Goal: Task Accomplishment & Management: Complete application form

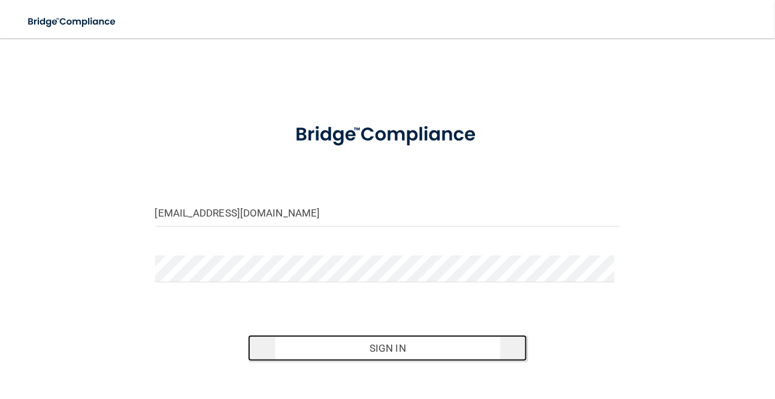
click at [411, 359] on button "Sign In" at bounding box center [387, 348] width 279 height 26
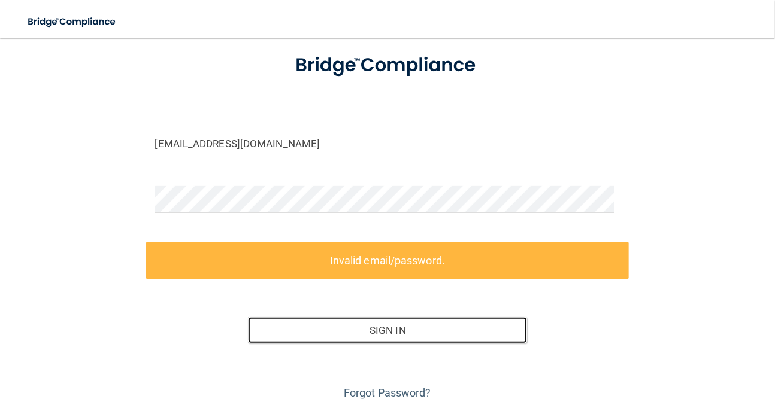
scroll to position [120, 0]
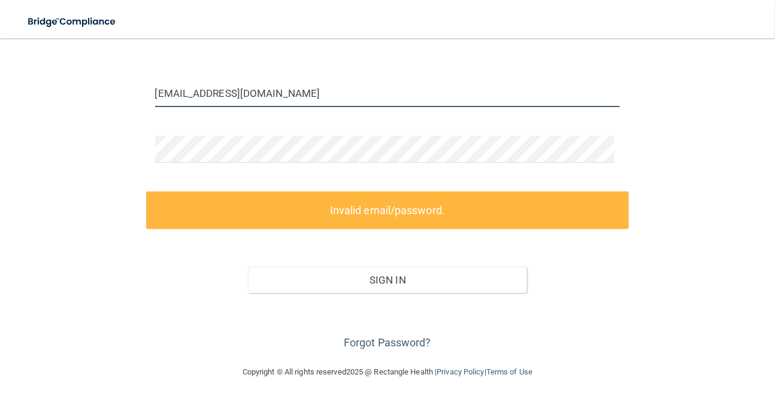
drag, startPoint x: 325, startPoint y: 96, endPoint x: 150, endPoint y: 102, distance: 175.6
click at [150, 102] on div "mbahonjic@timberlanedental.com" at bounding box center [387, 98] width 483 height 36
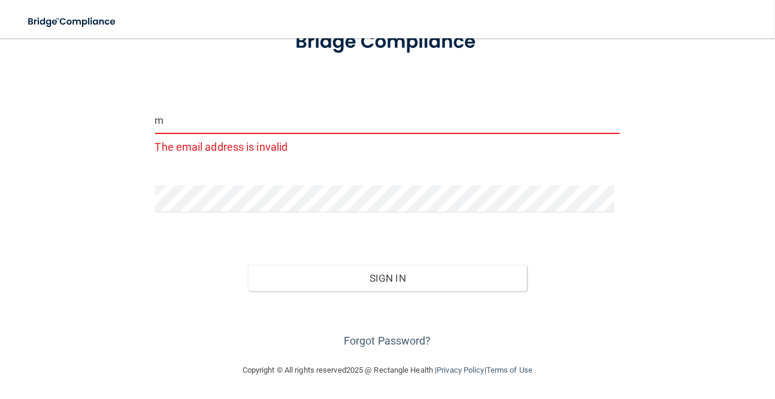
scroll to position [92, 0]
type input "[EMAIL_ADDRESS][DOMAIN_NAME]"
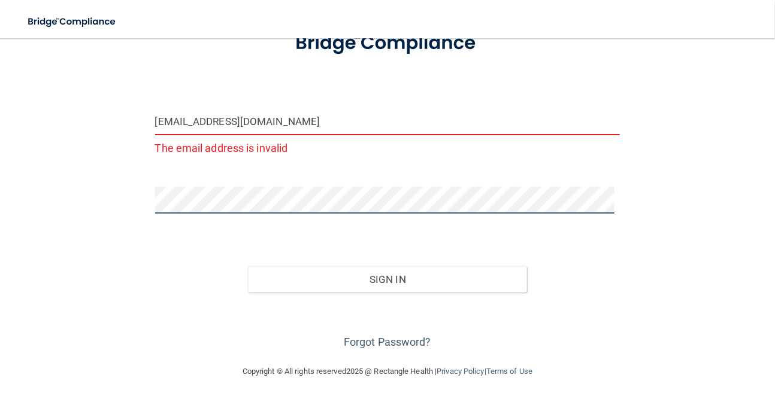
scroll to position [69, 0]
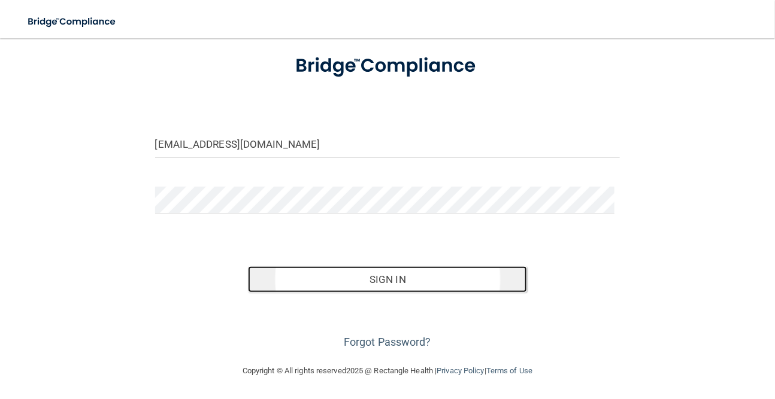
click at [401, 278] on button "Sign In" at bounding box center [387, 279] width 279 height 26
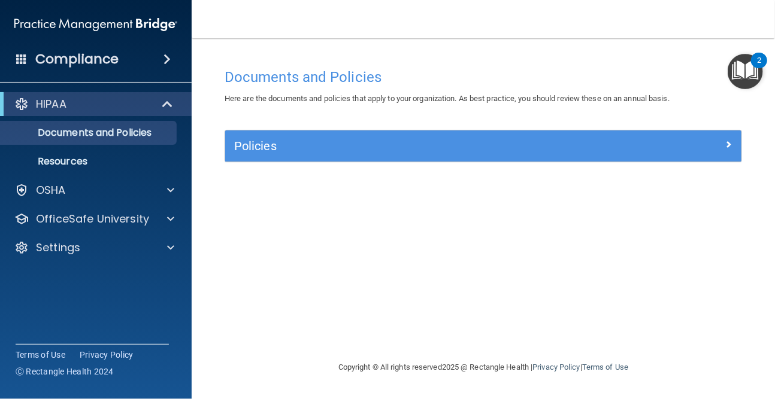
click at [122, 146] on ul "Documents and Policies Report an Incident Business Associates Emergency Plannin…" at bounding box center [96, 144] width 217 height 57
click at [122, 136] on p "Documents and Policies" at bounding box center [89, 133] width 163 height 12
click at [159, 110] on div at bounding box center [167, 104] width 29 height 14
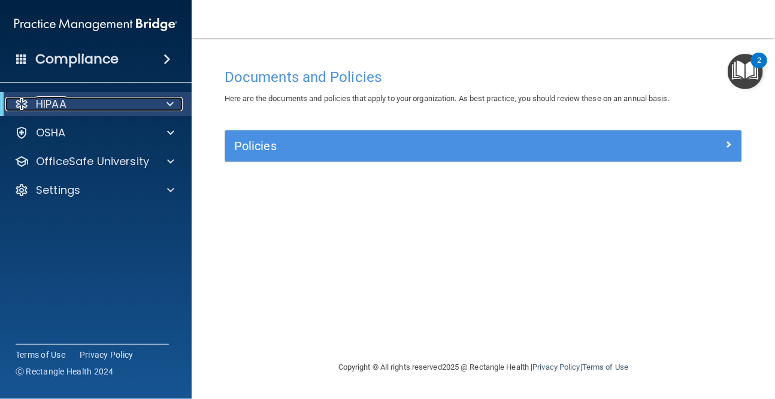
click at [161, 103] on div at bounding box center [167, 104] width 29 height 14
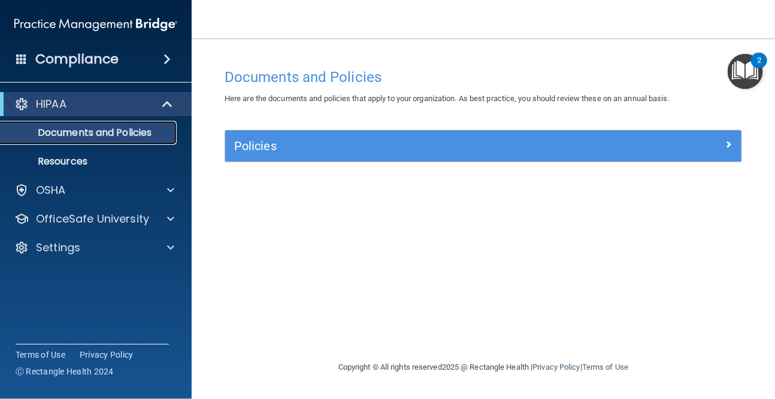
click at [118, 142] on link "Documents and Policies" at bounding box center [82, 133] width 189 height 24
click at [90, 129] on p "Documents and Policies" at bounding box center [89, 133] width 163 height 12
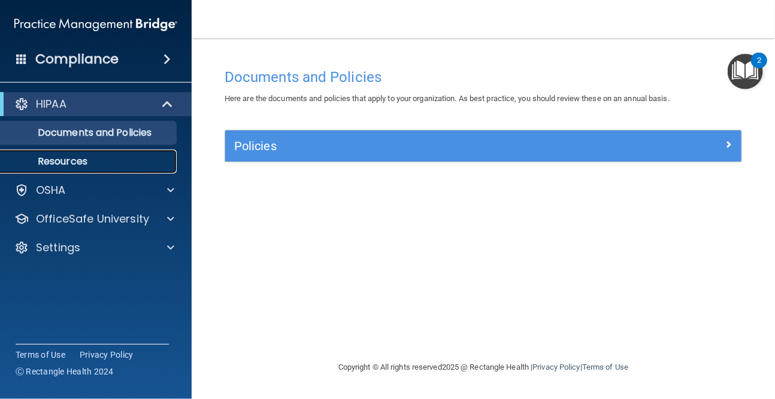
click at [108, 171] on link "Resources" at bounding box center [82, 162] width 189 height 24
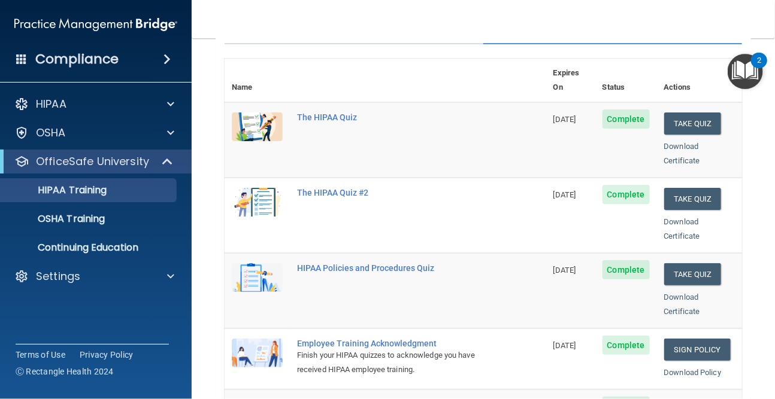
scroll to position [63, 0]
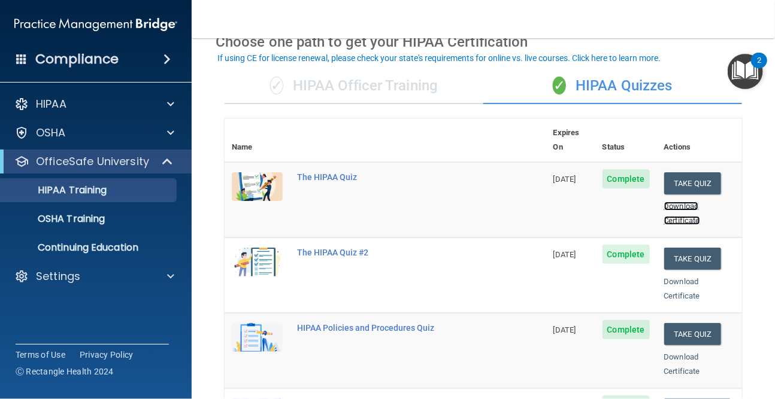
click at [680, 202] on link "Download Certificate" at bounding box center [682, 213] width 36 height 23
click at [684, 172] on button "Take Quiz" at bounding box center [692, 183] width 57 height 22
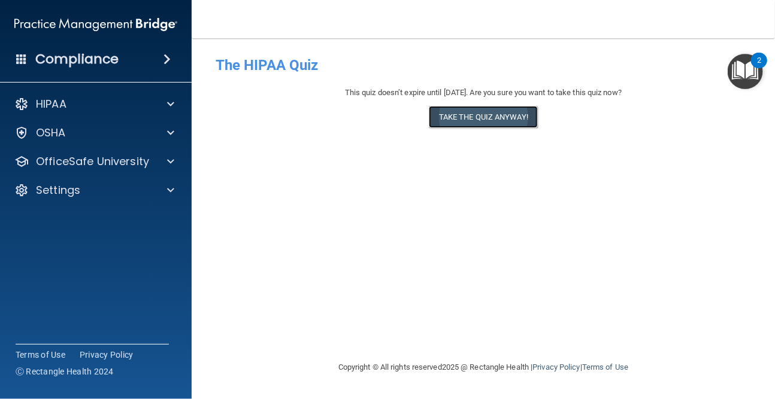
click at [525, 122] on button "Take the quiz anyway!" at bounding box center [483, 117] width 109 height 22
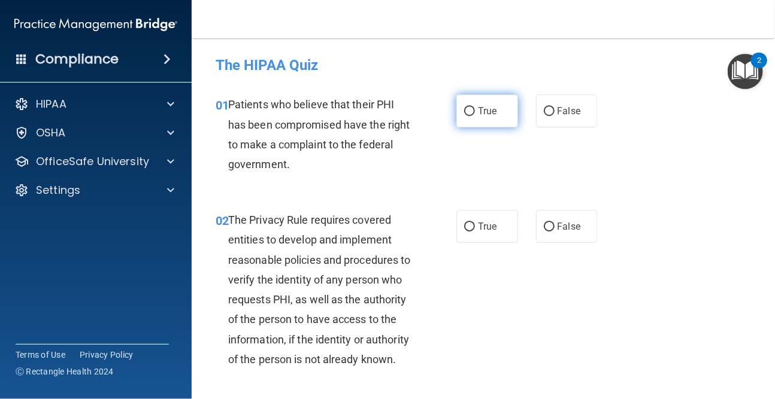
click at [485, 117] on label "True" at bounding box center [487, 111] width 62 height 33
click at [475, 116] on input "True" at bounding box center [469, 111] width 11 height 9
radio input "true"
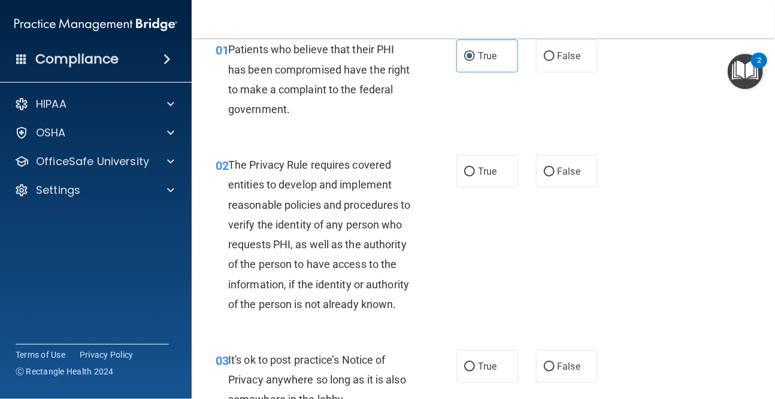
scroll to position [120, 0]
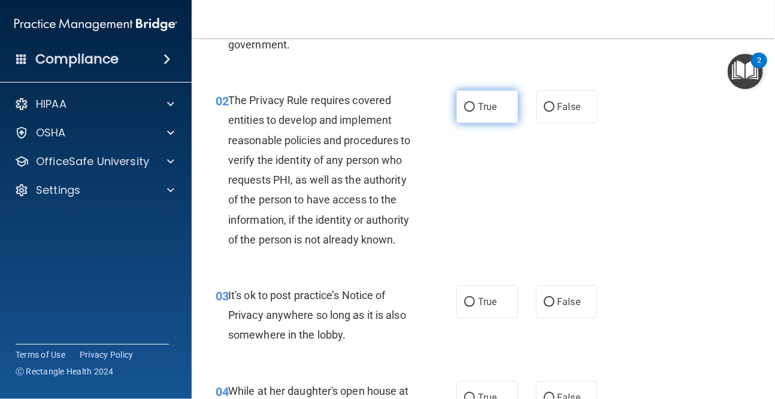
click at [492, 101] on label "True" at bounding box center [487, 106] width 62 height 33
click at [475, 103] on input "True" at bounding box center [469, 107] width 11 height 9
radio input "true"
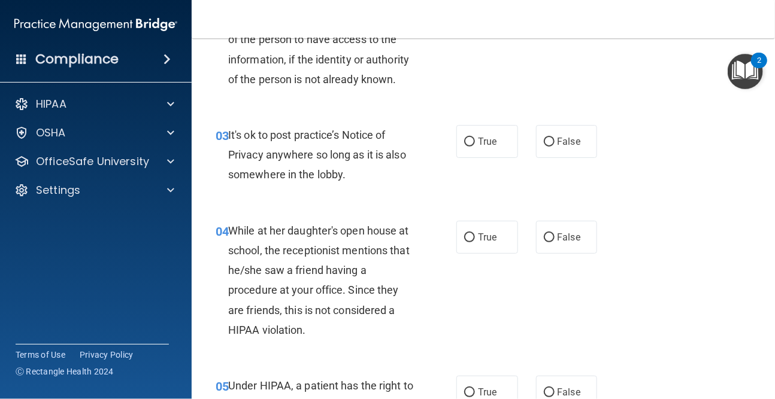
scroll to position [299, 0]
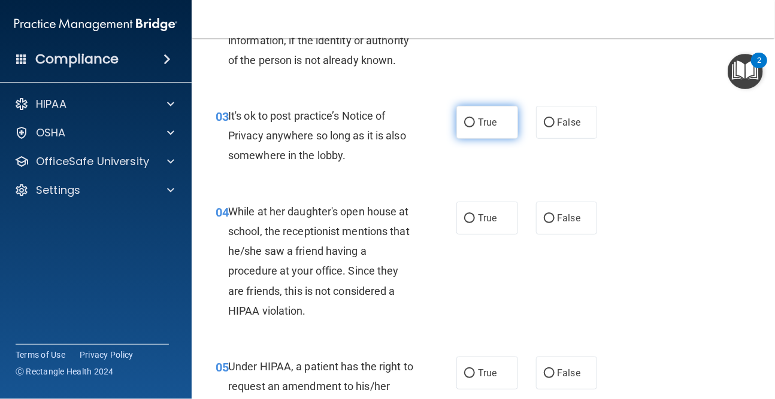
click at [484, 128] on span "True" at bounding box center [487, 122] width 19 height 11
click at [475, 128] on input "True" at bounding box center [469, 123] width 11 height 9
radio input "true"
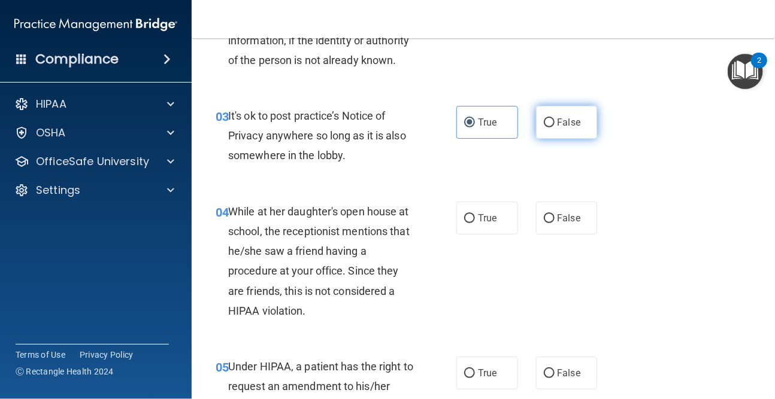
click at [568, 128] on span "False" at bounding box center [569, 122] width 23 height 11
click at [555, 128] on input "False" at bounding box center [549, 123] width 11 height 9
radio input "true"
radio input "false"
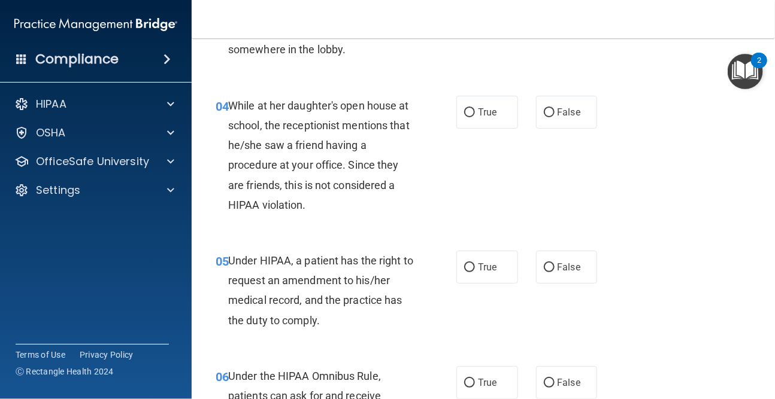
scroll to position [419, 0]
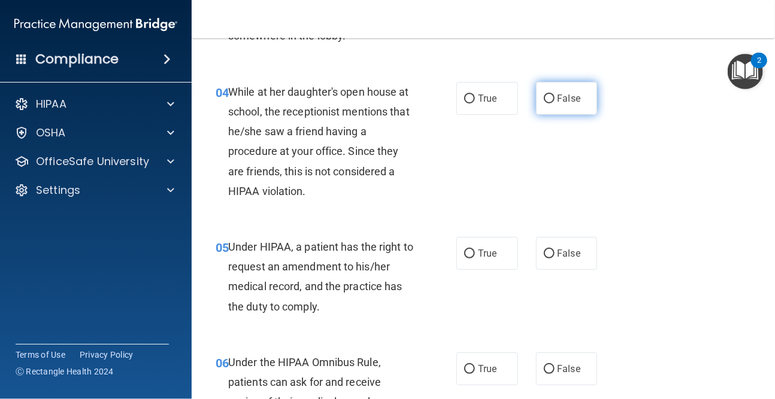
click at [559, 104] on span "False" at bounding box center [569, 98] width 23 height 11
click at [555, 104] on input "False" at bounding box center [549, 99] width 11 height 9
radio input "true"
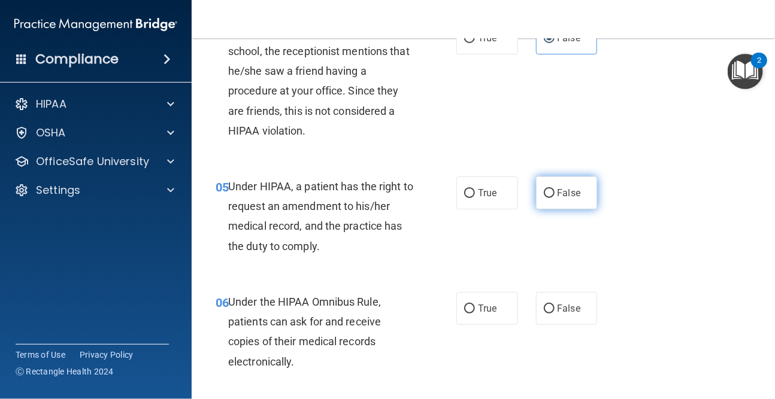
scroll to position [479, 0]
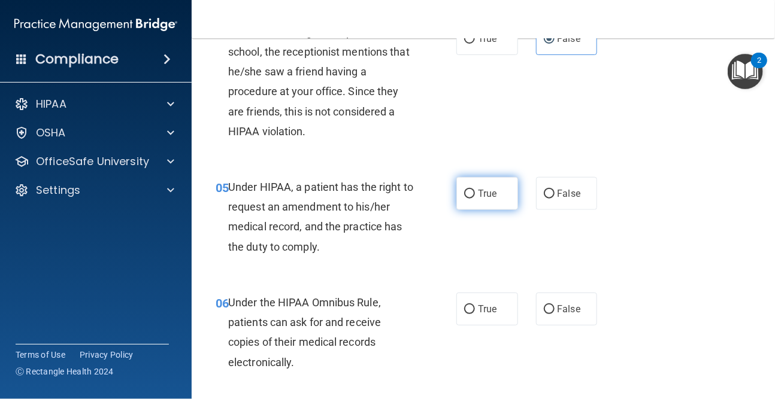
click at [497, 210] on label "True" at bounding box center [487, 193] width 62 height 33
click at [475, 199] on input "True" at bounding box center [469, 194] width 11 height 9
radio input "true"
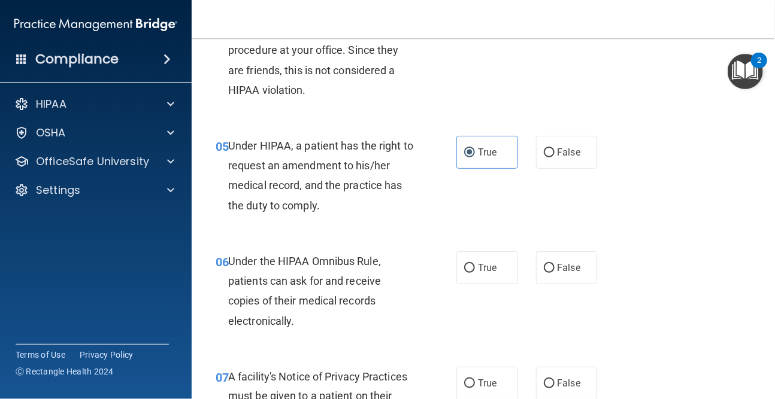
scroll to position [599, 0]
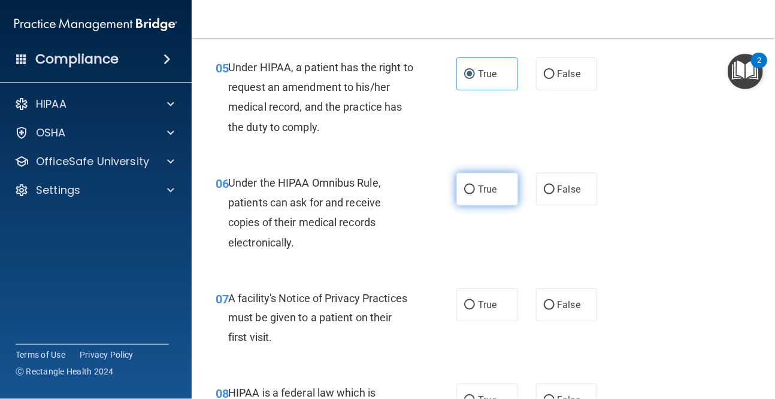
click at [487, 206] on label "True" at bounding box center [487, 189] width 62 height 33
click at [475, 195] on input "True" at bounding box center [469, 190] width 11 height 9
radio input "true"
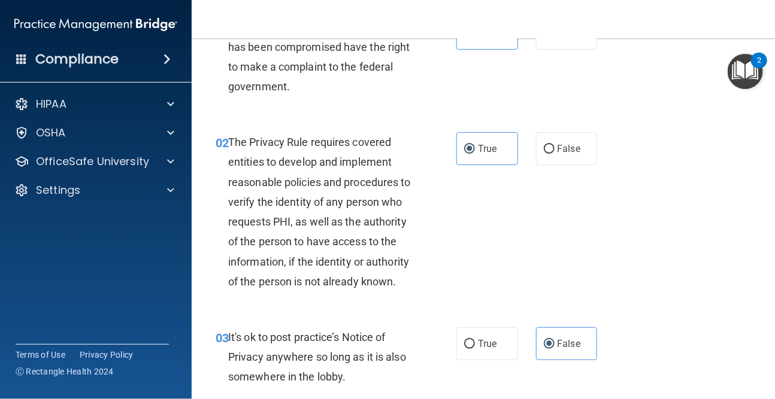
scroll to position [0, 0]
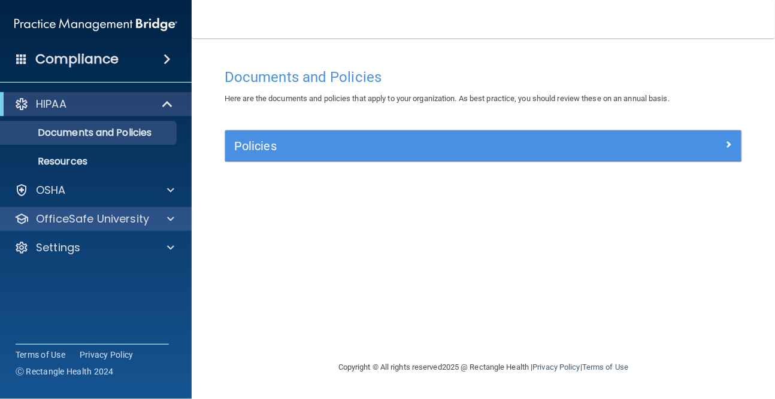
click at [132, 226] on div "OfficeSafe University" at bounding box center [96, 219] width 192 height 24
click at [169, 221] on span at bounding box center [170, 219] width 7 height 14
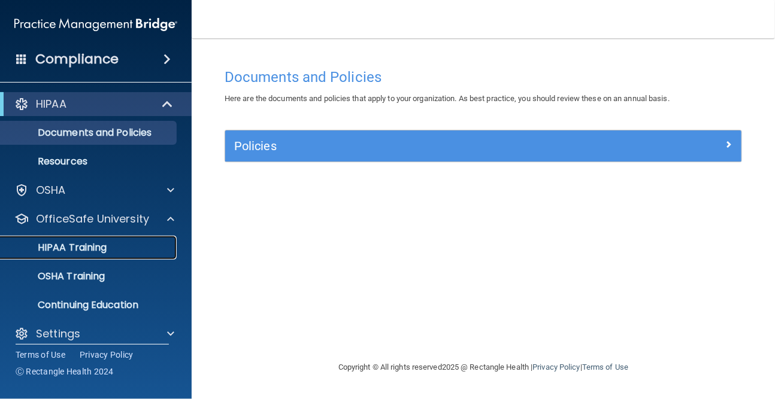
click at [120, 249] on div "HIPAA Training" at bounding box center [89, 248] width 163 height 12
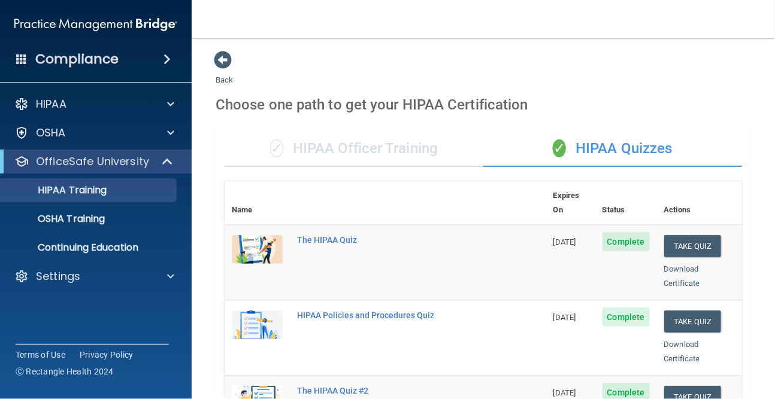
click at [559, 238] on span "[DATE]" at bounding box center [564, 242] width 23 height 9
click at [331, 235] on div "The HIPAA Quiz" at bounding box center [391, 240] width 189 height 10
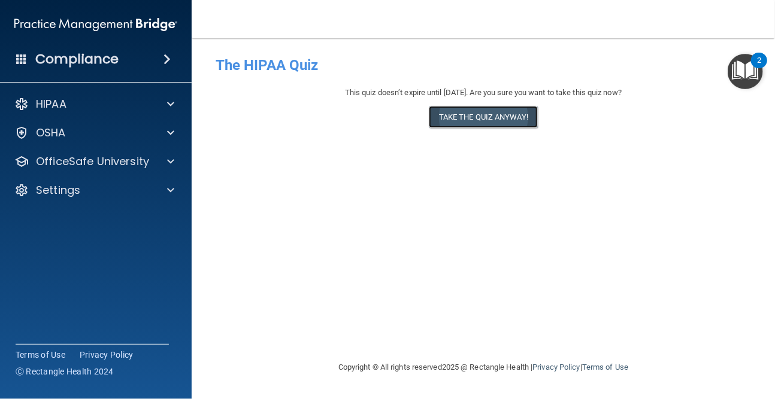
click at [500, 122] on button "Take the quiz anyway!" at bounding box center [483, 117] width 109 height 22
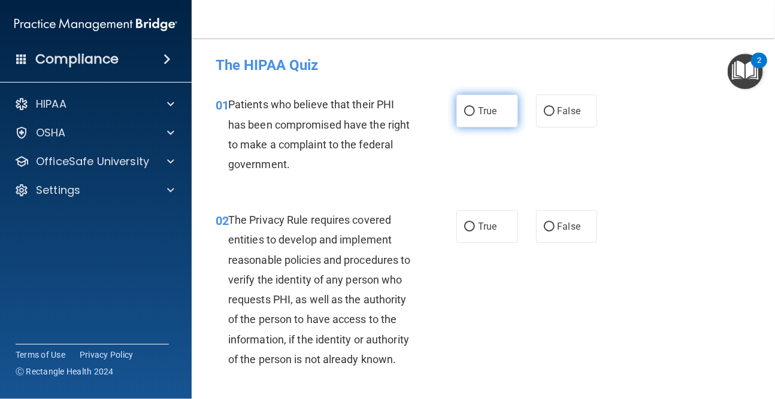
click at [495, 110] on label "True" at bounding box center [487, 111] width 62 height 33
click at [475, 110] on input "True" at bounding box center [469, 111] width 11 height 9
radio input "true"
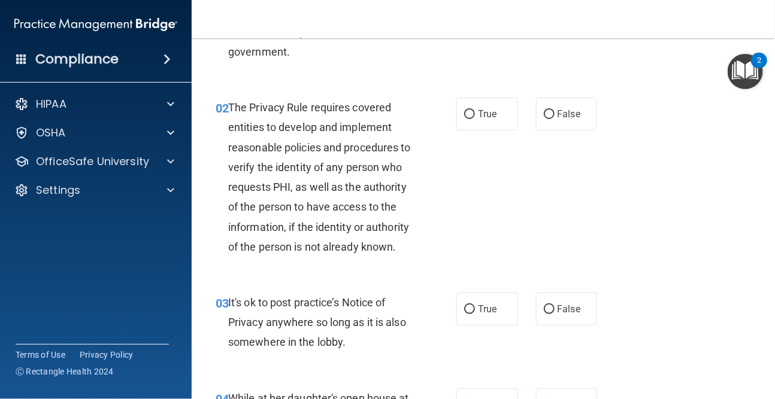
scroll to position [120, 0]
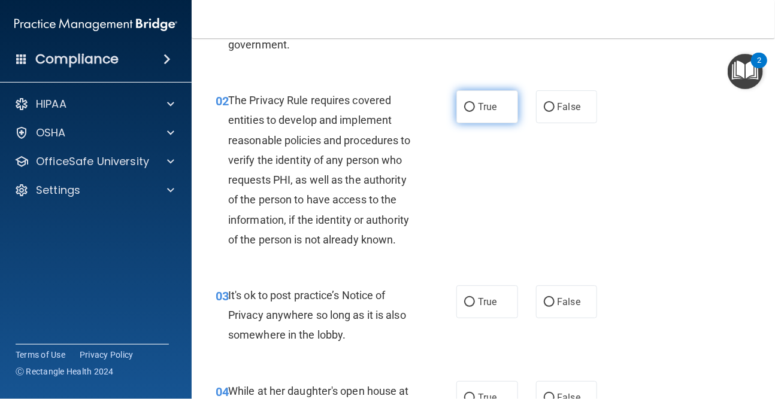
click at [484, 114] on label "True" at bounding box center [487, 106] width 62 height 33
click at [475, 112] on input "True" at bounding box center [469, 107] width 11 height 9
radio input "true"
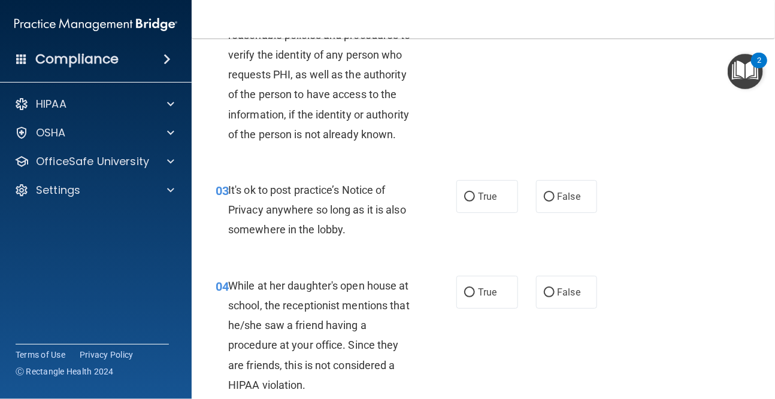
scroll to position [240, 0]
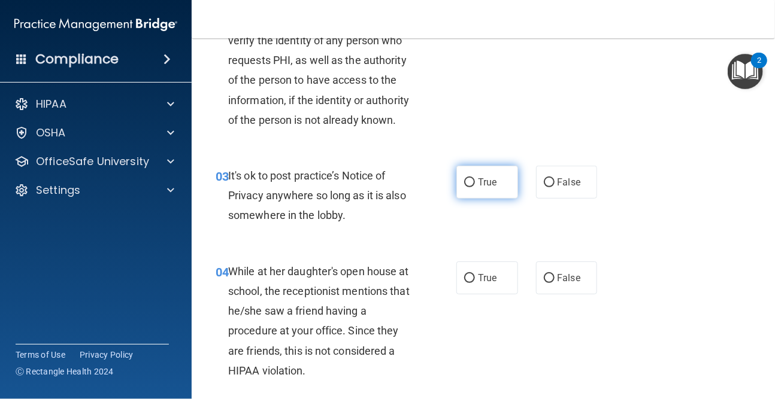
click at [498, 199] on label "True" at bounding box center [487, 182] width 62 height 33
click at [475, 187] on input "True" at bounding box center [469, 182] width 11 height 9
radio input "true"
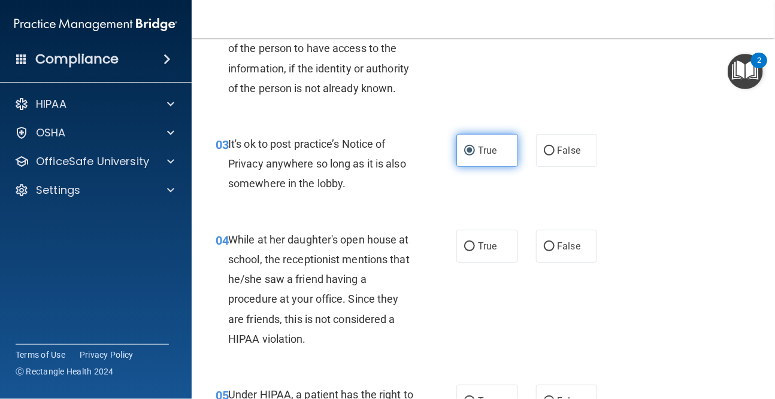
scroll to position [299, 0]
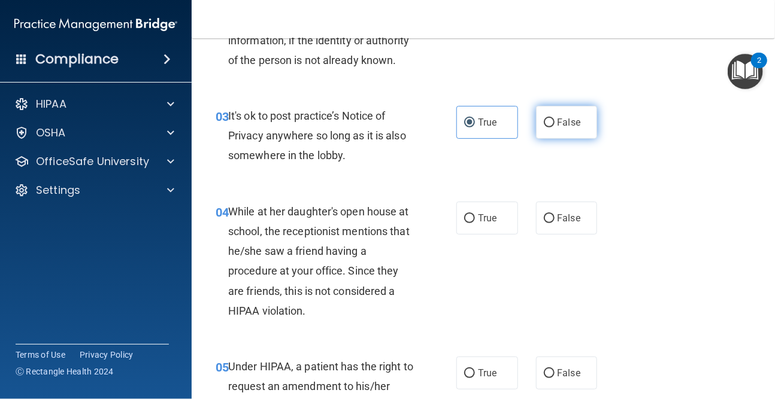
click at [564, 128] on span "False" at bounding box center [569, 122] width 23 height 11
click at [555, 128] on input "False" at bounding box center [549, 123] width 11 height 9
radio input "true"
radio input "false"
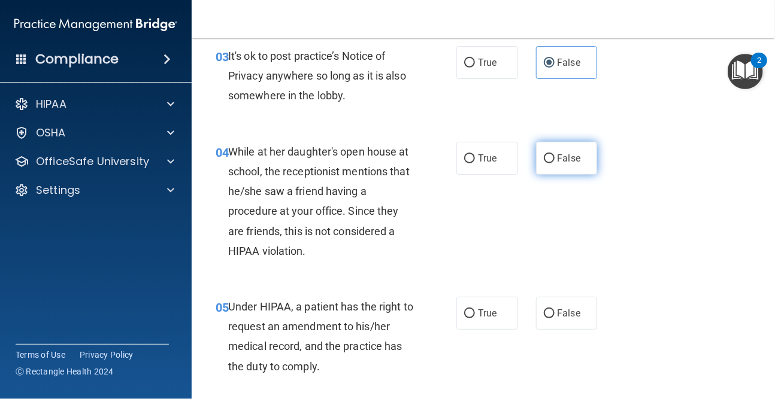
click at [554, 175] on label "False" at bounding box center [567, 158] width 62 height 33
click at [554, 163] on input "False" at bounding box center [549, 159] width 11 height 9
radio input "true"
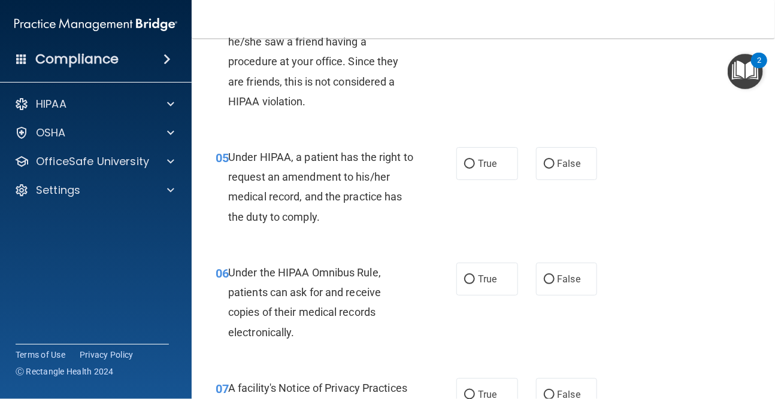
scroll to position [539, 0]
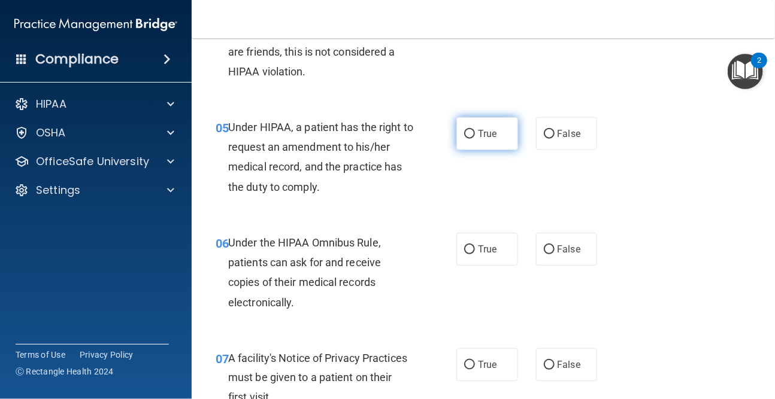
click at [469, 139] on input "True" at bounding box center [469, 134] width 11 height 9
radio input "true"
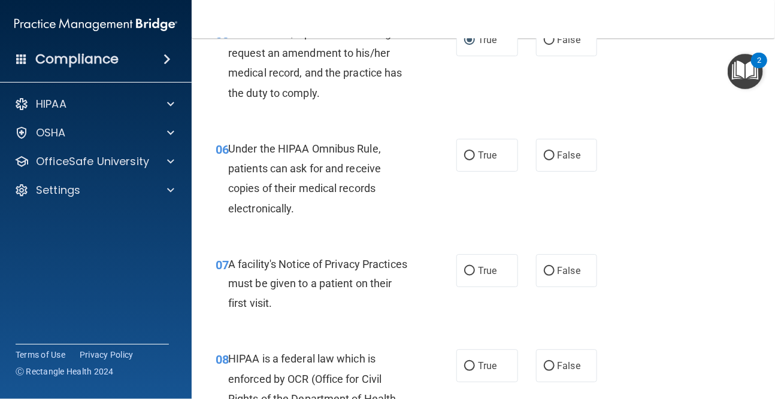
scroll to position [659, 0]
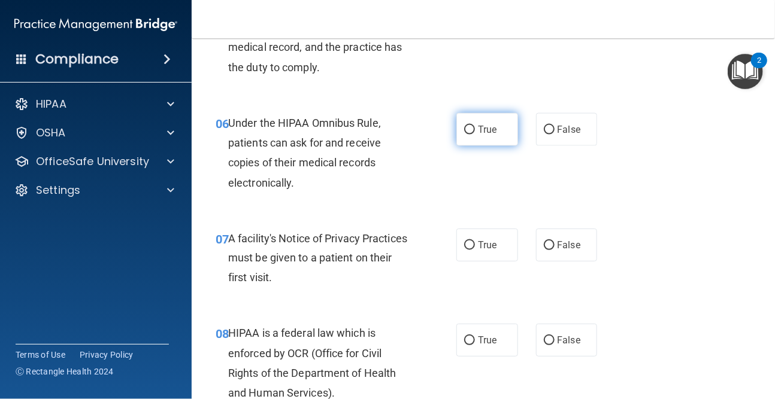
click at [481, 135] on span "True" at bounding box center [487, 129] width 19 height 11
click at [475, 135] on input "True" at bounding box center [469, 130] width 11 height 9
radio input "true"
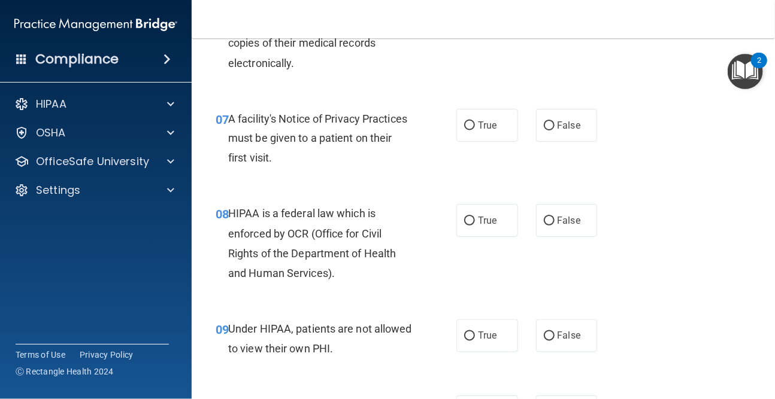
scroll to position [838, 0]
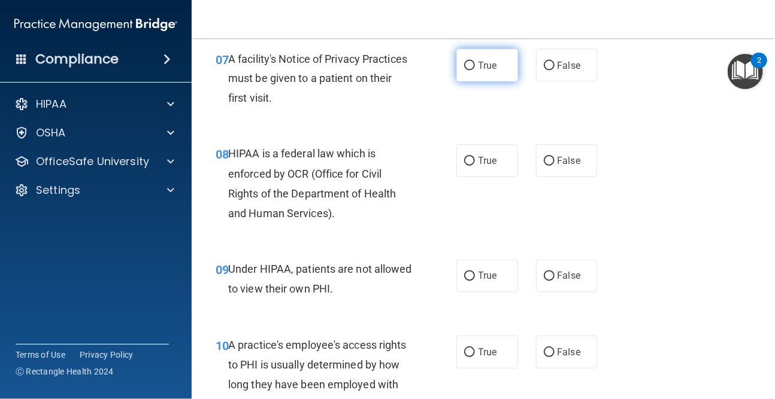
click at [460, 82] on label "True" at bounding box center [487, 65] width 62 height 33
click at [464, 71] on input "True" at bounding box center [469, 66] width 11 height 9
radio input "true"
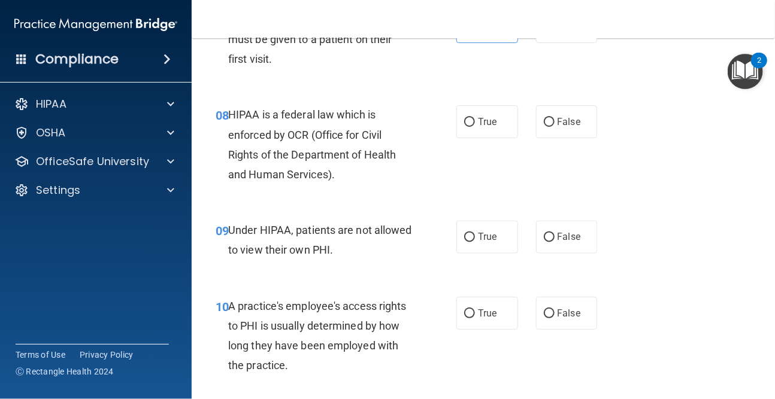
scroll to position [898, 0]
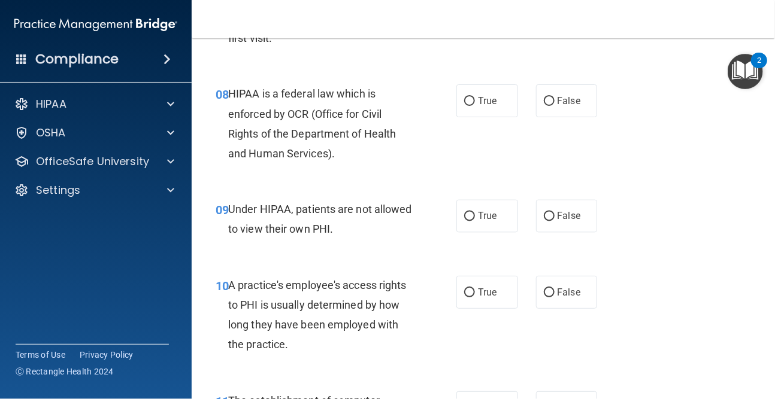
click at [465, 106] on input "True" at bounding box center [469, 101] width 11 height 9
radio input "true"
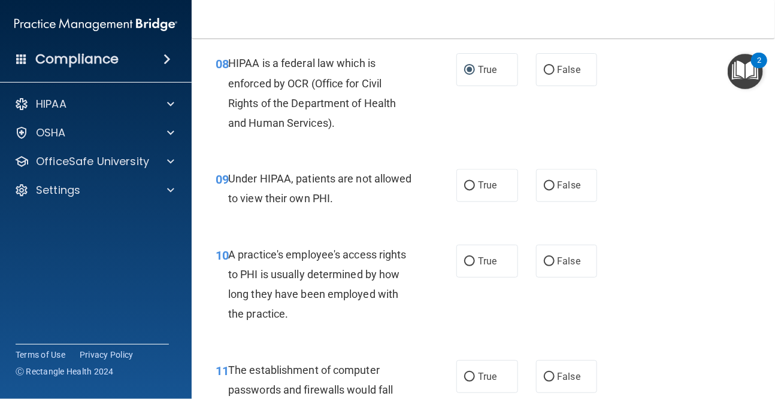
scroll to position [958, 0]
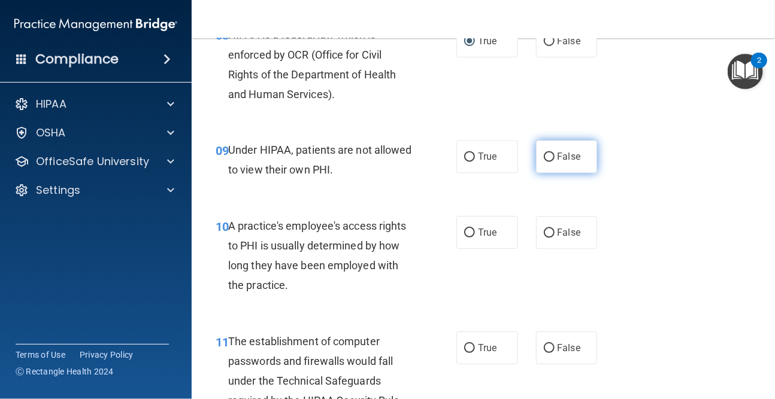
click at [558, 162] on span "False" at bounding box center [569, 156] width 23 height 11
click at [555, 162] on input "False" at bounding box center [549, 157] width 11 height 9
radio input "true"
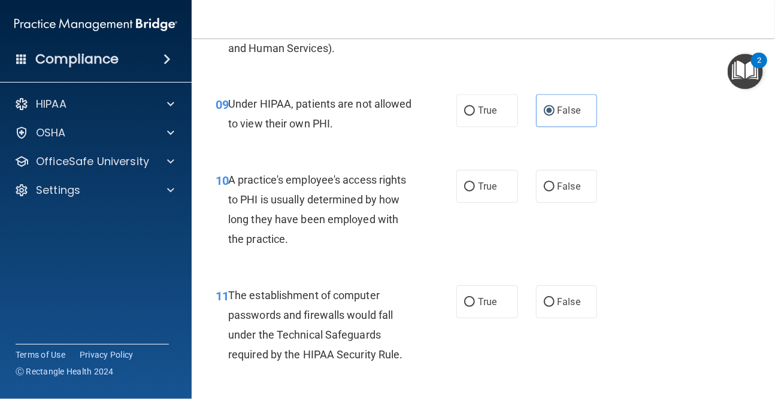
scroll to position [1078, 0]
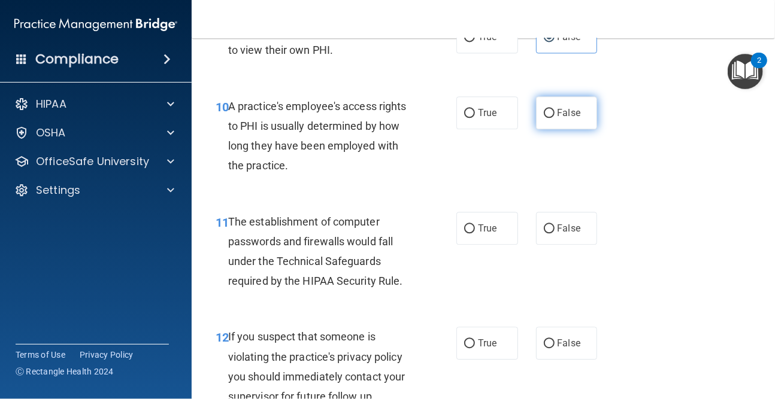
click at [584, 129] on label "False" at bounding box center [567, 112] width 62 height 33
click at [555, 118] on input "False" at bounding box center [549, 113] width 11 height 9
radio input "true"
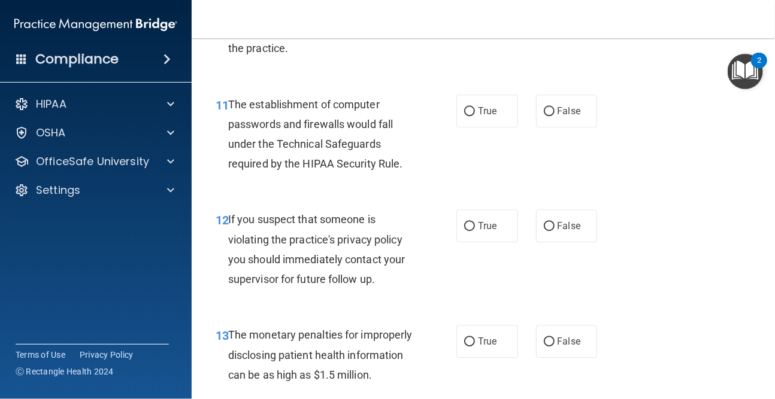
scroll to position [1198, 0]
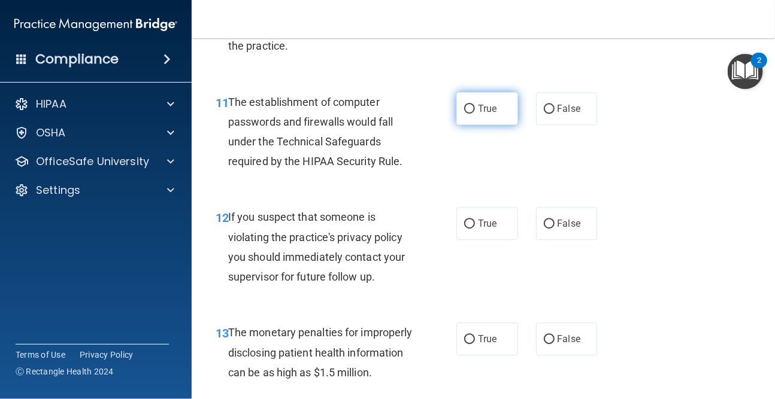
click at [478, 114] on span "True" at bounding box center [487, 108] width 19 height 11
click at [475, 114] on input "True" at bounding box center [469, 109] width 11 height 9
radio input "true"
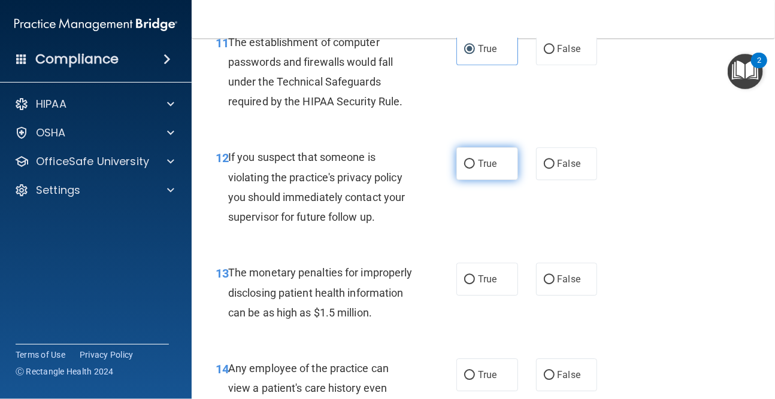
click at [498, 180] on label "True" at bounding box center [487, 163] width 62 height 33
click at [475, 169] on input "True" at bounding box center [469, 164] width 11 height 9
radio input "true"
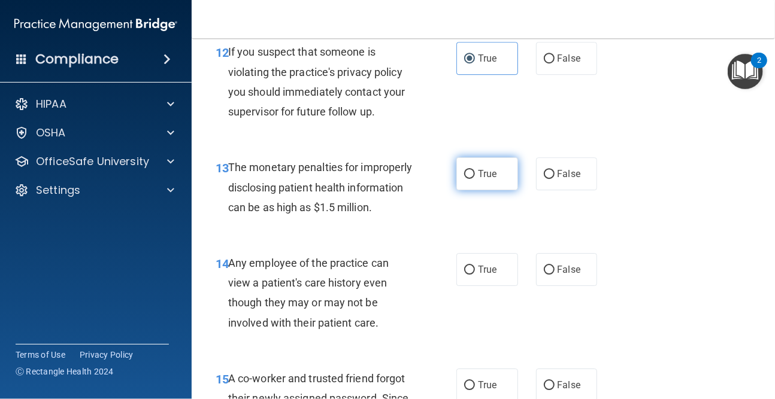
scroll to position [1377, 0]
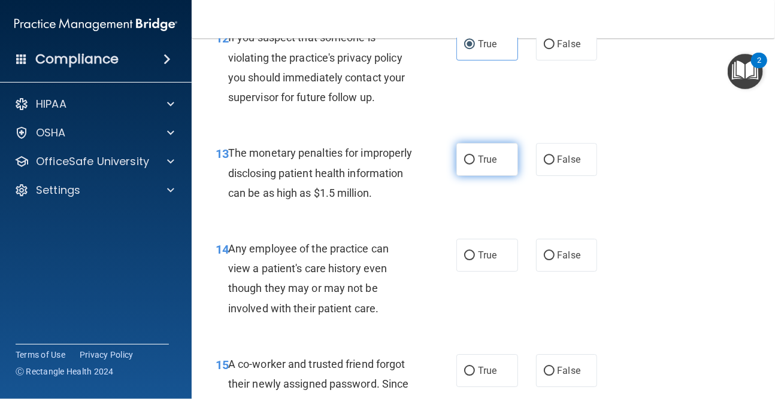
click at [496, 176] on label "True" at bounding box center [487, 159] width 62 height 33
click at [475, 165] on input "True" at bounding box center [469, 160] width 11 height 9
radio input "true"
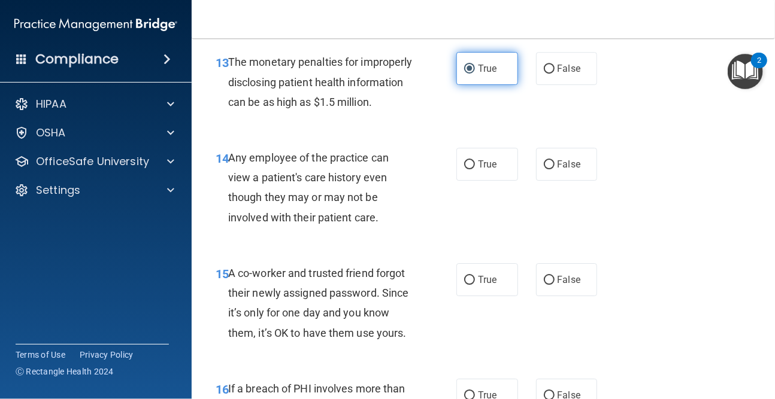
scroll to position [1497, 0]
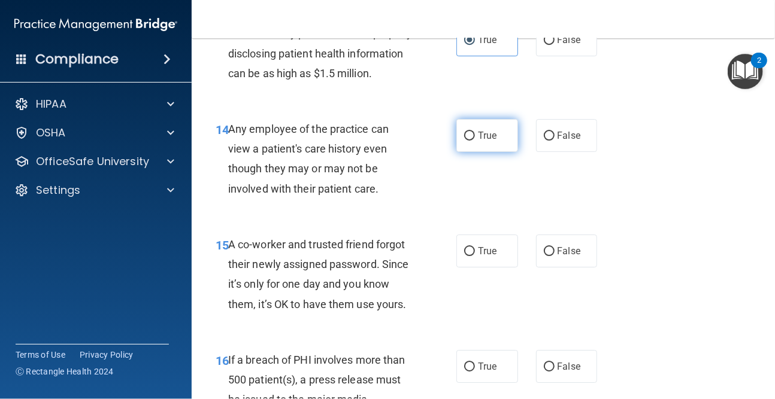
click at [495, 152] on label "True" at bounding box center [487, 135] width 62 height 33
click at [475, 141] on input "True" at bounding box center [469, 136] width 11 height 9
radio input "true"
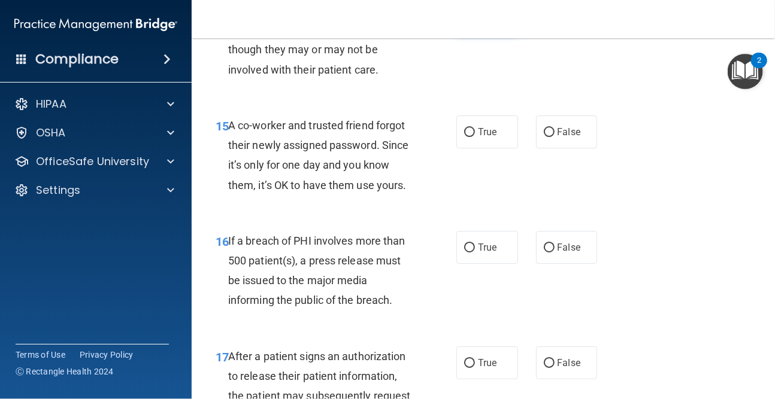
scroll to position [1617, 0]
click at [495, 148] on label "True" at bounding box center [487, 131] width 62 height 33
click at [475, 137] on input "True" at bounding box center [469, 132] width 11 height 9
radio input "true"
click at [543, 148] on label "False" at bounding box center [567, 131] width 62 height 33
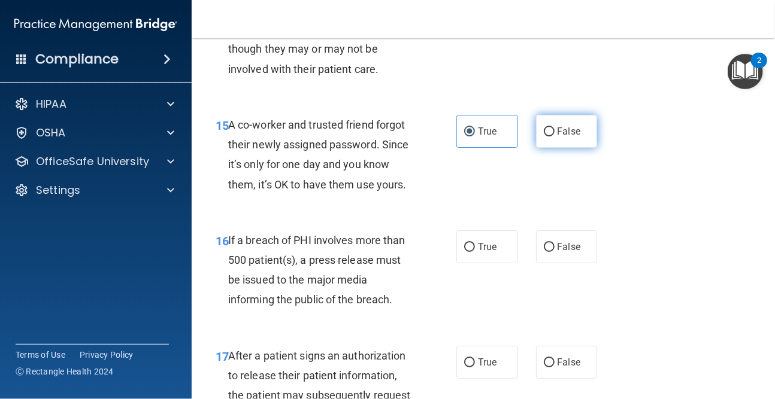
click at [544, 137] on input "False" at bounding box center [549, 132] width 11 height 9
radio input "true"
radio input "false"
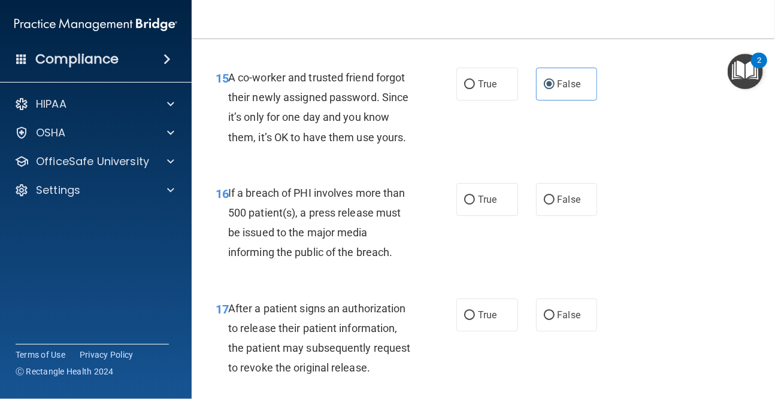
scroll to position [1737, 0]
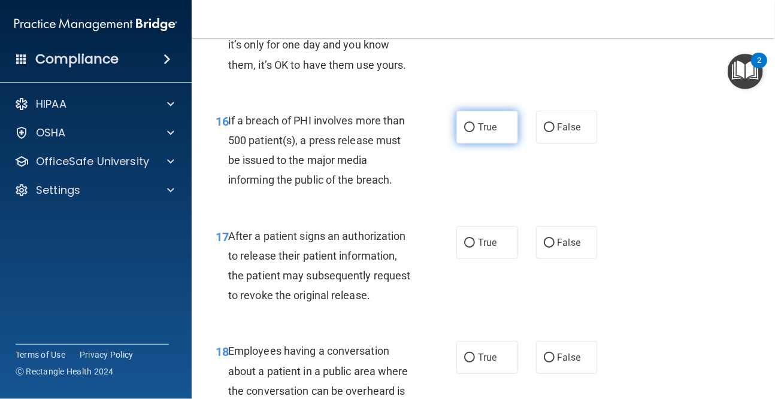
click at [471, 144] on label "True" at bounding box center [487, 127] width 62 height 33
click at [471, 132] on input "True" at bounding box center [469, 127] width 11 height 9
radio input "true"
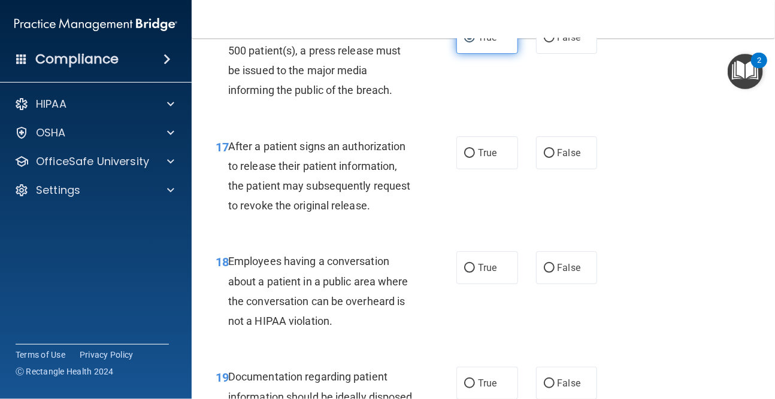
scroll to position [1856, 0]
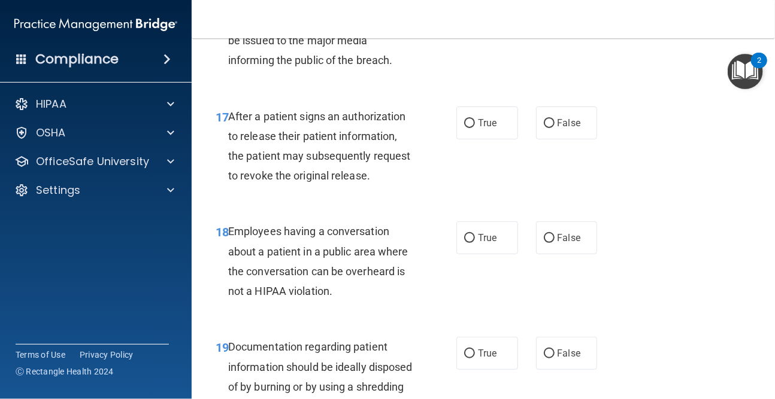
click at [471, 140] on label "True" at bounding box center [487, 123] width 62 height 33
click at [471, 128] on input "True" at bounding box center [469, 123] width 11 height 9
radio input "true"
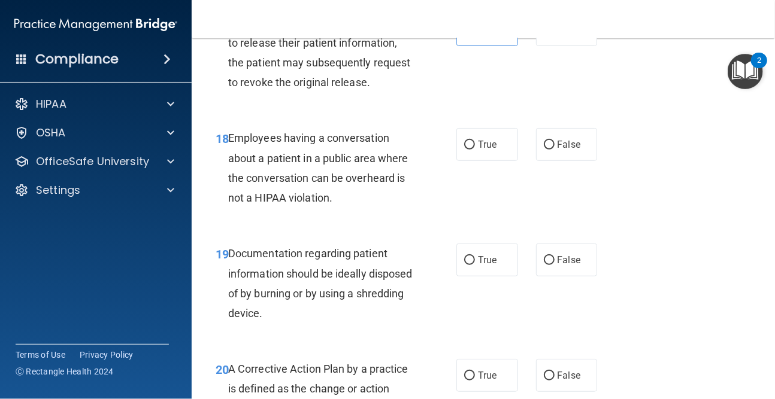
scroll to position [1976, 0]
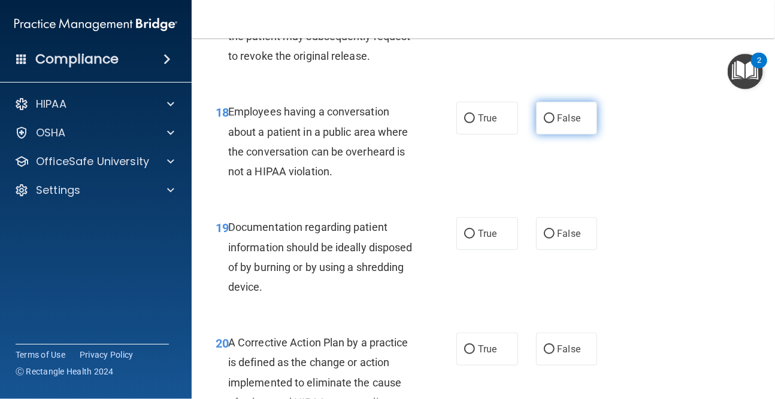
click at [538, 135] on label "False" at bounding box center [567, 118] width 62 height 33
click at [544, 123] on input "False" at bounding box center [549, 118] width 11 height 9
radio input "true"
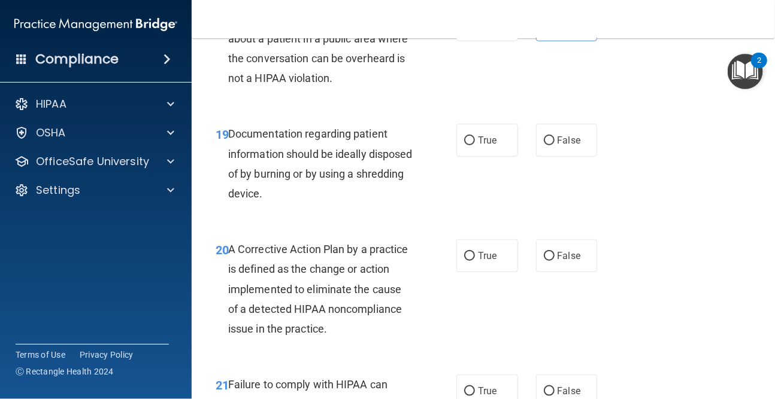
scroll to position [2096, 0]
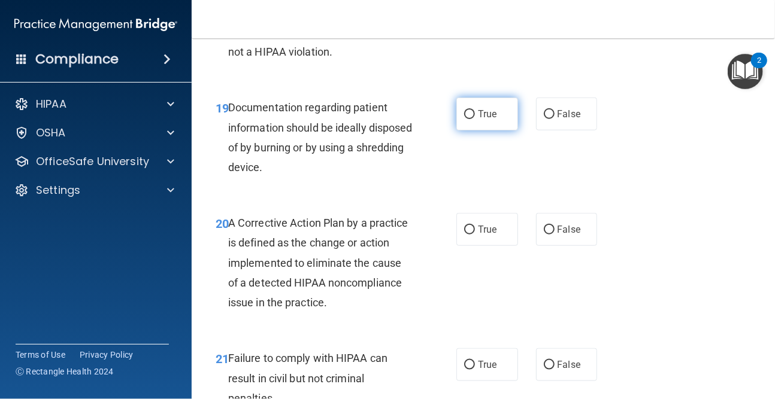
click at [484, 131] on label "True" at bounding box center [487, 114] width 62 height 33
click at [475, 119] on input "True" at bounding box center [469, 114] width 11 height 9
radio input "true"
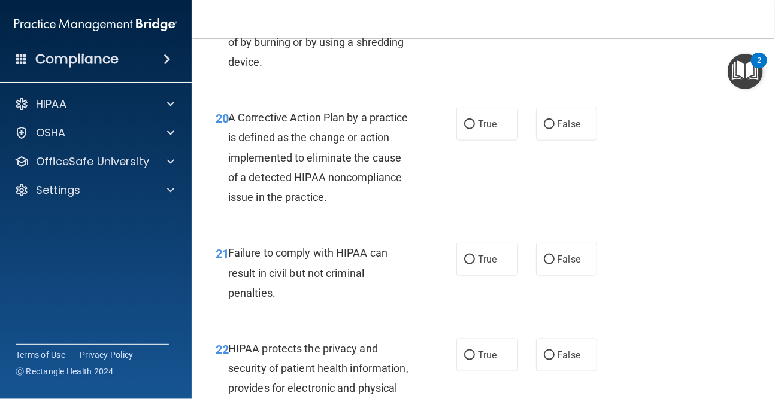
scroll to position [2216, 0]
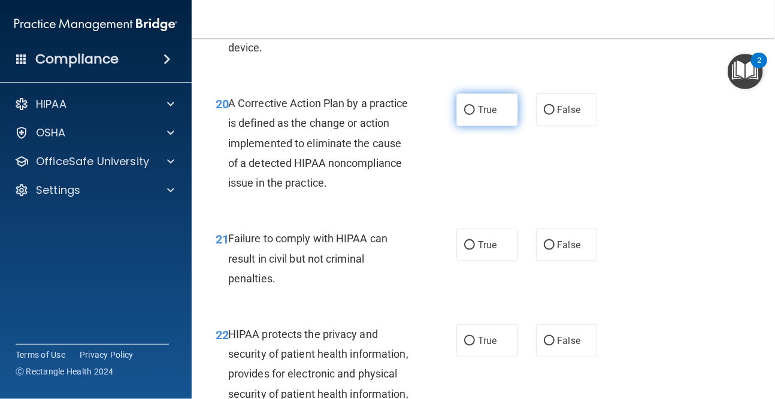
click at [483, 126] on label "True" at bounding box center [487, 109] width 62 height 33
click at [475, 115] on input "True" at bounding box center [469, 110] width 11 height 9
radio input "true"
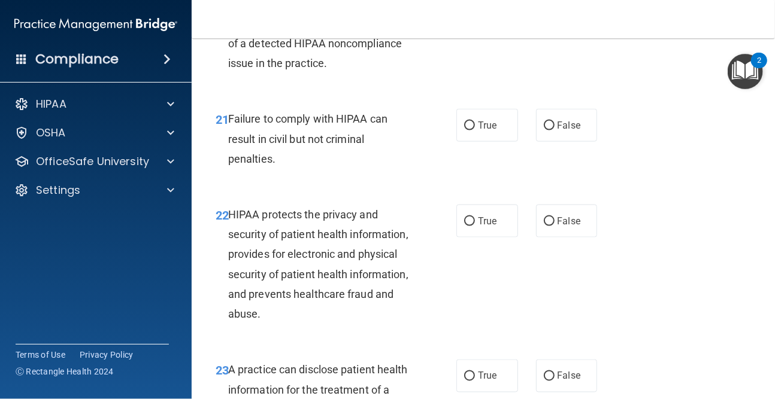
scroll to position [2395, 0]
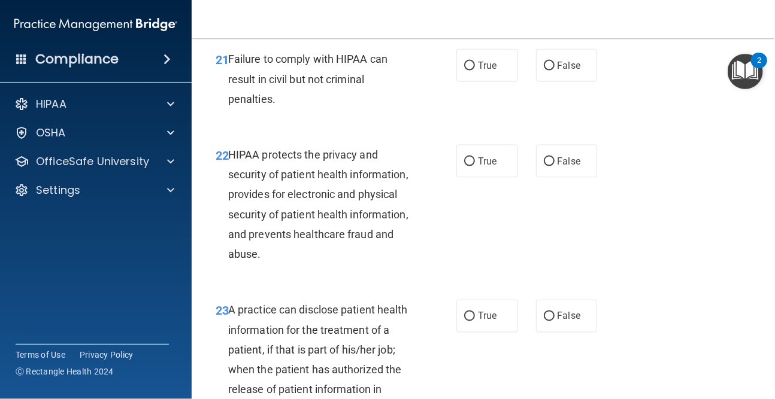
click at [483, 126] on div "21 Failure to comply with HIPAA can result in civil but not criminal penalties.…" at bounding box center [483, 82] width 553 height 96
click at [582, 82] on label "False" at bounding box center [567, 65] width 62 height 33
click at [555, 71] on input "False" at bounding box center [549, 66] width 11 height 9
radio input "true"
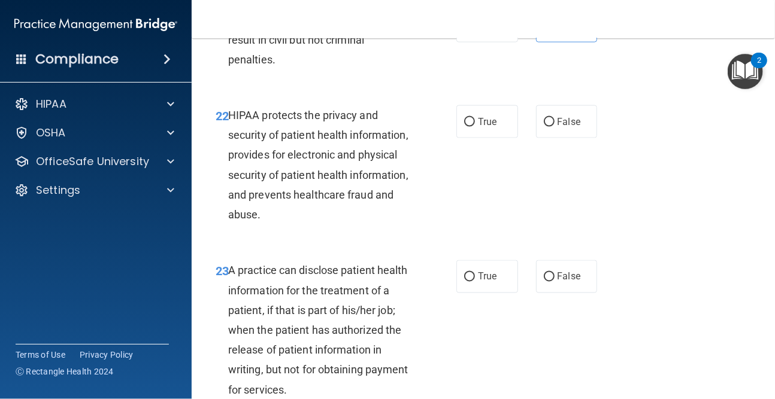
scroll to position [2515, 0]
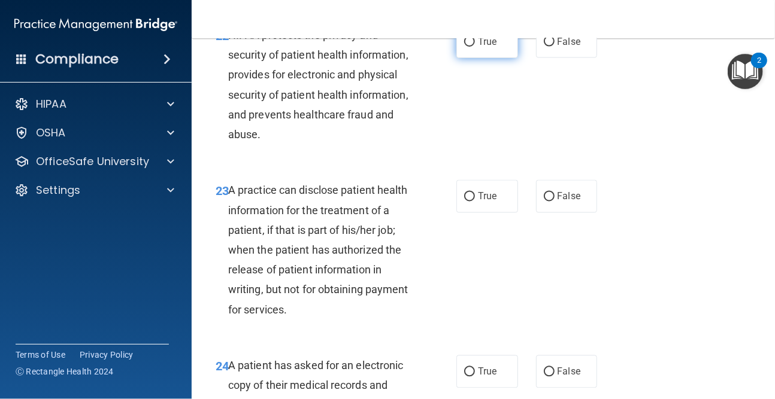
click at [481, 58] on label "True" at bounding box center [487, 41] width 62 height 33
click at [475, 47] on input "True" at bounding box center [469, 42] width 11 height 9
radio input "true"
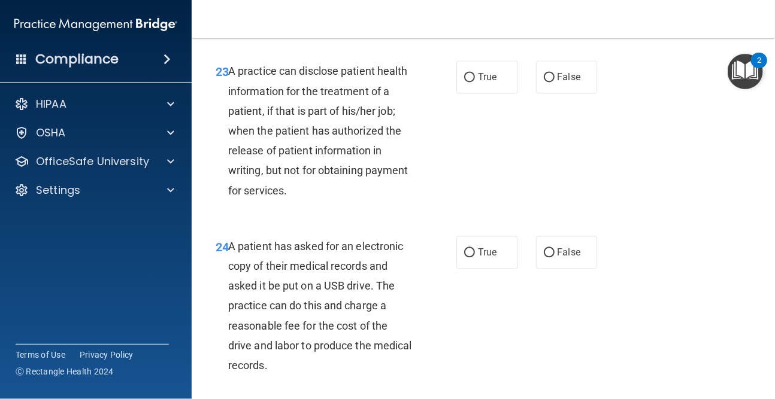
scroll to position [2635, 0]
click at [481, 93] on label "True" at bounding box center [487, 76] width 62 height 33
click at [475, 82] on input "True" at bounding box center [469, 77] width 11 height 9
radio input "true"
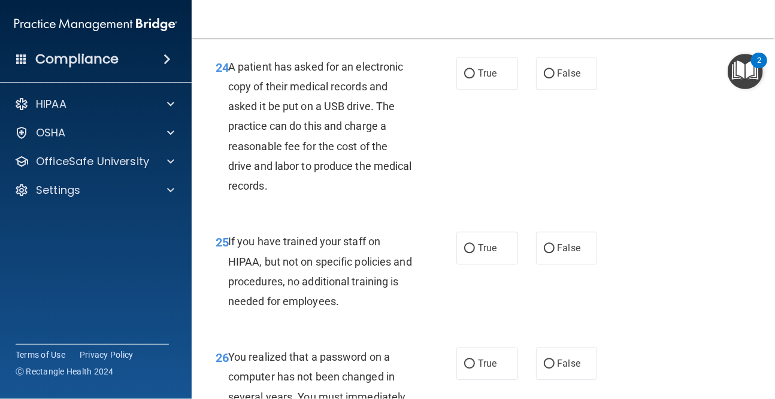
scroll to position [2815, 0]
click at [481, 89] on label "True" at bounding box center [487, 72] width 62 height 33
click at [475, 78] on input "True" at bounding box center [469, 73] width 11 height 9
radio input "true"
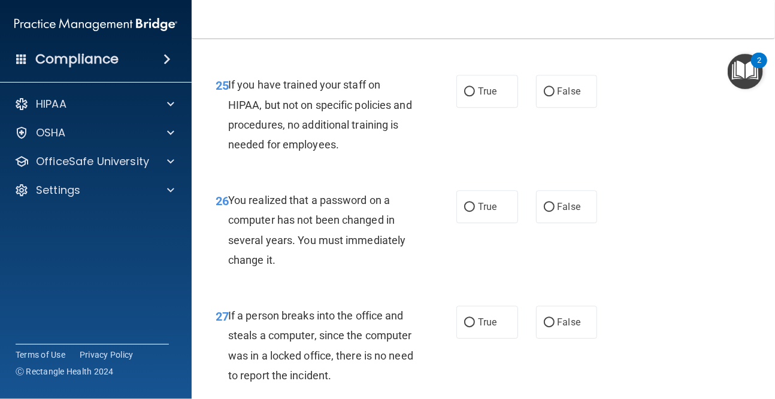
scroll to position [2994, 0]
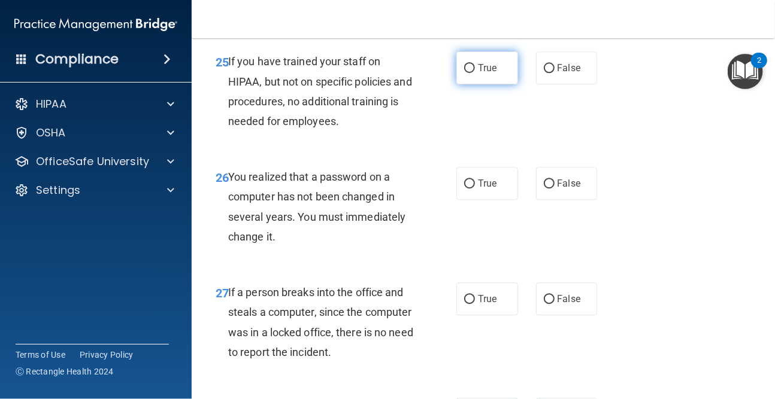
click at [480, 84] on label "True" at bounding box center [487, 68] width 62 height 33
click at [475, 73] on input "True" at bounding box center [469, 68] width 11 height 9
radio input "true"
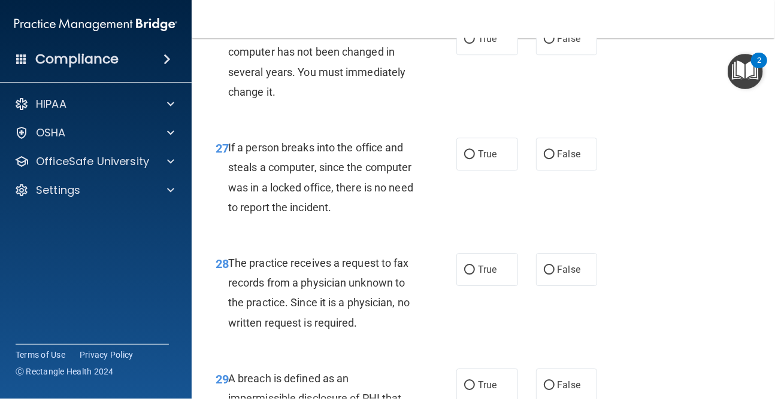
scroll to position [3114, 0]
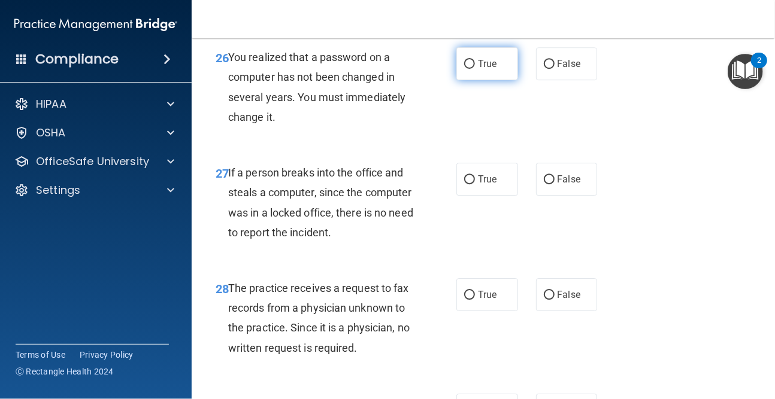
click at [483, 69] on span "True" at bounding box center [487, 63] width 19 height 11
click at [475, 69] on input "True" at bounding box center [469, 64] width 11 height 9
radio input "true"
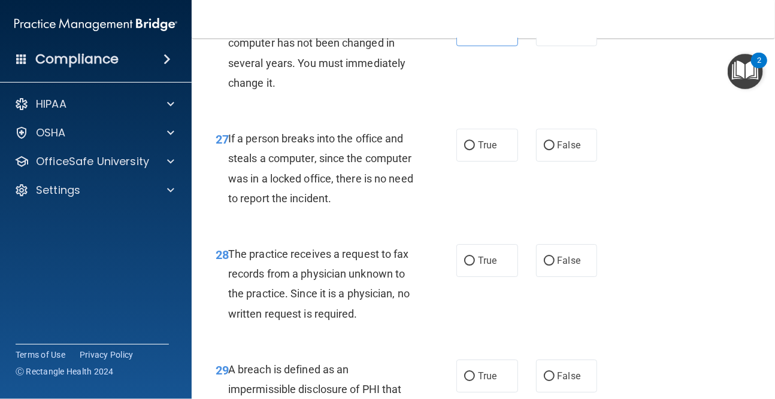
scroll to position [3234, 0]
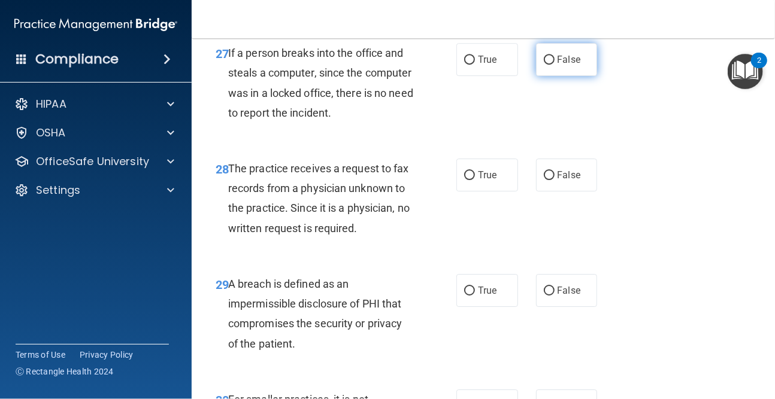
click at [566, 76] on label "False" at bounding box center [567, 59] width 62 height 33
click at [555, 65] on input "False" at bounding box center [549, 60] width 11 height 9
radio input "true"
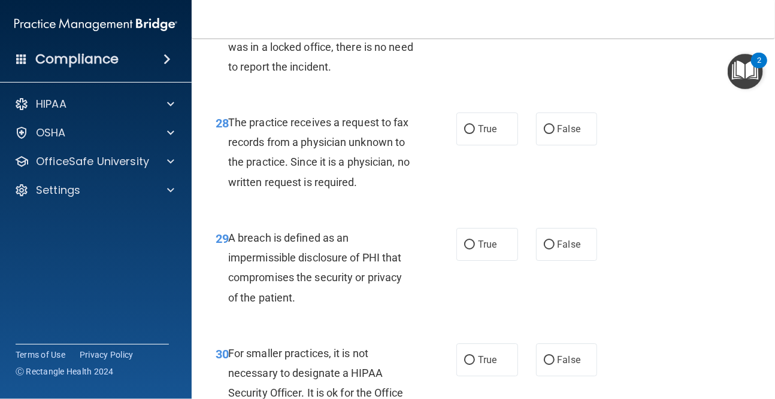
scroll to position [3354, 0]
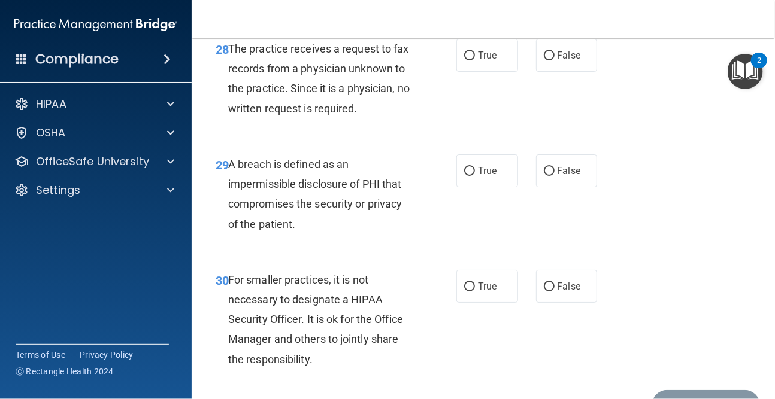
click at [550, 133] on div "28 The practice receives a request to fax records from a physician unknown to t…" at bounding box center [483, 82] width 553 height 116
click at [551, 72] on label "False" at bounding box center [567, 55] width 62 height 33
click at [551, 60] on input "False" at bounding box center [549, 56] width 11 height 9
radio input "true"
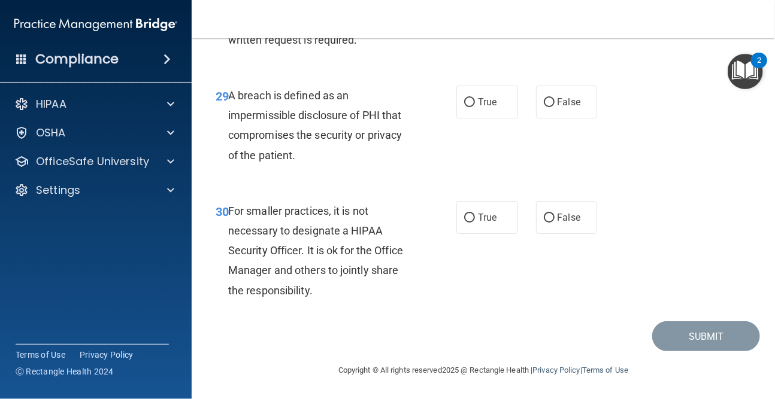
scroll to position [3473, 0]
click at [464, 107] on input "True" at bounding box center [469, 102] width 11 height 9
radio input "true"
click at [456, 228] on label "True" at bounding box center [487, 217] width 62 height 33
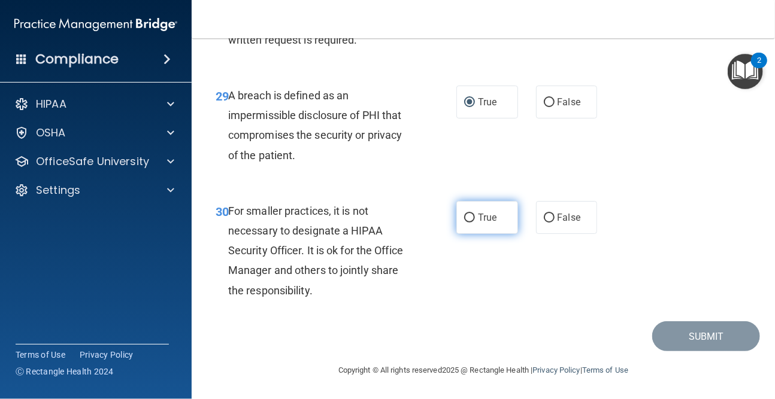
click at [464, 223] on input "True" at bounding box center [469, 218] width 11 height 9
radio input "true"
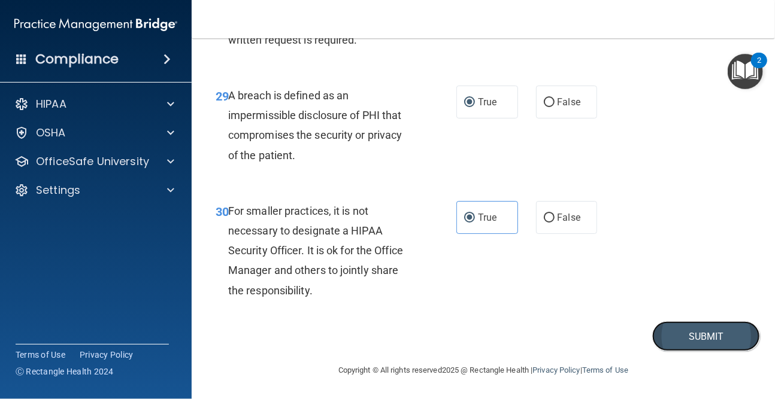
click at [717, 347] on button "Submit" at bounding box center [706, 337] width 108 height 31
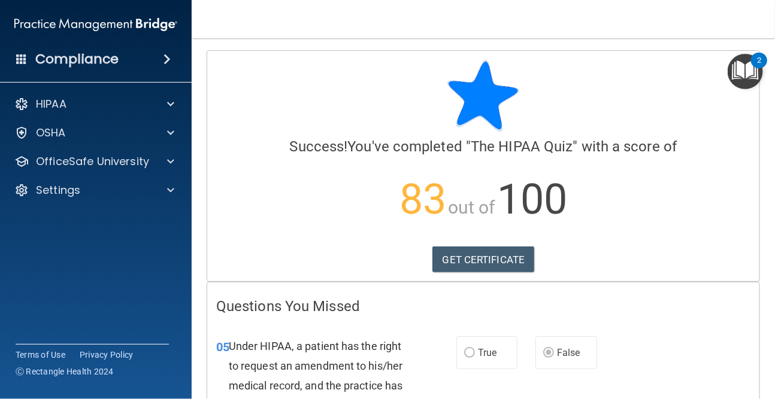
click at [567, 84] on div at bounding box center [483, 96] width 534 height 72
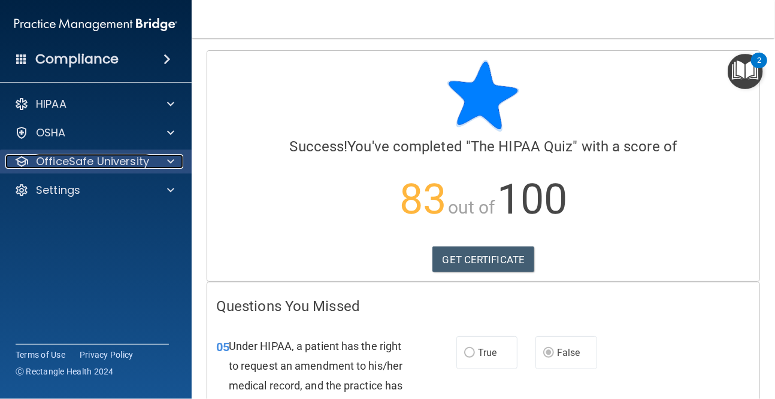
click at [156, 160] on div at bounding box center [169, 162] width 30 height 14
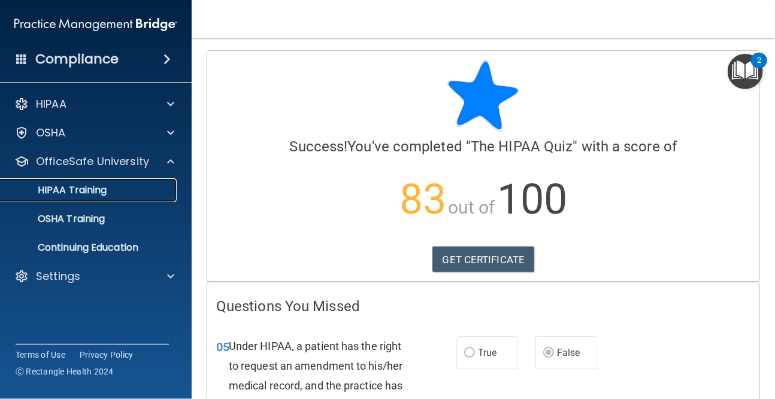
click at [101, 184] on p "HIPAA Training" at bounding box center [57, 190] width 99 height 12
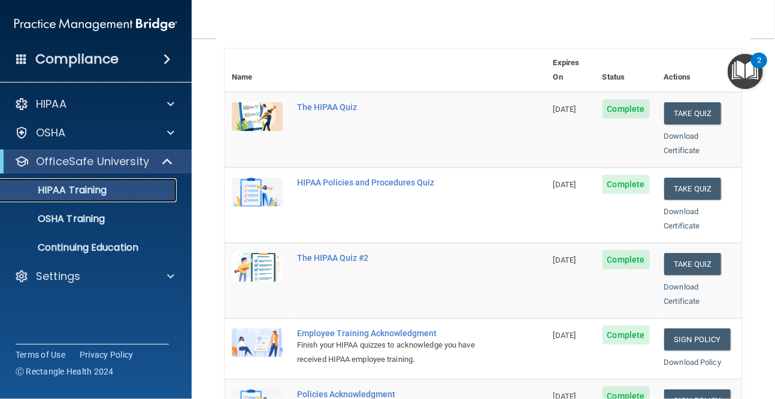
scroll to position [120, 0]
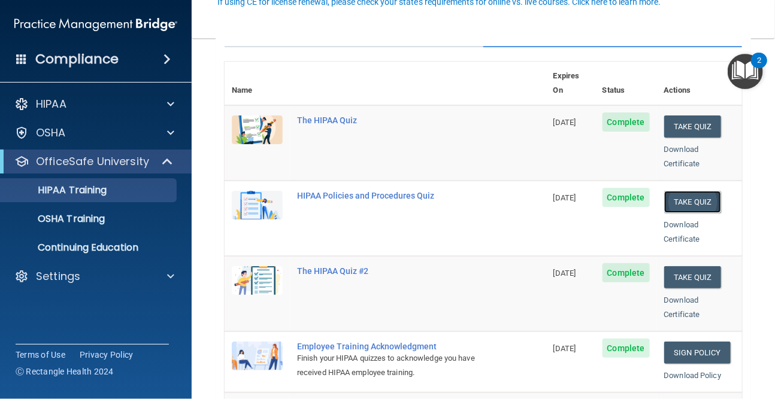
click at [692, 191] on button "Take Quiz" at bounding box center [692, 202] width 57 height 22
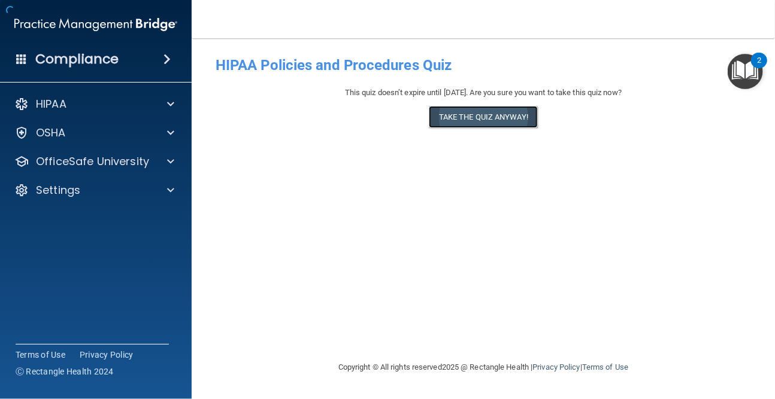
click at [481, 116] on button "Take the quiz anyway!" at bounding box center [483, 117] width 109 height 22
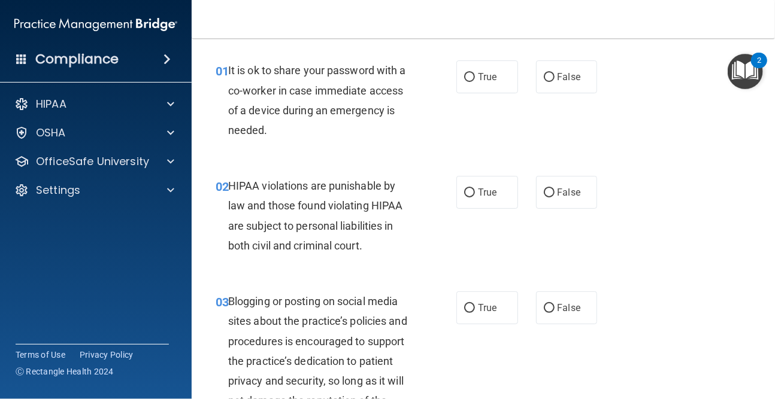
scroll to position [60, 0]
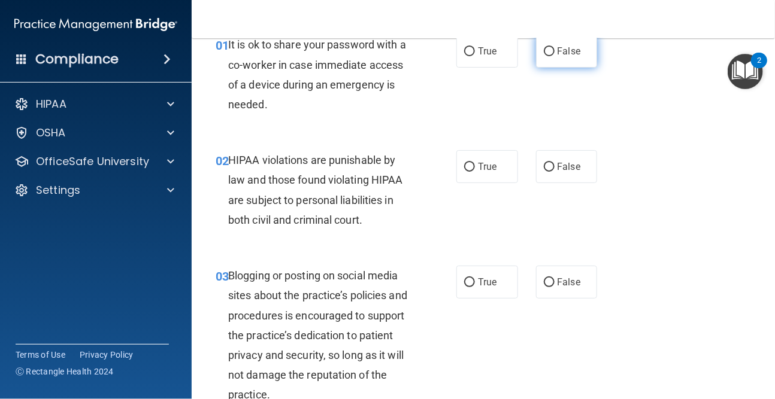
click at [561, 57] on span "False" at bounding box center [569, 51] width 23 height 11
click at [555, 56] on input "False" at bounding box center [549, 51] width 11 height 9
radio input "true"
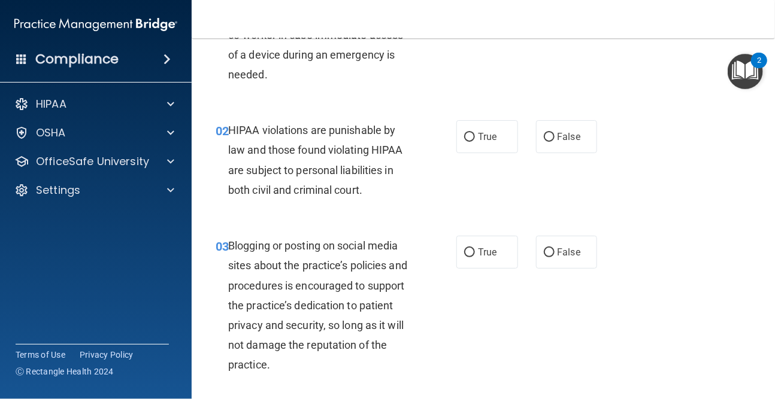
scroll to position [120, 0]
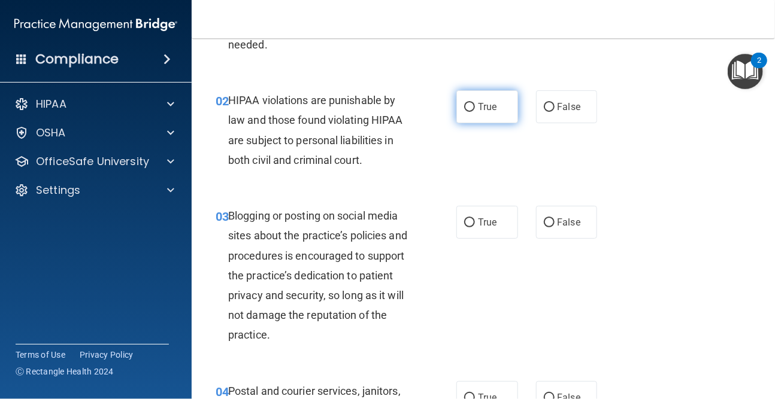
click at [468, 110] on input "True" at bounding box center [469, 107] width 11 height 9
radio input "true"
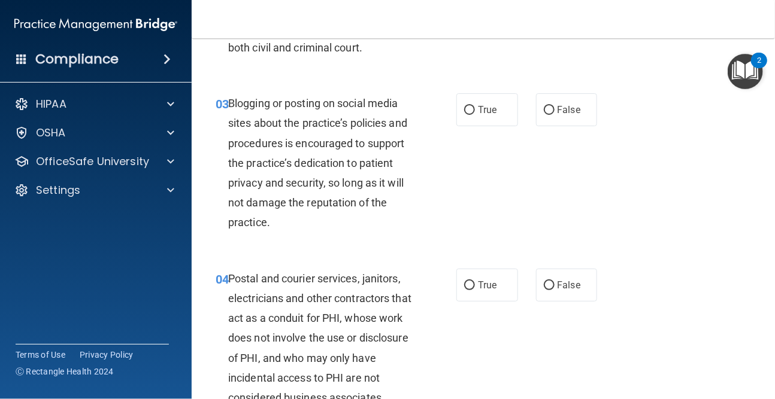
scroll to position [240, 0]
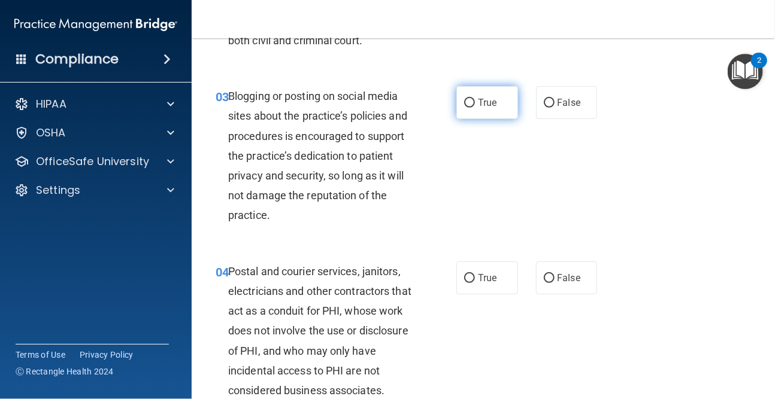
click at [478, 101] on span "True" at bounding box center [487, 102] width 19 height 11
click at [474, 101] on input "True" at bounding box center [469, 103] width 11 height 9
radio input "true"
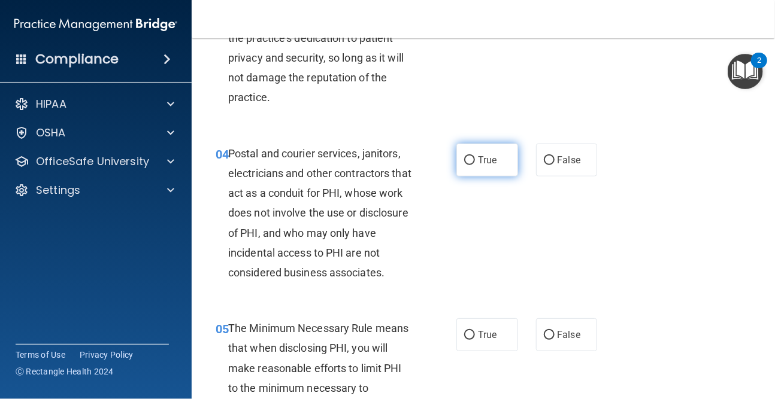
scroll to position [359, 0]
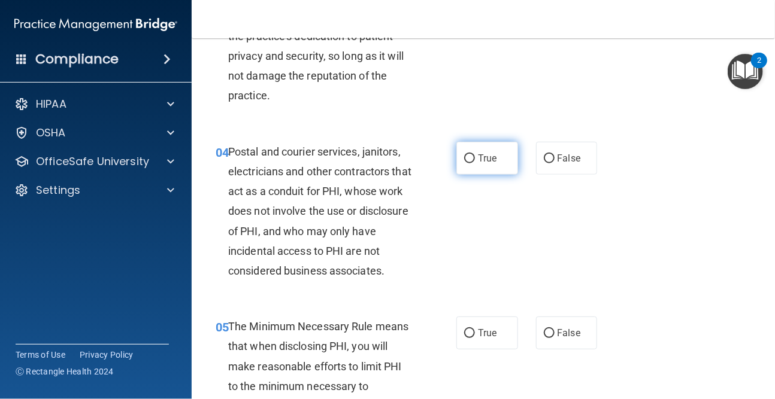
click at [482, 165] on label "True" at bounding box center [487, 158] width 62 height 33
click at [475, 163] on input "True" at bounding box center [469, 159] width 11 height 9
radio input "true"
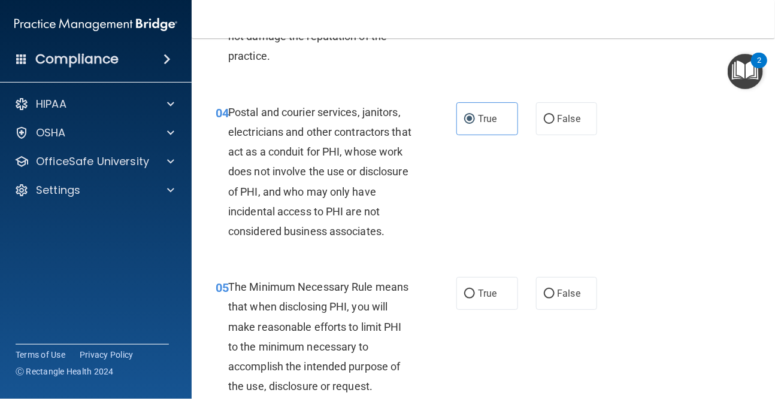
scroll to position [419, 0]
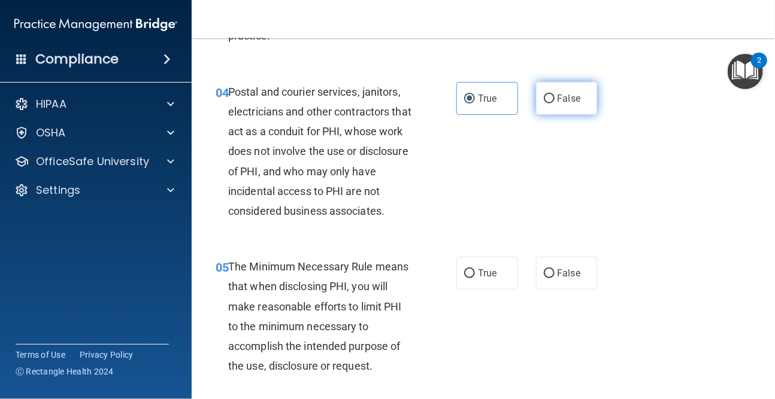
click at [573, 90] on label "False" at bounding box center [567, 98] width 62 height 33
click at [555, 95] on input "False" at bounding box center [549, 99] width 11 height 9
radio input "true"
radio input "false"
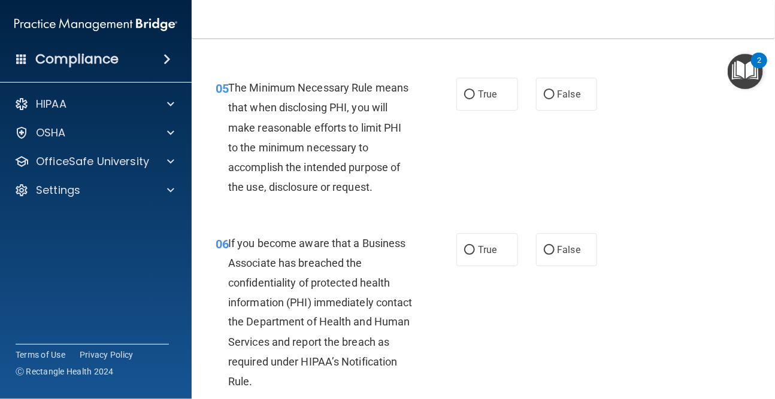
scroll to position [599, 0]
click at [490, 101] on label "True" at bounding box center [487, 93] width 62 height 33
click at [475, 99] on input "True" at bounding box center [469, 94] width 11 height 9
radio input "true"
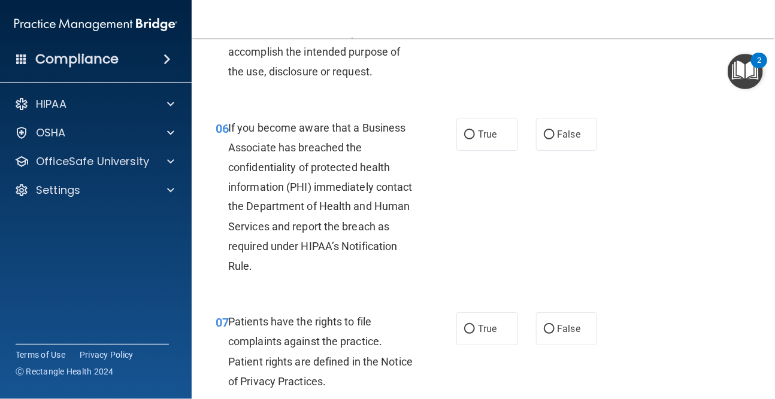
scroll to position [779, 0]
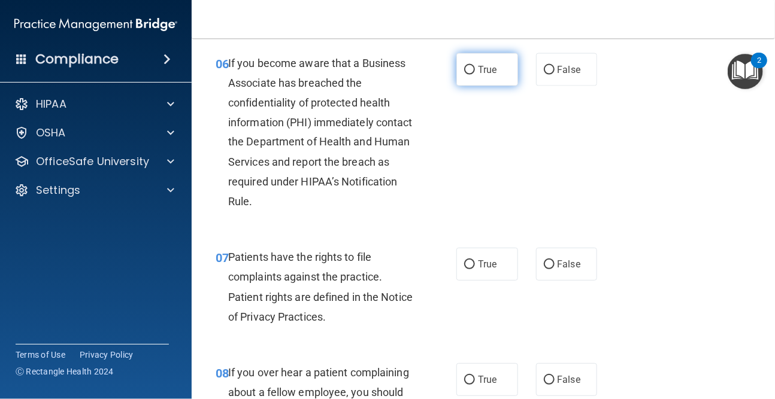
click at [483, 64] on span "True" at bounding box center [487, 69] width 19 height 11
click at [475, 66] on input "True" at bounding box center [469, 70] width 11 height 9
radio input "true"
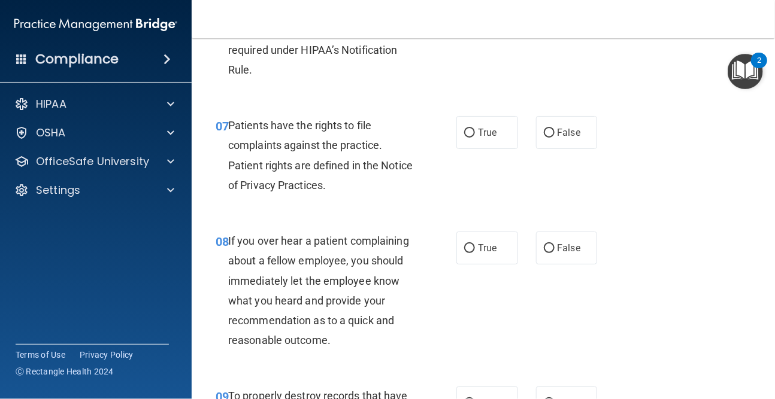
scroll to position [958, 0]
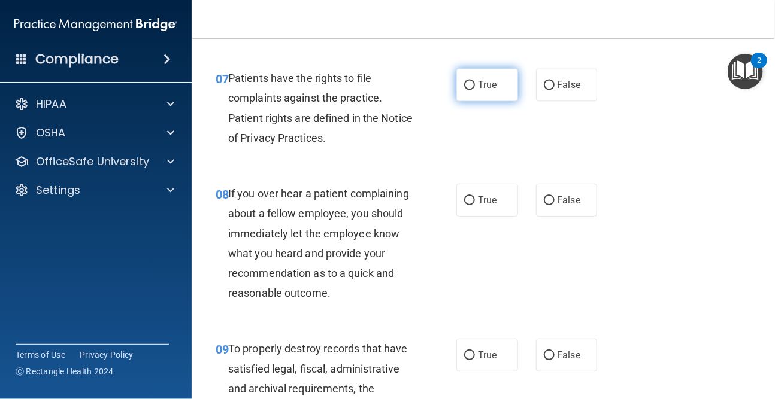
click at [479, 89] on span "True" at bounding box center [487, 84] width 19 height 11
click at [475, 89] on input "True" at bounding box center [469, 85] width 11 height 9
radio input "true"
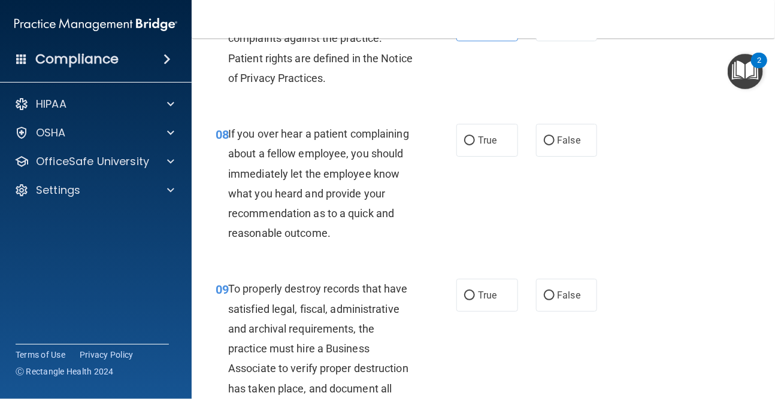
click at [437, 191] on div "08 If you over hear a patient complaining about a fellow employee, you should i…" at bounding box center [336, 186] width 277 height 125
click at [547, 133] on label "False" at bounding box center [567, 140] width 62 height 33
click at [547, 137] on input "False" at bounding box center [549, 141] width 11 height 9
radio input "true"
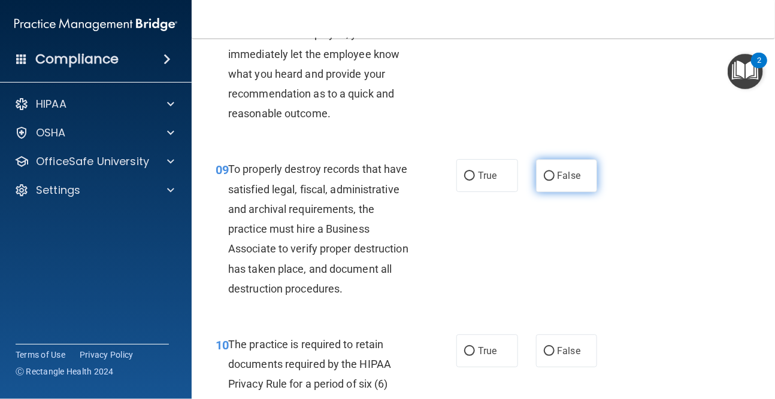
click at [546, 175] on input "False" at bounding box center [549, 176] width 11 height 9
radio input "true"
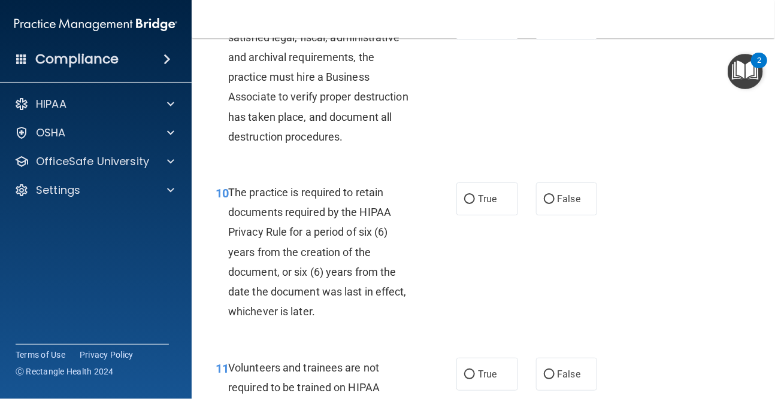
scroll to position [1317, 0]
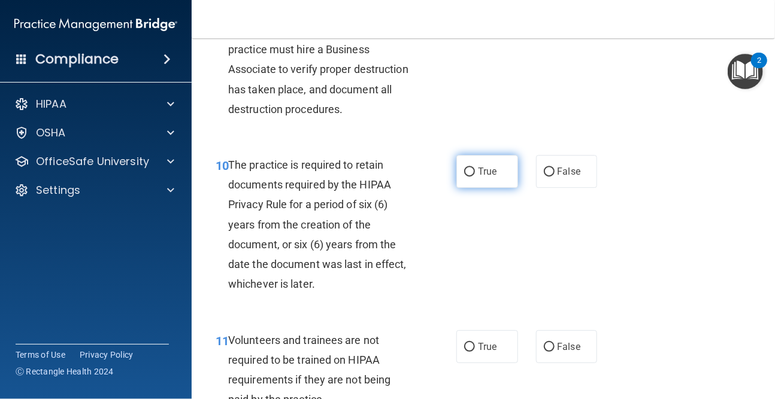
click at [472, 167] on label "True" at bounding box center [487, 171] width 62 height 33
click at [472, 168] on input "True" at bounding box center [469, 172] width 11 height 9
radio input "true"
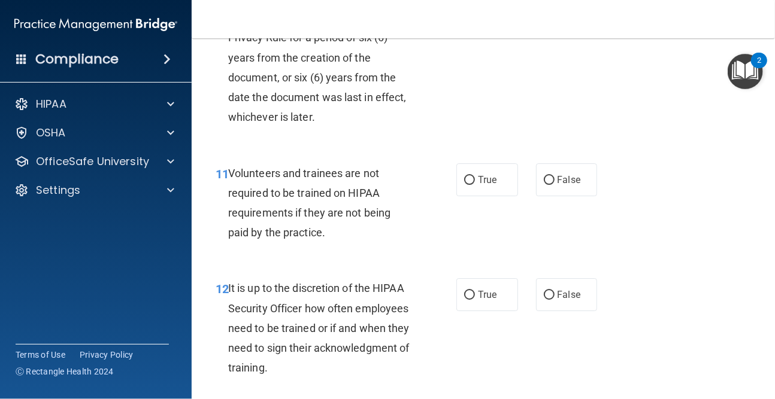
scroll to position [1497, 0]
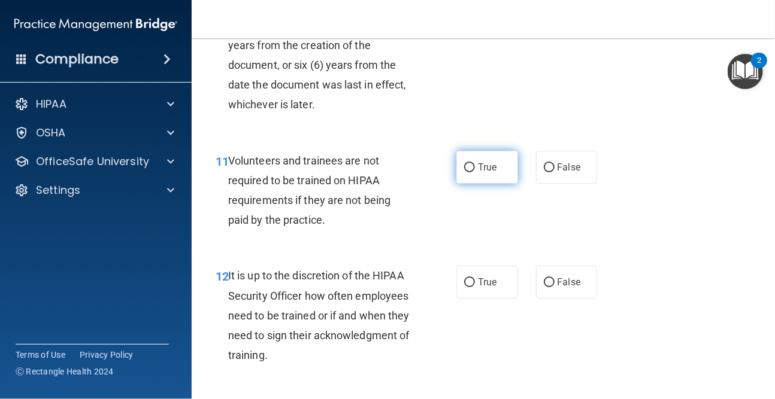
click at [463, 173] on label "True" at bounding box center [487, 167] width 62 height 33
click at [464, 172] on input "True" at bounding box center [469, 167] width 11 height 9
radio input "true"
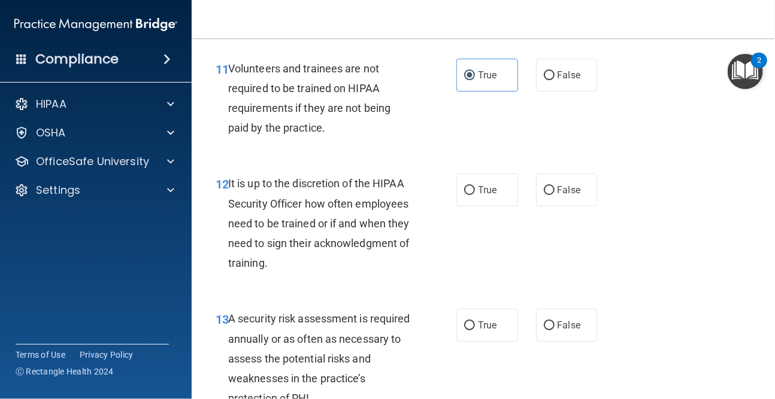
scroll to position [1617, 0]
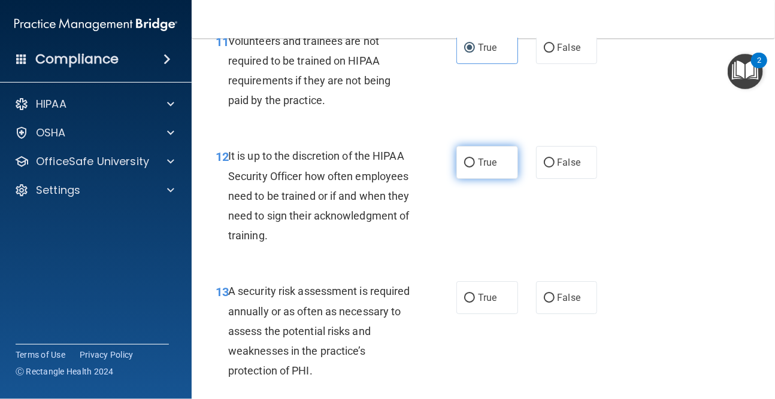
click at [456, 157] on label "True" at bounding box center [487, 162] width 62 height 33
click at [464, 159] on input "True" at bounding box center [469, 163] width 11 height 9
radio input "true"
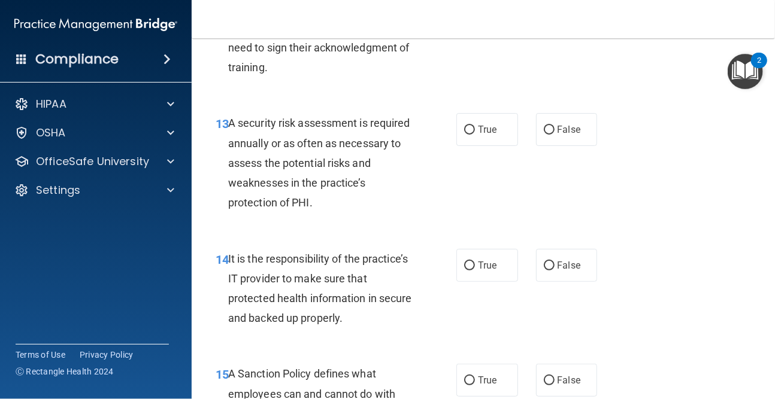
scroll to position [1797, 0]
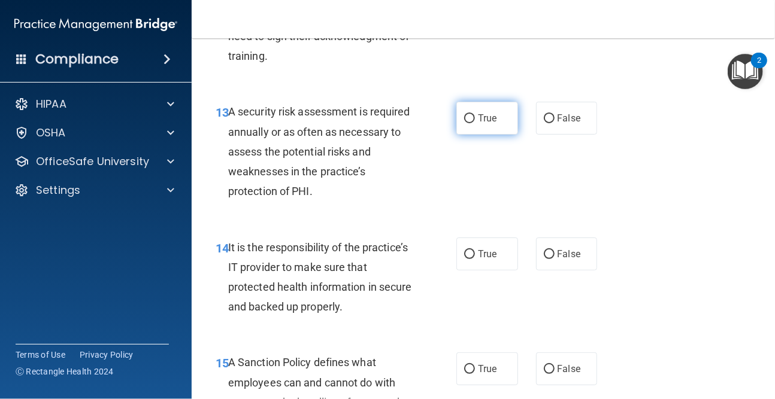
click at [487, 129] on label "True" at bounding box center [487, 118] width 62 height 33
click at [475, 123] on input "True" at bounding box center [469, 118] width 11 height 9
radio input "true"
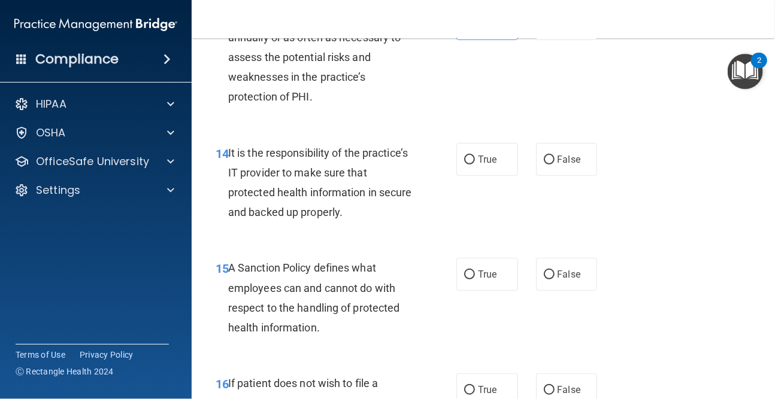
scroll to position [1916, 0]
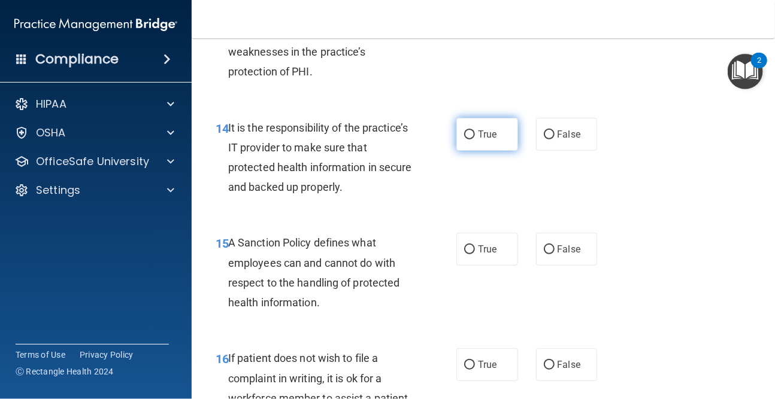
click at [492, 145] on label "True" at bounding box center [487, 134] width 62 height 33
click at [475, 140] on input "True" at bounding box center [469, 135] width 11 height 9
radio input "true"
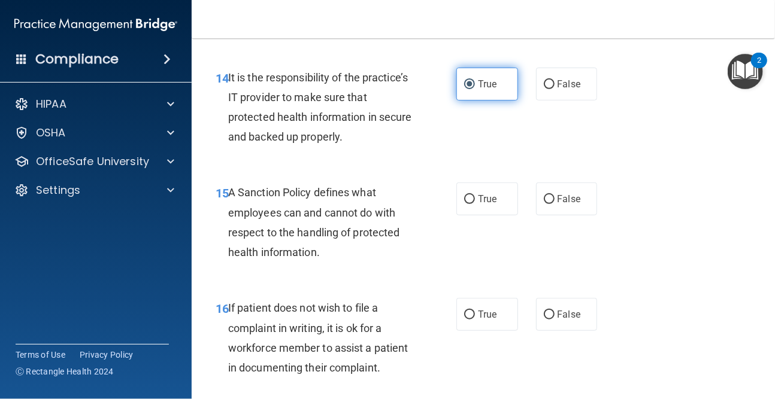
scroll to position [2036, 0]
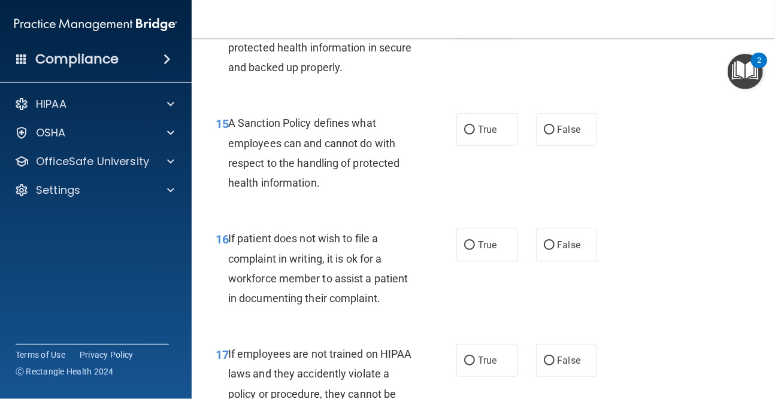
click at [493, 146] on label "True" at bounding box center [487, 129] width 62 height 33
click at [475, 135] on input "True" at bounding box center [469, 130] width 11 height 9
radio input "true"
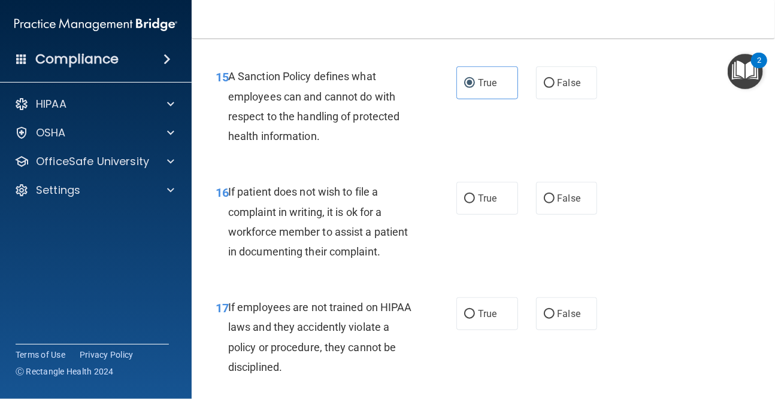
scroll to position [2156, 0]
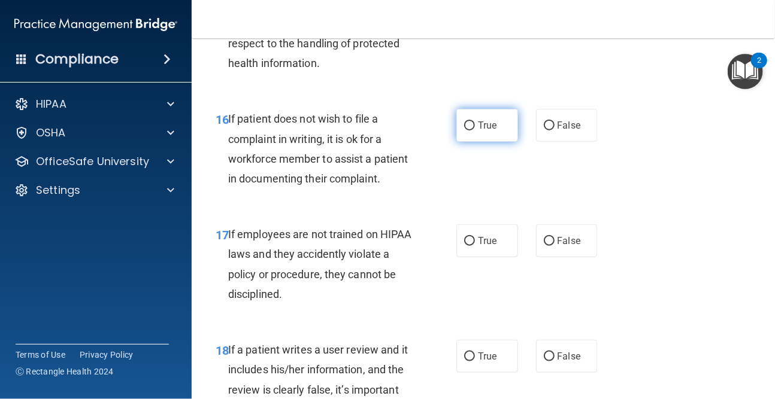
click at [498, 130] on label "True" at bounding box center [487, 125] width 62 height 33
click at [475, 130] on input "True" at bounding box center [469, 126] width 11 height 9
radio input "true"
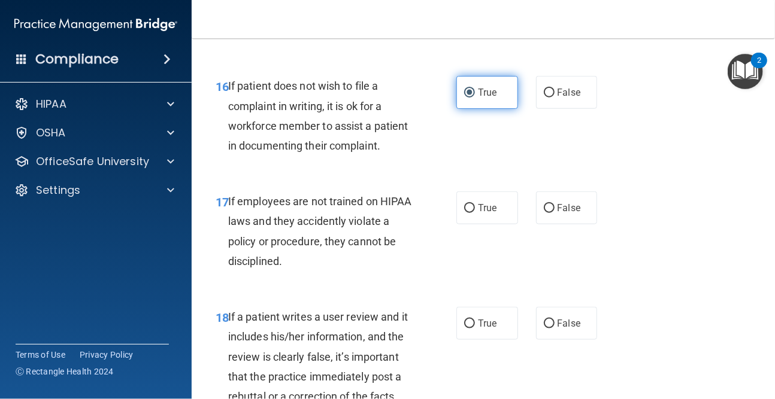
scroll to position [2276, 0]
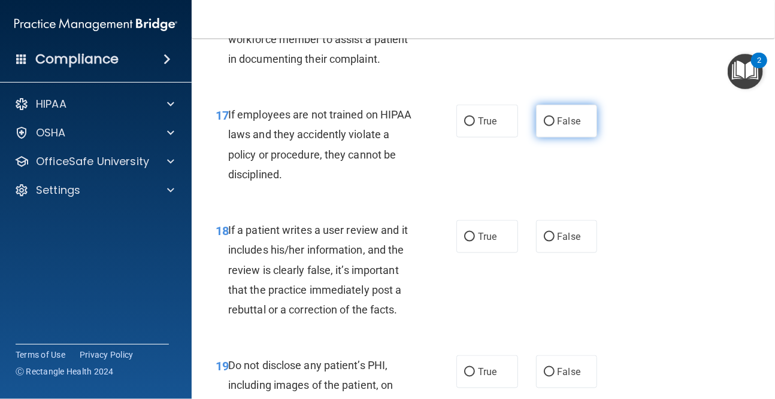
click at [578, 129] on label "False" at bounding box center [567, 121] width 62 height 33
click at [555, 126] on input "False" at bounding box center [549, 121] width 11 height 9
radio input "true"
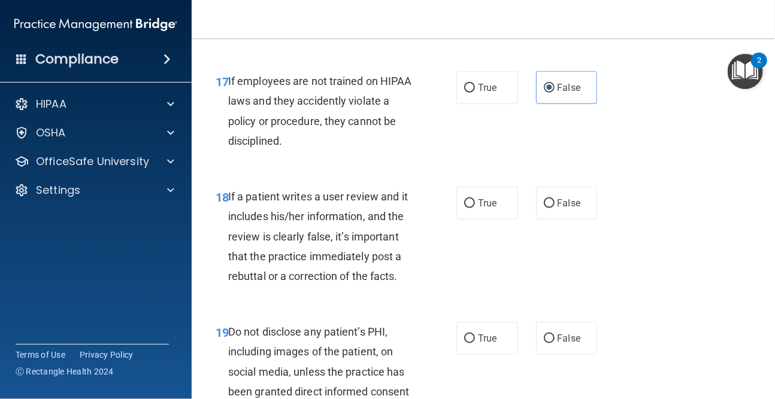
scroll to position [2336, 0]
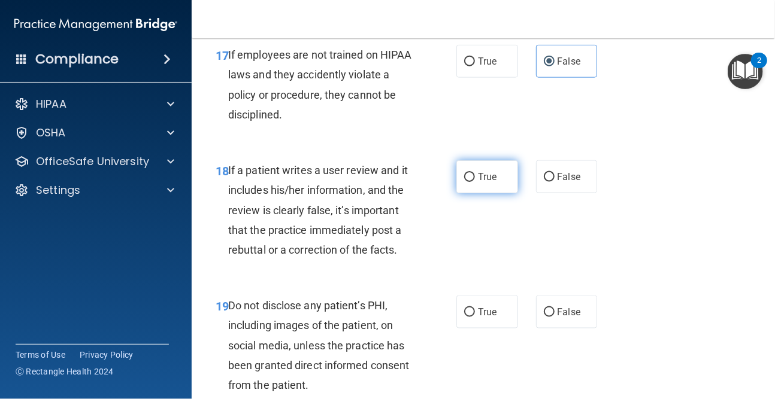
click at [468, 178] on input "True" at bounding box center [469, 177] width 11 height 9
radio input "true"
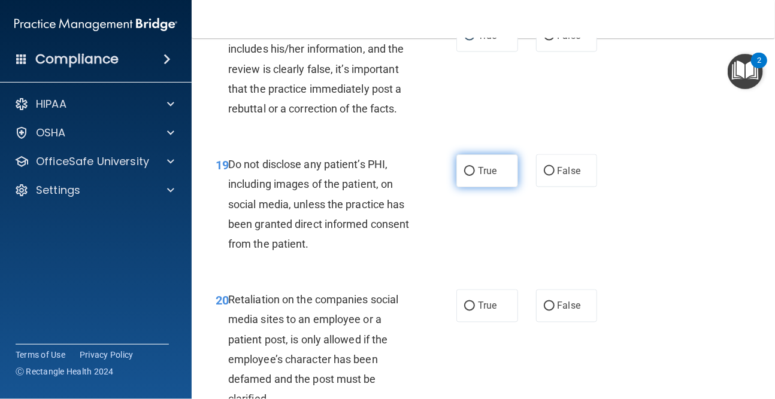
scroll to position [2515, 0]
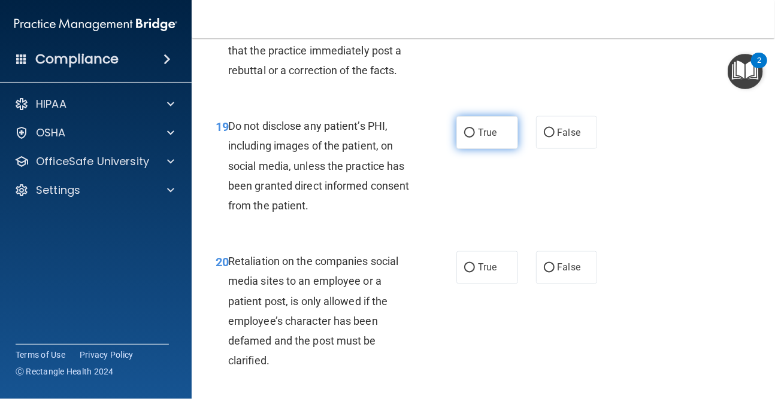
click at [466, 138] on input "True" at bounding box center [469, 133] width 11 height 9
radio input "true"
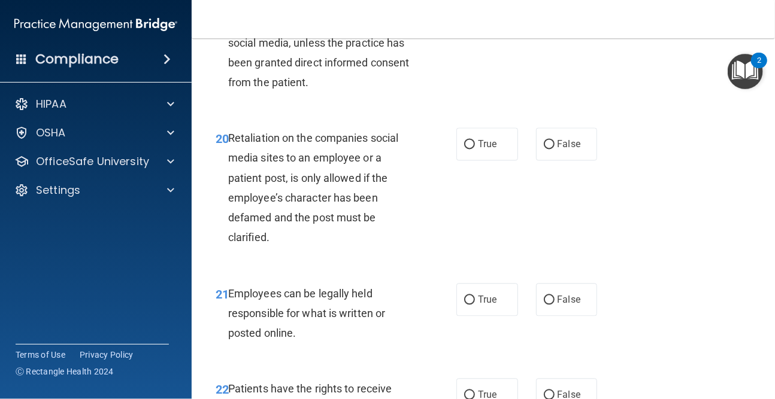
scroll to position [2695, 0]
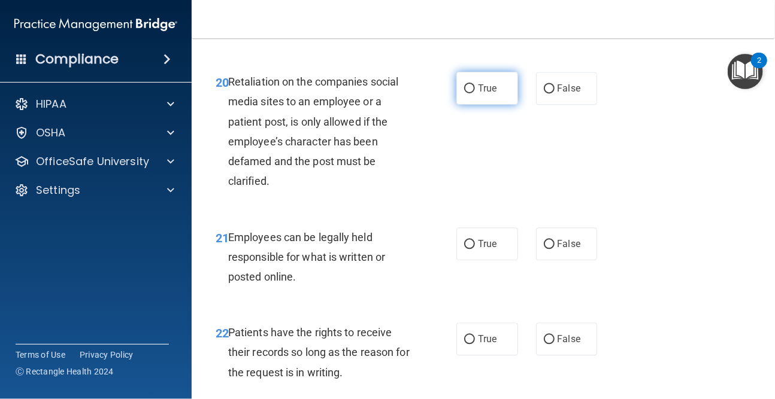
click at [472, 97] on label "True" at bounding box center [487, 88] width 62 height 33
click at [472, 93] on input "True" at bounding box center [469, 88] width 11 height 9
radio input "true"
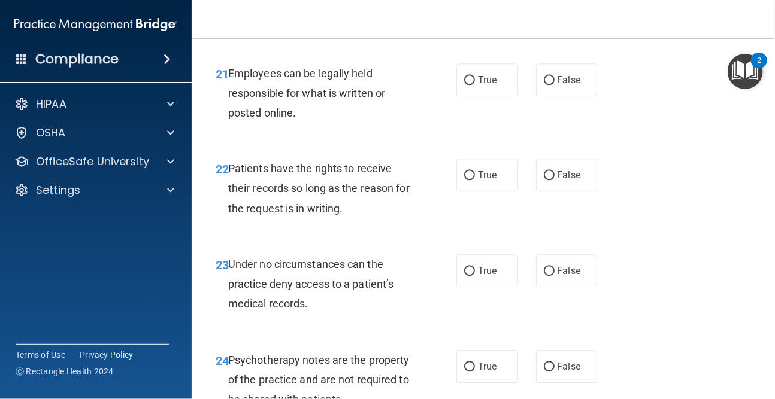
scroll to position [2875, 0]
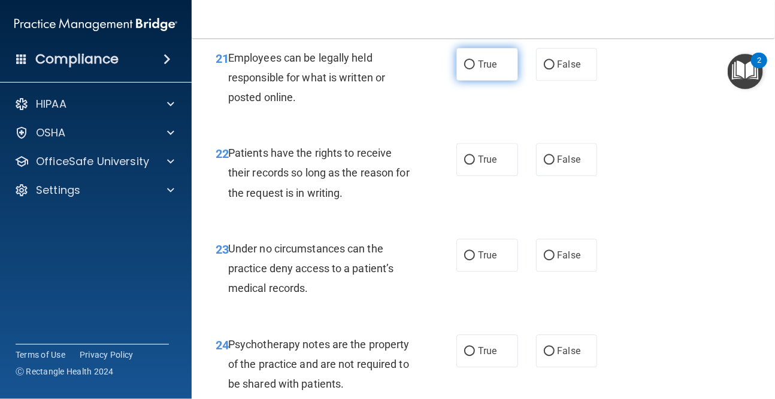
click at [487, 68] on span "True" at bounding box center [487, 64] width 19 height 11
click at [475, 68] on input "True" at bounding box center [469, 64] width 11 height 9
radio input "true"
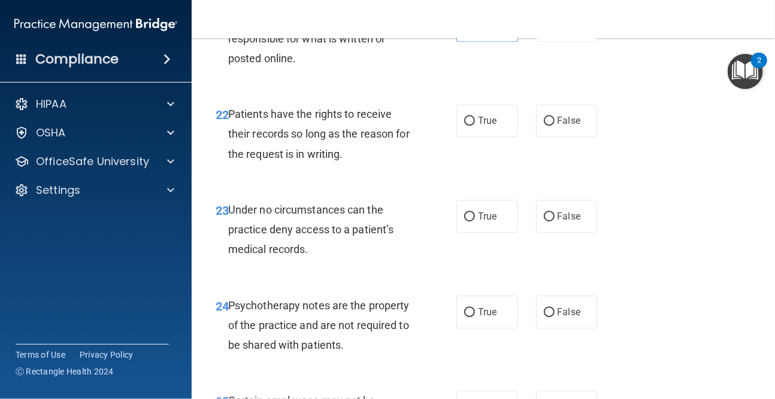
scroll to position [2934, 0]
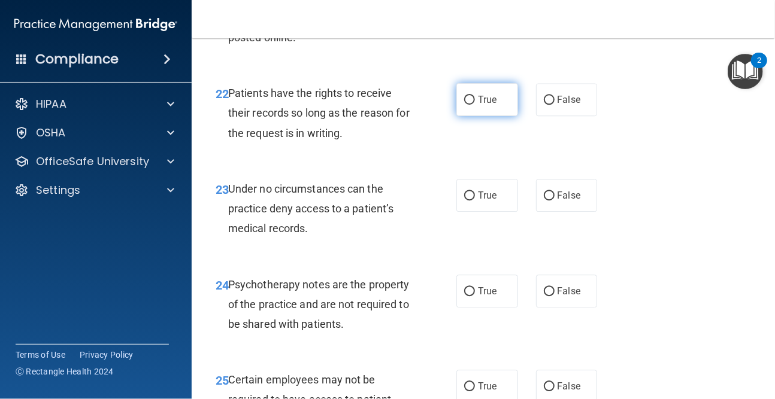
click at [470, 99] on input "True" at bounding box center [469, 100] width 11 height 9
radio input "true"
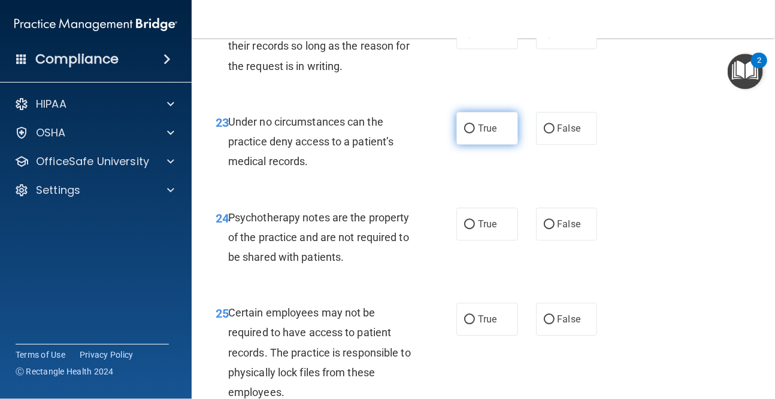
scroll to position [3054, 0]
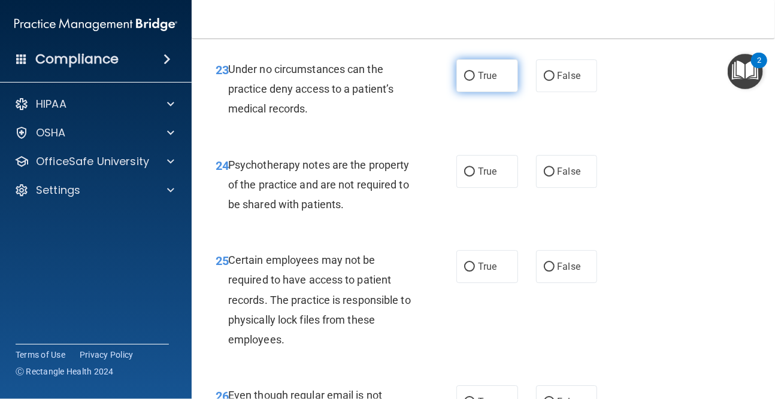
click at [470, 81] on label "True" at bounding box center [487, 75] width 62 height 33
click at [470, 81] on input "True" at bounding box center [469, 76] width 11 height 9
radio input "true"
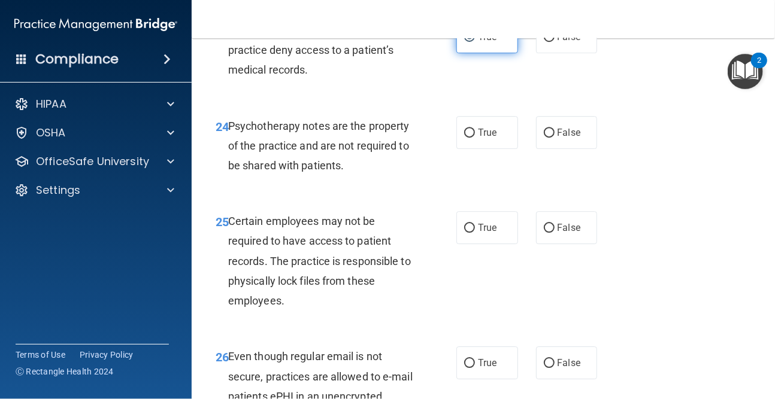
scroll to position [3114, 0]
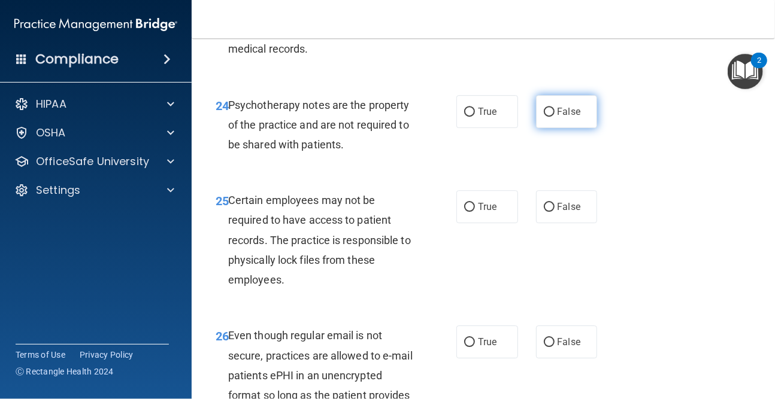
click at [572, 127] on label "False" at bounding box center [567, 111] width 62 height 33
click at [555, 117] on input "False" at bounding box center [549, 112] width 11 height 9
radio input "true"
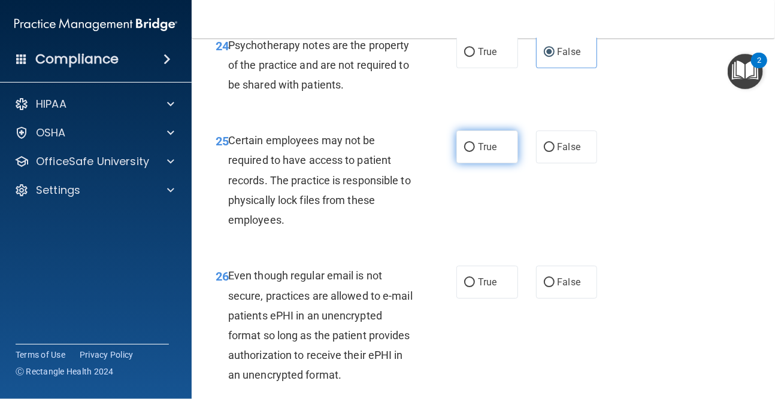
click at [475, 159] on label "True" at bounding box center [487, 147] width 62 height 33
click at [475, 152] on input "True" at bounding box center [469, 147] width 11 height 9
radio input "true"
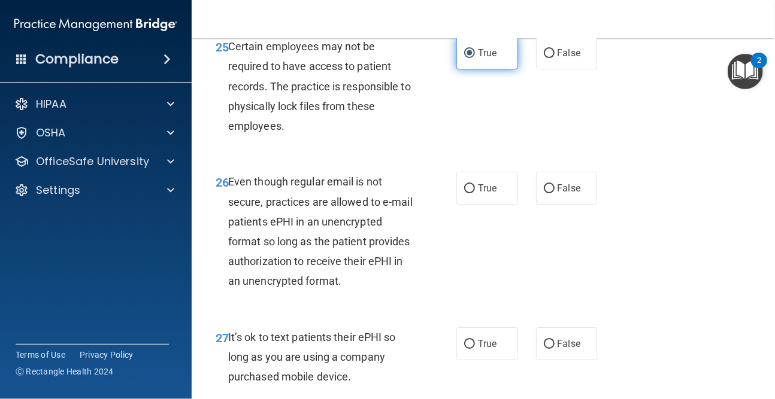
scroll to position [3354, 0]
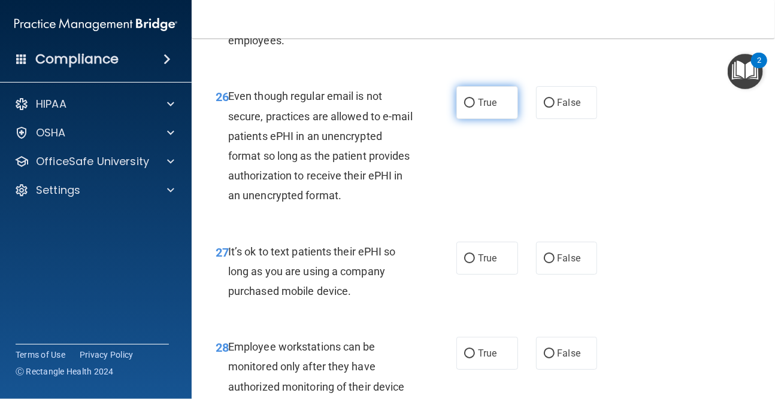
click at [467, 115] on label "True" at bounding box center [487, 102] width 62 height 33
click at [467, 108] on input "True" at bounding box center [469, 103] width 11 height 9
radio input "true"
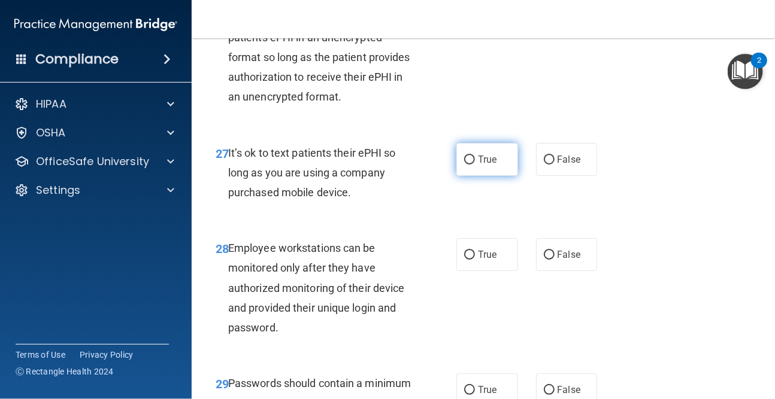
scroll to position [3473, 0]
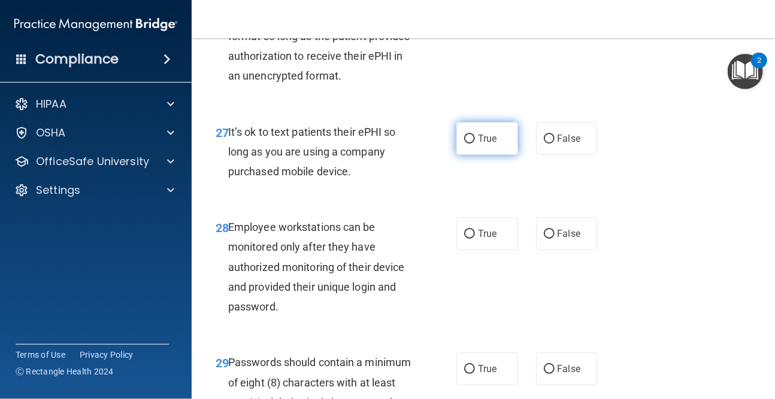
click at [489, 150] on label "True" at bounding box center [487, 138] width 62 height 33
click at [475, 144] on input "True" at bounding box center [469, 139] width 11 height 9
radio input "true"
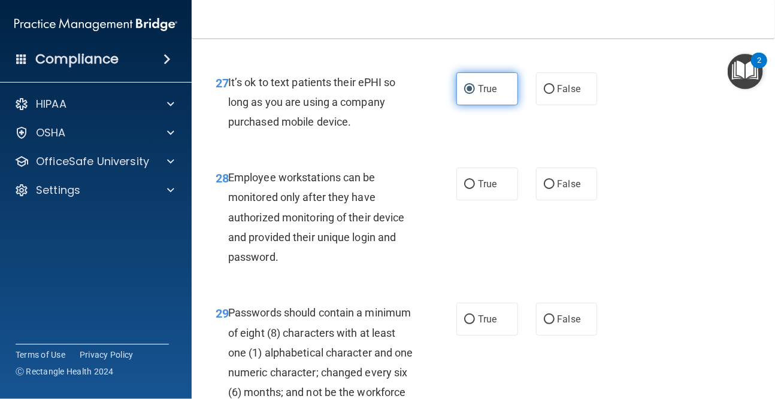
scroll to position [3593, 0]
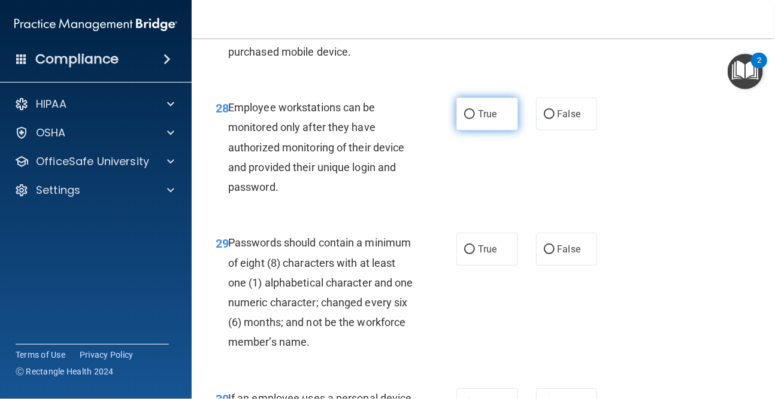
click at [492, 120] on span "True" at bounding box center [487, 113] width 19 height 11
click at [475, 119] on input "True" at bounding box center [469, 114] width 11 height 9
radio input "true"
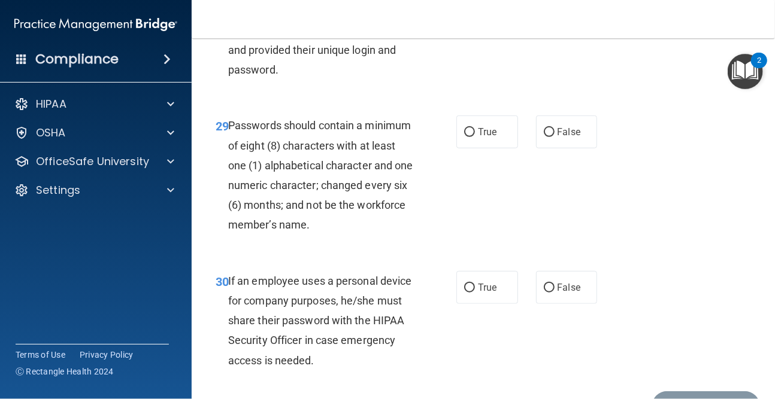
scroll to position [3713, 0]
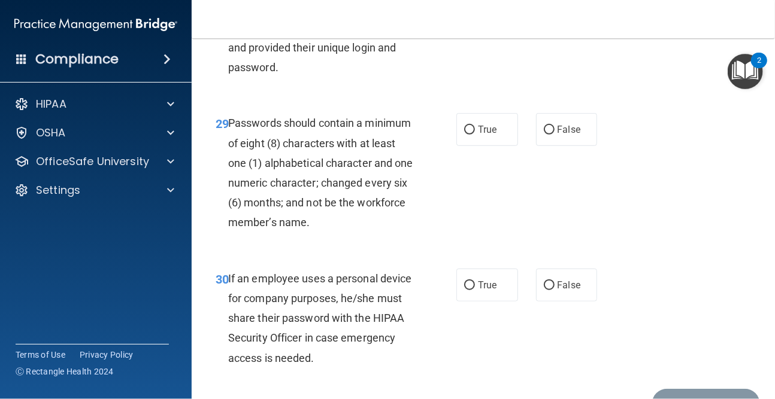
click at [492, 120] on label "True" at bounding box center [487, 129] width 62 height 33
click at [475, 126] on input "True" at bounding box center [469, 130] width 11 height 9
radio input "true"
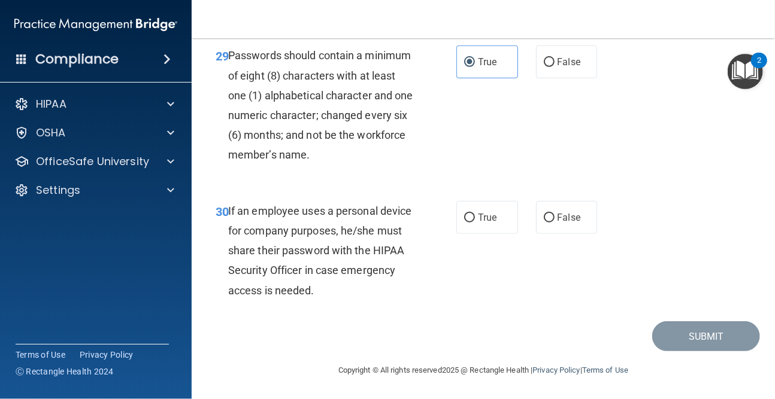
scroll to position [3802, 0]
click at [598, 213] on div "30 If an employee uses a personal device for company purposes, he/she must shar…" at bounding box center [483, 253] width 553 height 135
click at [593, 220] on div "True False" at bounding box center [529, 217] width 147 height 33
click at [579, 221] on label "False" at bounding box center [567, 217] width 62 height 33
click at [555, 221] on input "False" at bounding box center [549, 218] width 11 height 9
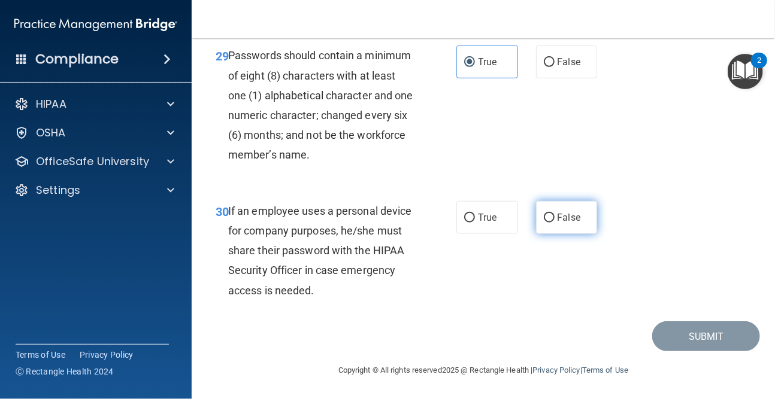
radio input "true"
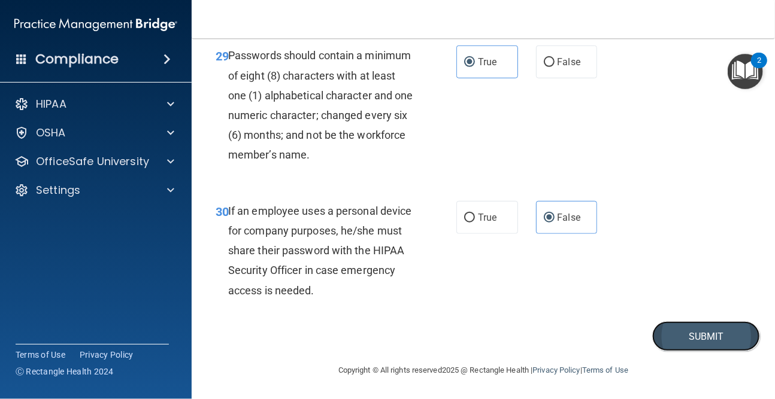
click at [704, 338] on button "Submit" at bounding box center [706, 337] width 108 height 31
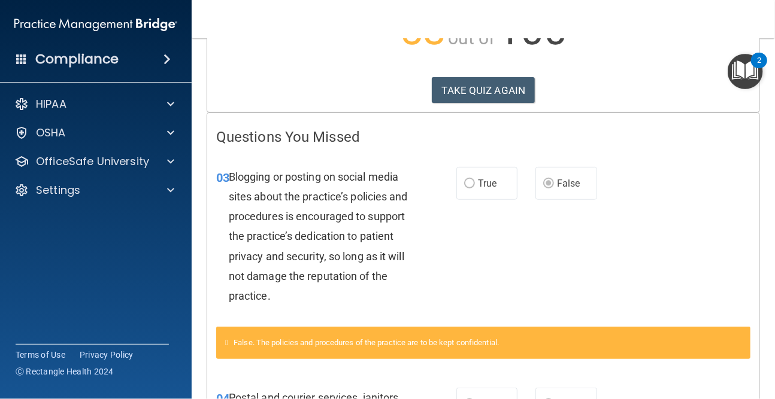
scroll to position [180, 0]
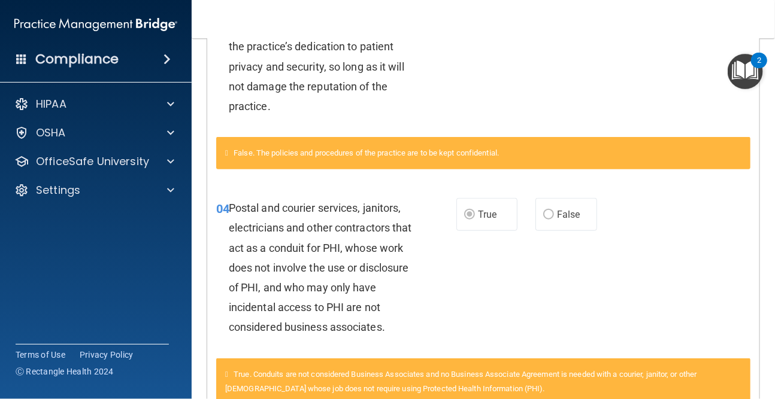
click at [311, 160] on div "False. The policies and procedures of the practice are to be kept confidential." at bounding box center [483, 153] width 534 height 32
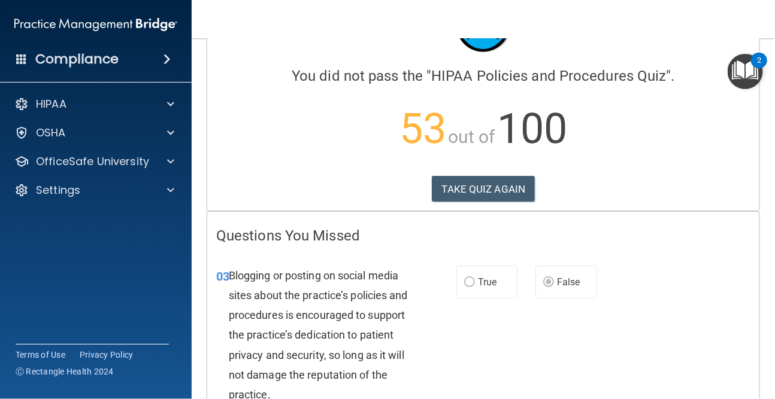
scroll to position [0, 0]
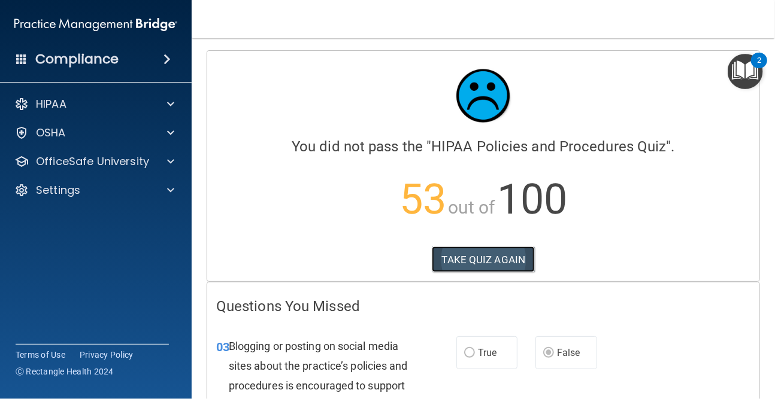
click at [478, 261] on button "TAKE QUIZ AGAIN" at bounding box center [484, 260] width 104 height 26
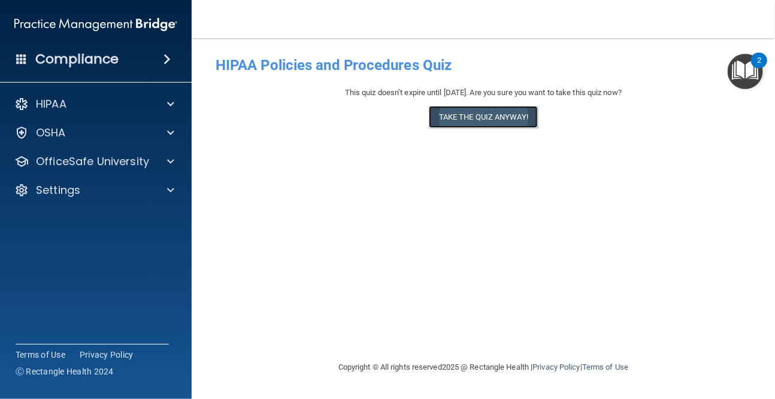
click at [507, 119] on button "Take the quiz anyway!" at bounding box center [483, 117] width 109 height 22
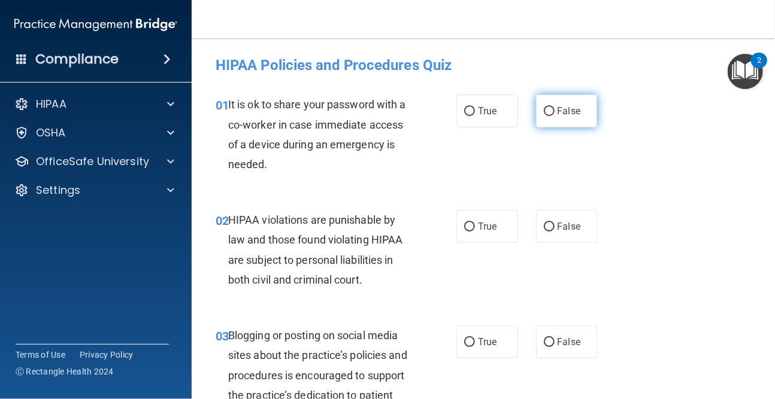
click at [567, 105] on label "False" at bounding box center [567, 111] width 62 height 33
click at [555, 107] on input "False" at bounding box center [549, 111] width 11 height 9
radio input "true"
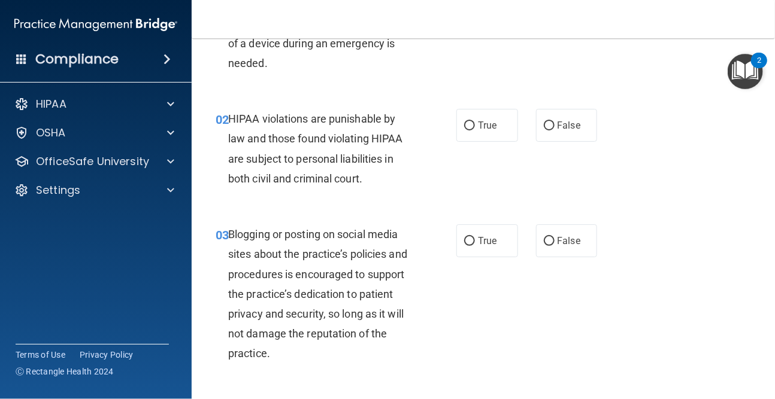
scroll to position [120, 0]
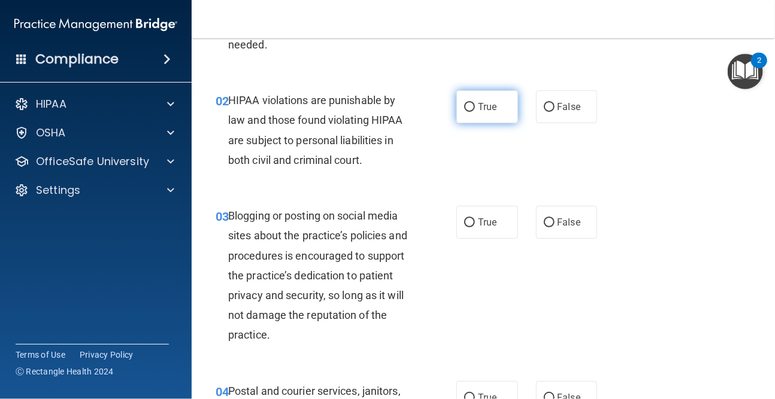
click at [481, 108] on span "True" at bounding box center [487, 106] width 19 height 11
click at [475, 108] on input "True" at bounding box center [469, 107] width 11 height 9
radio input "true"
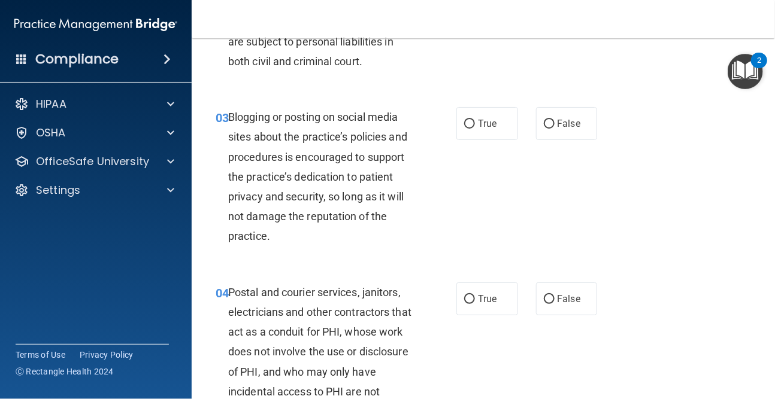
scroll to position [240, 0]
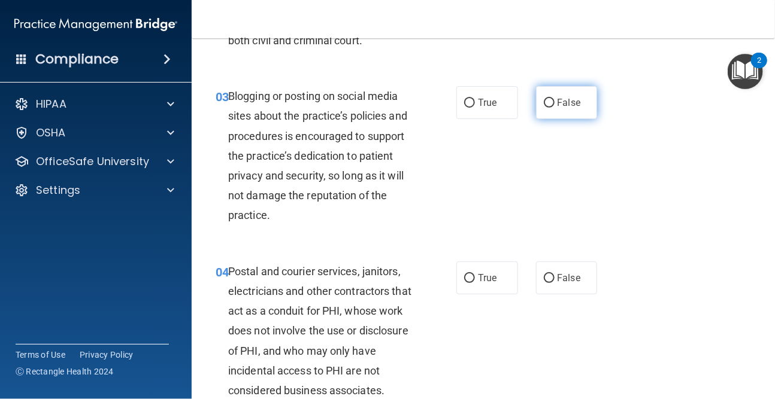
click at [544, 110] on label "False" at bounding box center [567, 102] width 62 height 33
click at [544, 108] on input "False" at bounding box center [549, 103] width 11 height 9
radio input "true"
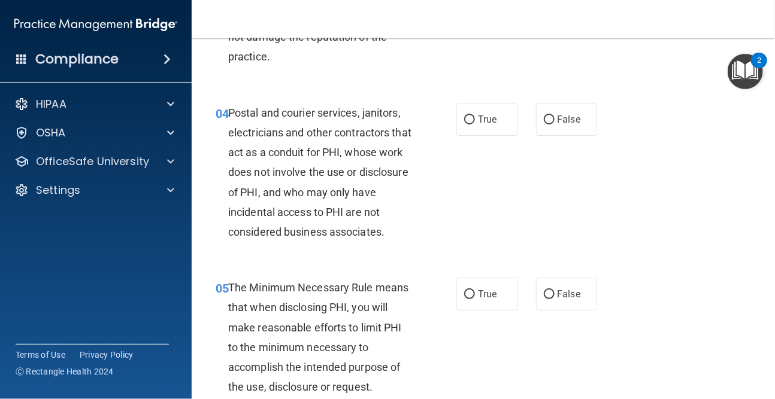
scroll to position [419, 0]
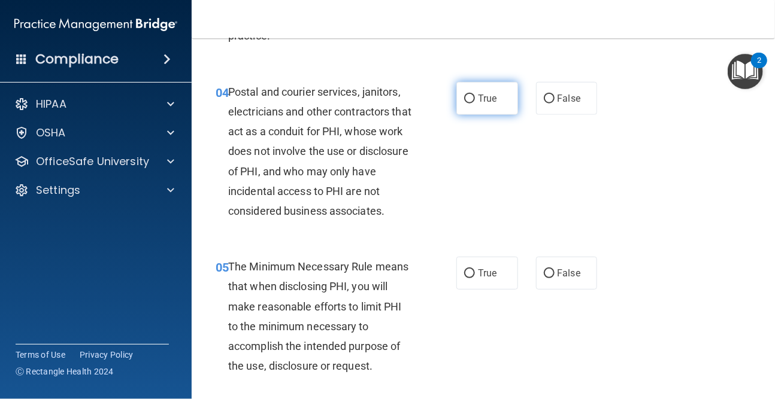
click at [458, 92] on label "True" at bounding box center [487, 98] width 62 height 33
click at [464, 95] on input "True" at bounding box center [469, 99] width 11 height 9
radio input "true"
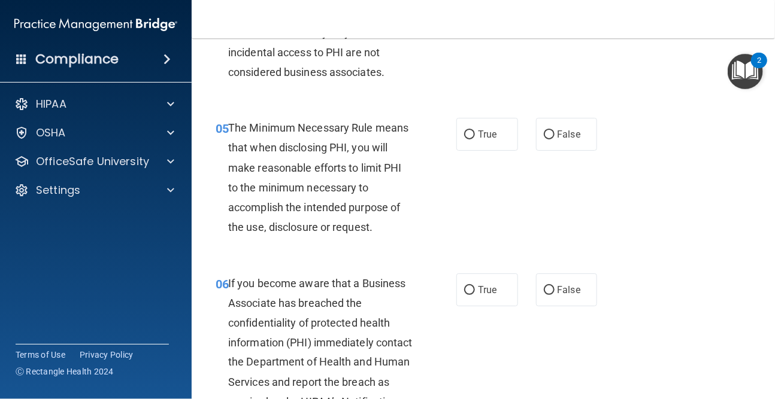
scroll to position [599, 0]
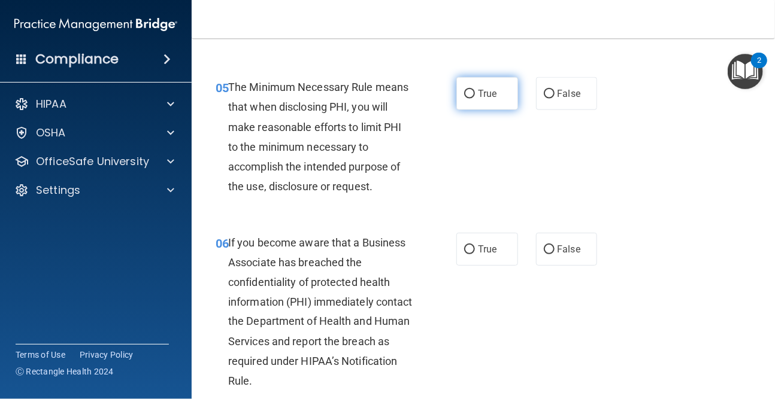
click at [468, 105] on label "True" at bounding box center [487, 93] width 62 height 33
click at [468, 99] on input "True" at bounding box center [469, 94] width 11 height 9
radio input "true"
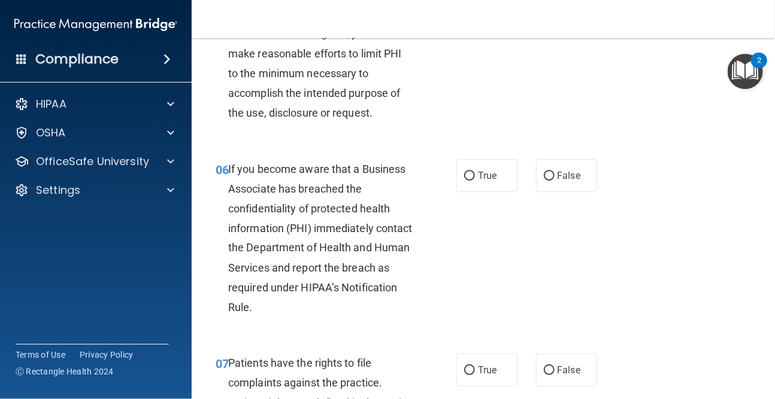
scroll to position [719, 0]
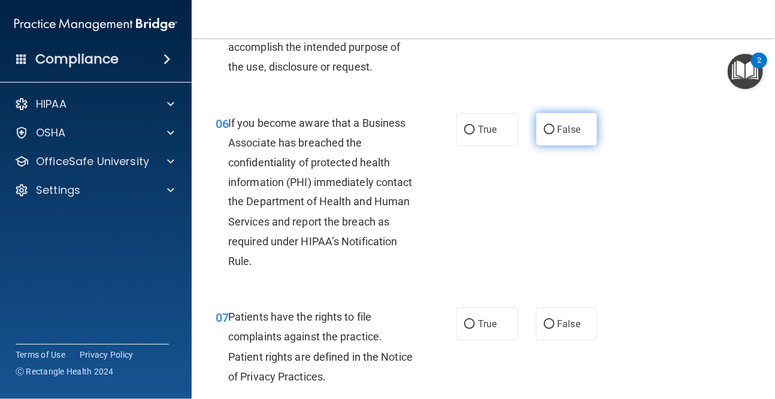
click at [586, 138] on label "False" at bounding box center [567, 129] width 62 height 33
click at [555, 135] on input "False" at bounding box center [549, 130] width 11 height 9
radio input "true"
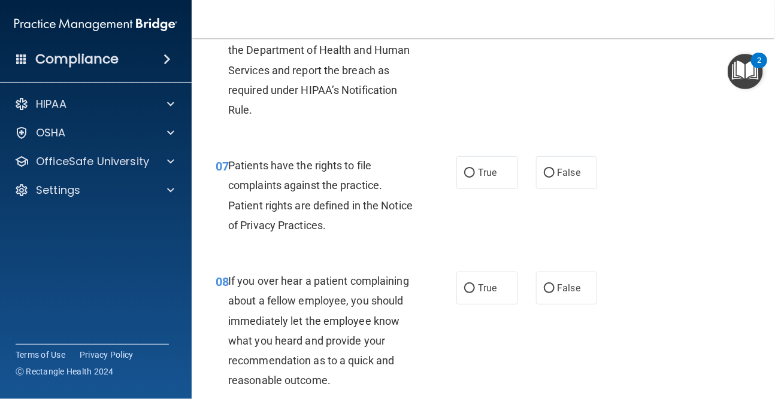
scroll to position [898, 0]
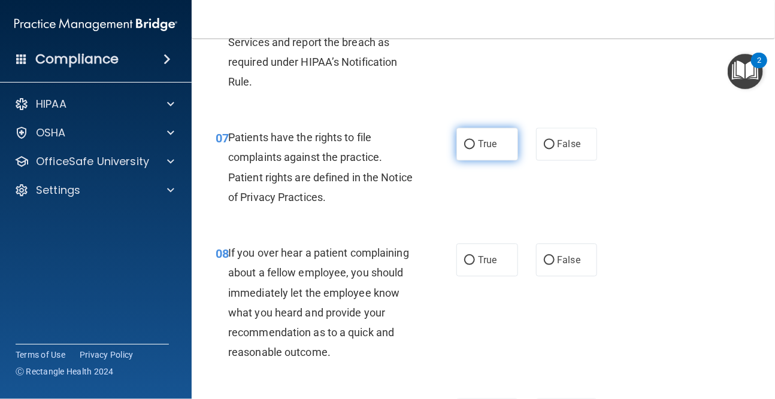
click at [499, 155] on label "True" at bounding box center [487, 144] width 62 height 33
click at [475, 150] on input "True" at bounding box center [469, 145] width 11 height 9
radio input "true"
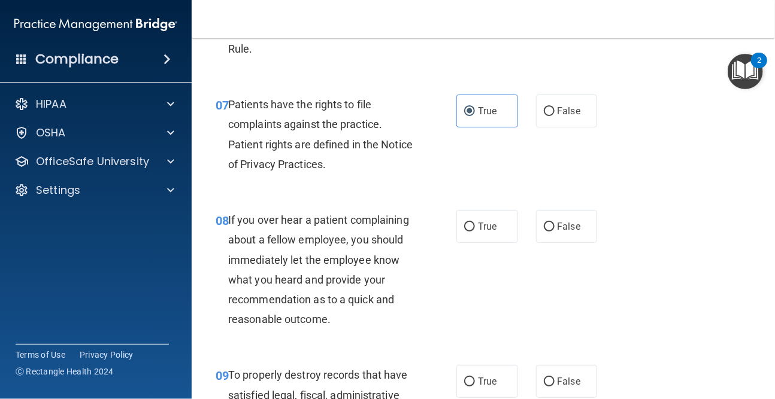
scroll to position [1018, 0]
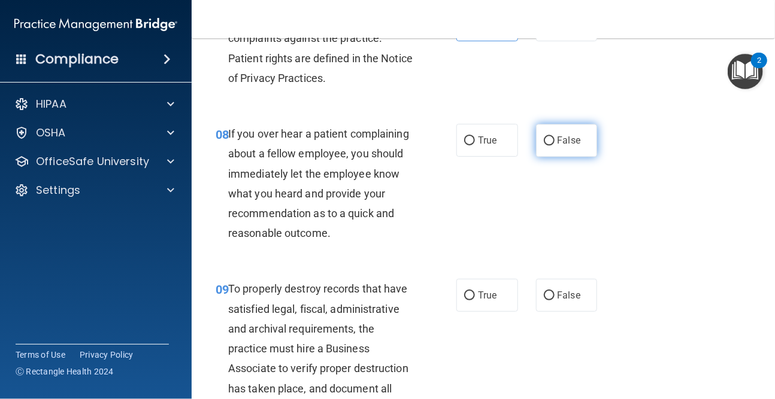
click at [550, 143] on label "False" at bounding box center [567, 140] width 62 height 33
click at [550, 143] on input "False" at bounding box center [549, 141] width 11 height 9
radio input "true"
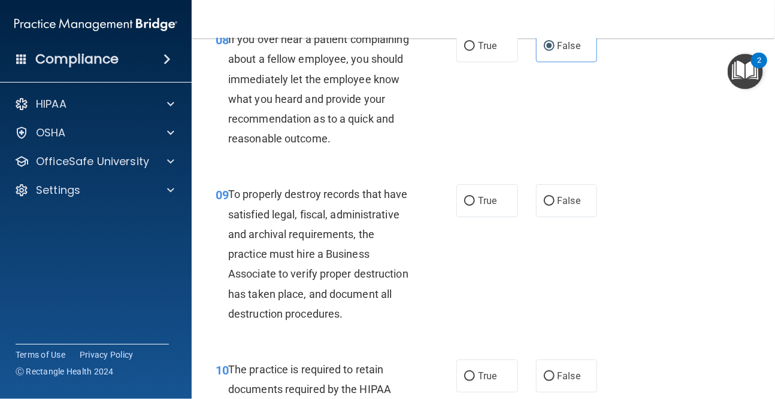
scroll to position [1138, 0]
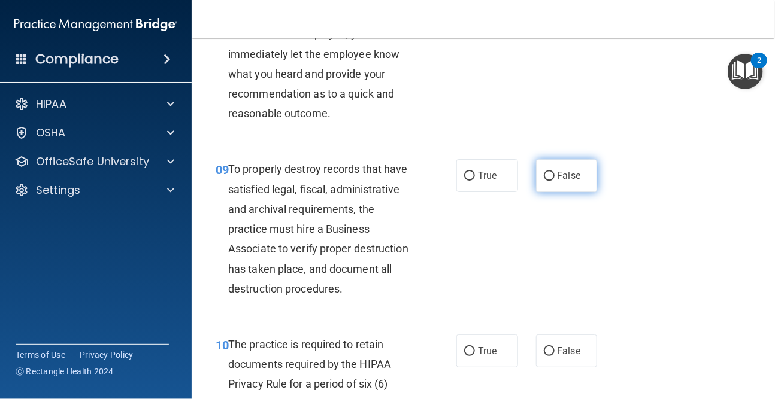
click at [553, 186] on label "False" at bounding box center [567, 175] width 62 height 33
click at [553, 181] on input "False" at bounding box center [549, 176] width 11 height 9
radio input "true"
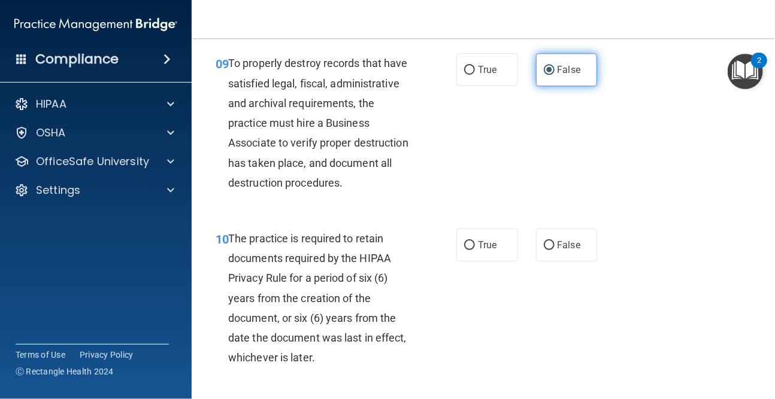
scroll to position [1258, 0]
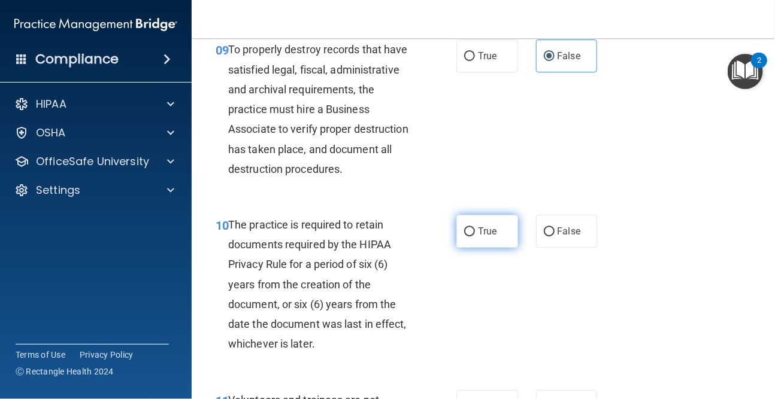
click at [478, 236] on span "True" at bounding box center [487, 231] width 19 height 11
click at [475, 236] on input "True" at bounding box center [469, 232] width 11 height 9
radio input "true"
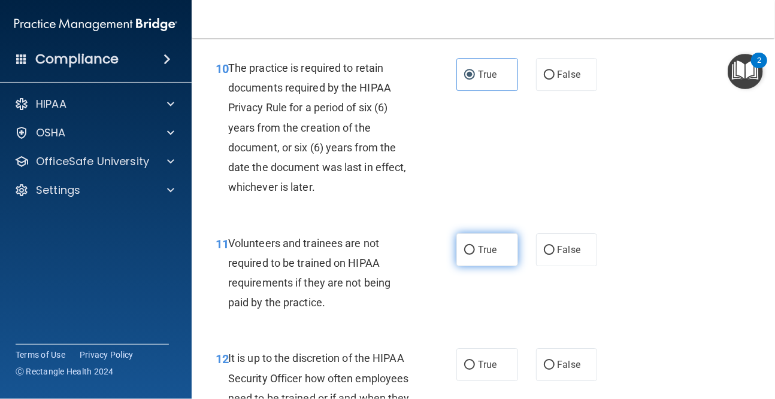
scroll to position [1437, 0]
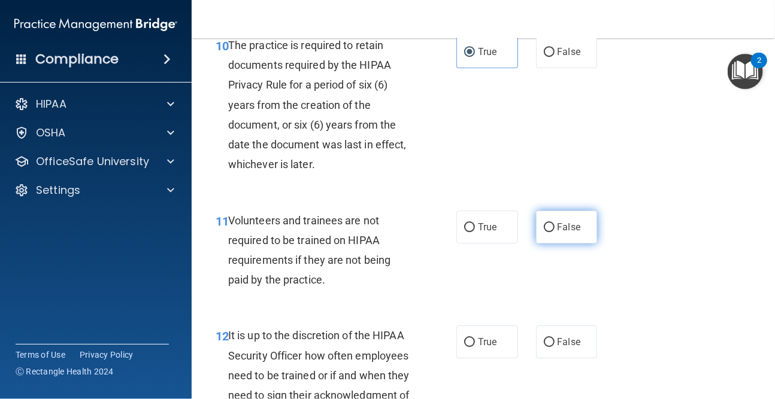
click at [580, 244] on label "False" at bounding box center [567, 227] width 62 height 33
click at [555, 232] on input "False" at bounding box center [549, 227] width 11 height 9
radio input "true"
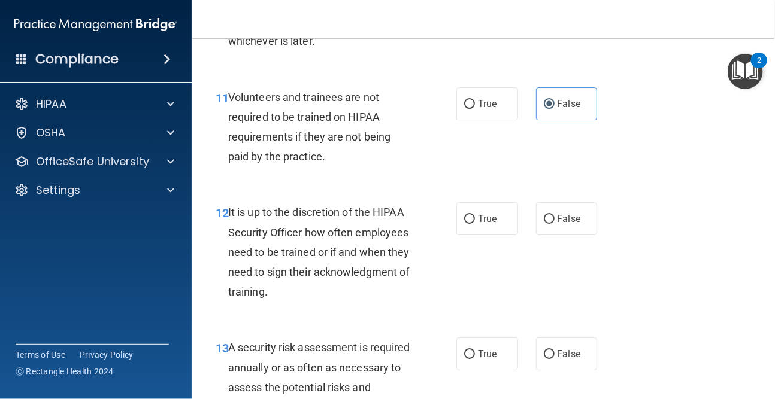
scroll to position [1617, 0]
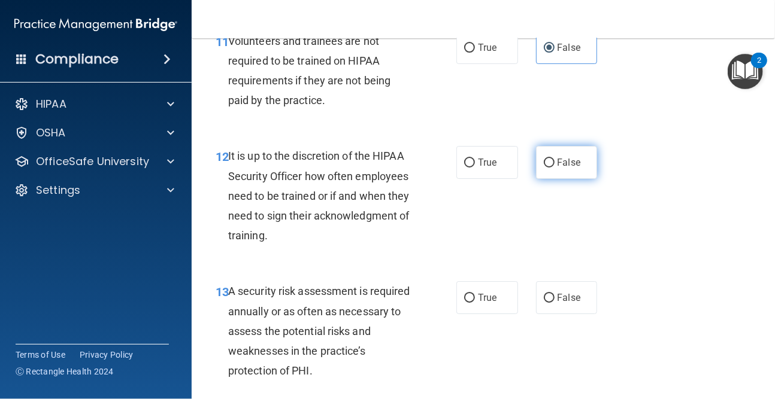
click at [568, 162] on span "False" at bounding box center [569, 162] width 23 height 11
click at [555, 162] on input "False" at bounding box center [549, 163] width 11 height 9
radio input "true"
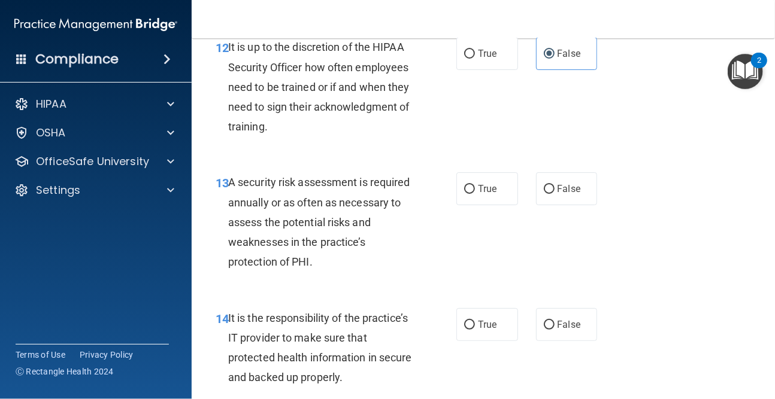
scroll to position [1737, 0]
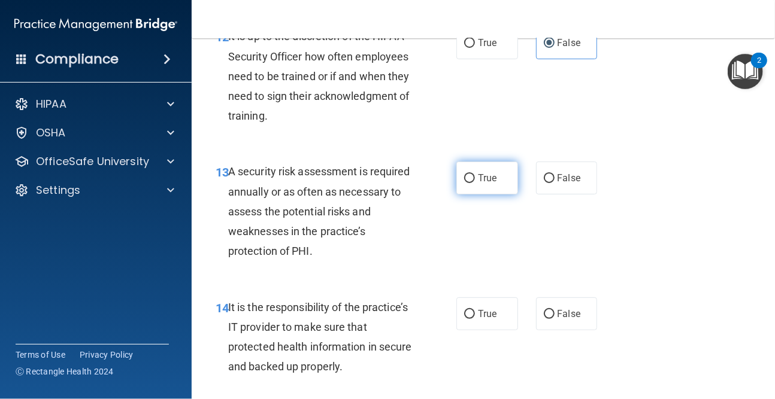
click at [480, 181] on span "True" at bounding box center [487, 177] width 19 height 11
click at [475, 181] on input "True" at bounding box center [469, 178] width 11 height 9
radio input "true"
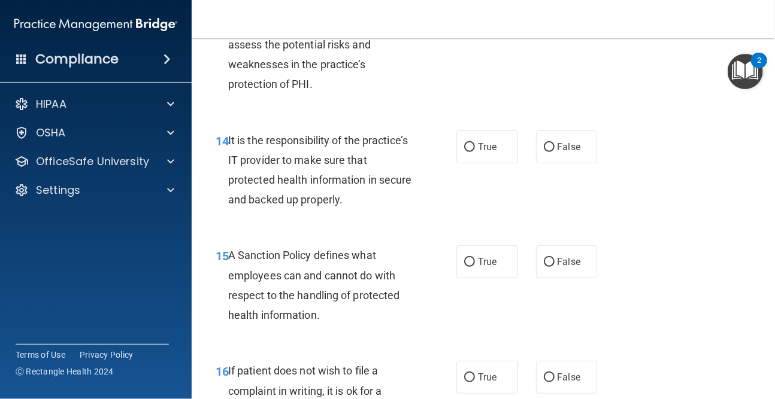
scroll to position [1916, 0]
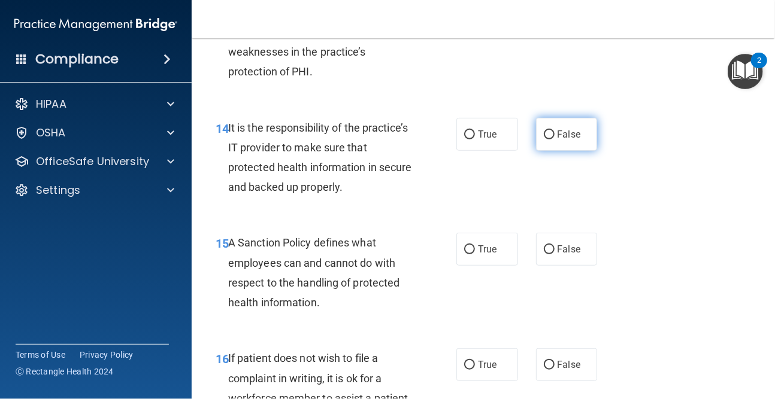
click at [582, 126] on label "False" at bounding box center [567, 134] width 62 height 33
click at [555, 131] on input "False" at bounding box center [549, 135] width 11 height 9
radio input "true"
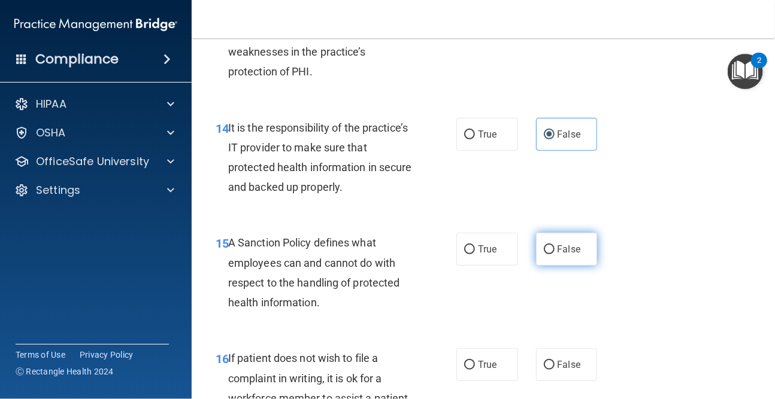
click at [569, 239] on label "False" at bounding box center [567, 249] width 62 height 33
click at [555, 246] on input "False" at bounding box center [549, 250] width 11 height 9
radio input "true"
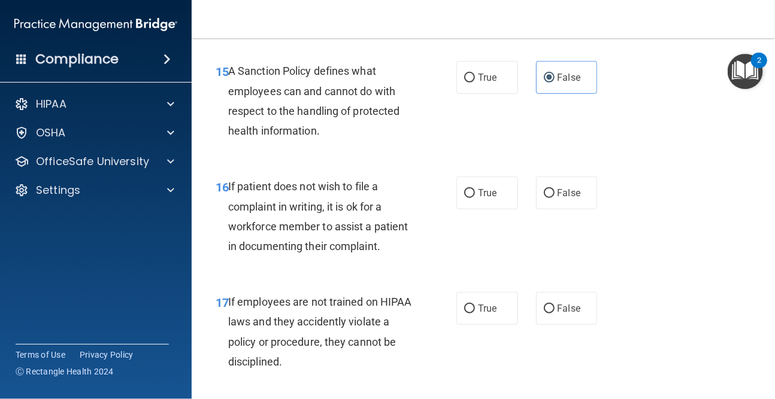
scroll to position [2096, 0]
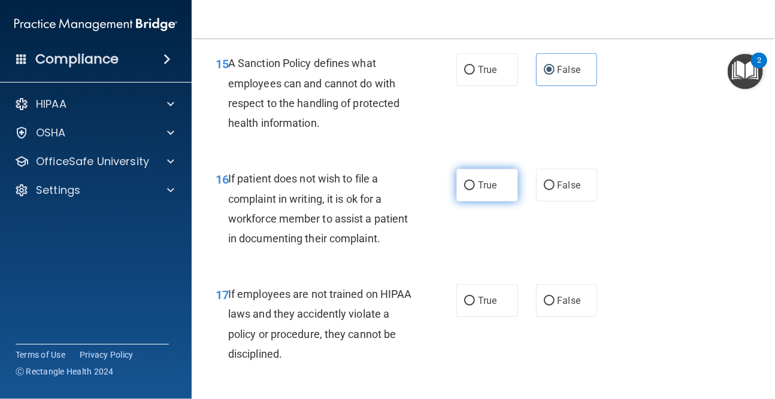
click at [494, 186] on label "True" at bounding box center [487, 185] width 62 height 33
click at [475, 186] on input "True" at bounding box center [469, 185] width 11 height 9
radio input "true"
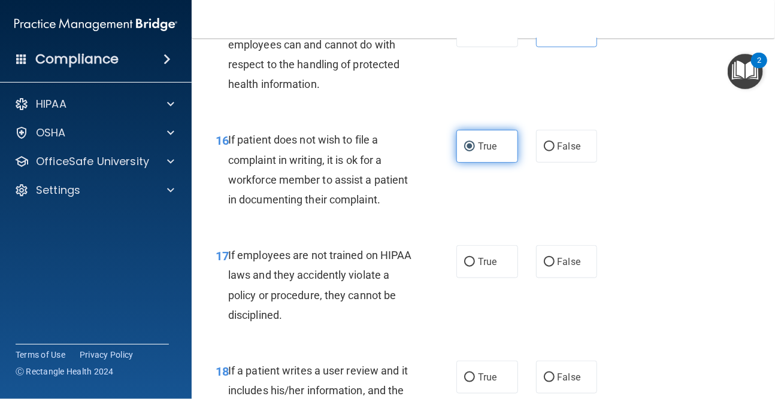
scroll to position [2216, 0]
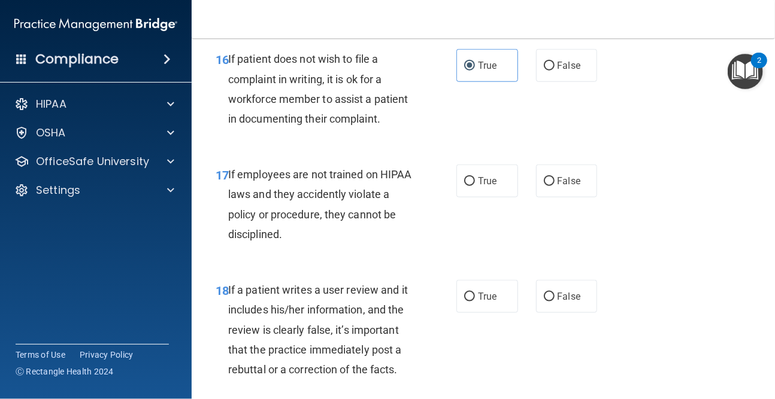
click at [595, 186] on div "True False" at bounding box center [529, 181] width 147 height 33
click at [588, 186] on label "False" at bounding box center [567, 181] width 62 height 33
click at [555, 186] on input "False" at bounding box center [549, 181] width 11 height 9
radio input "true"
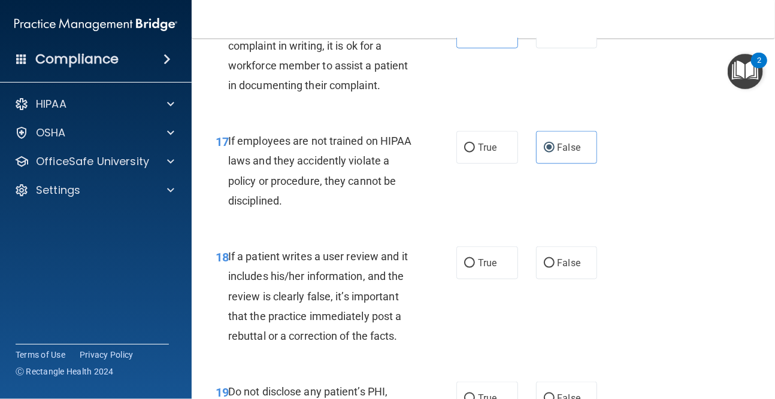
scroll to position [2336, 0]
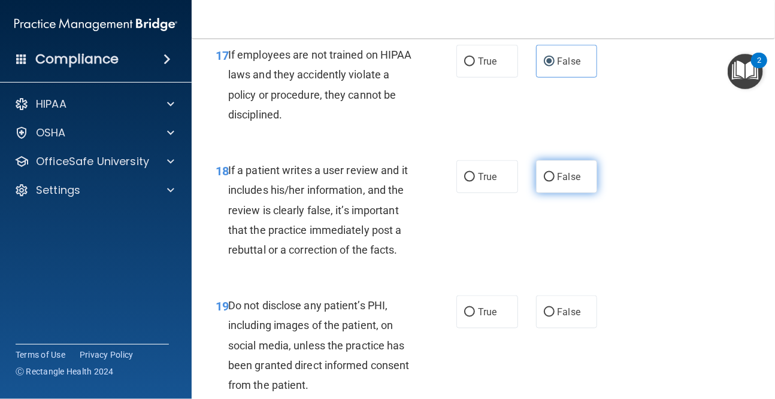
click at [582, 209] on div "18 If a patient writes a user review and it includes his/her information, and t…" at bounding box center [483, 213] width 553 height 135
click at [558, 174] on span "False" at bounding box center [569, 176] width 23 height 11
click at [555, 174] on input "False" at bounding box center [549, 177] width 11 height 9
radio input "true"
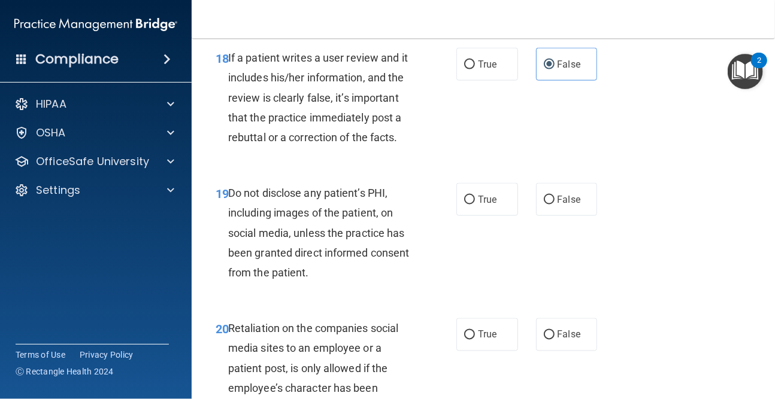
scroll to position [2455, 0]
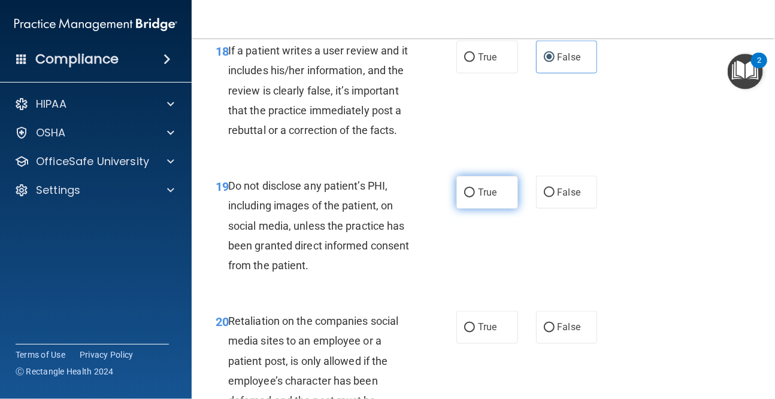
click at [464, 192] on input "True" at bounding box center [469, 193] width 11 height 9
radio input "true"
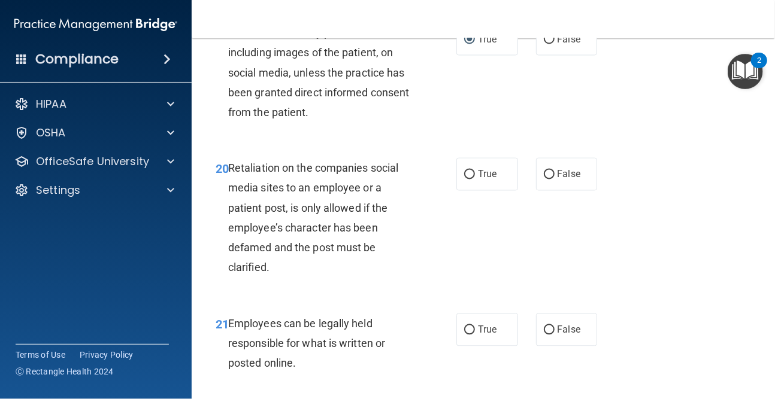
scroll to position [2635, 0]
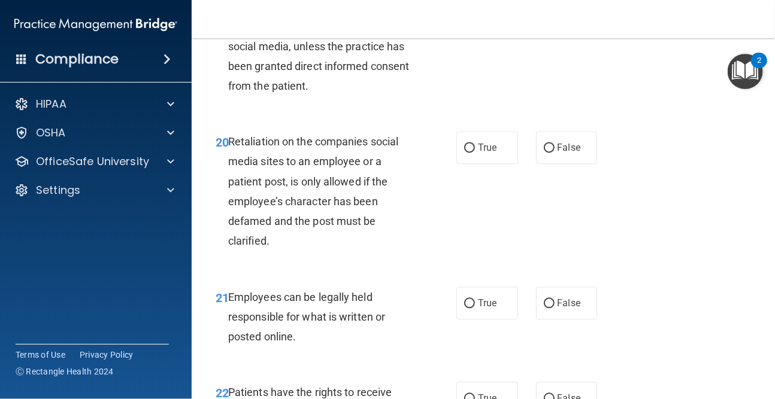
click at [605, 174] on div "20 Retaliation on the companies social media sites to an employee or a patient …" at bounding box center [483, 194] width 553 height 155
click at [571, 155] on label "False" at bounding box center [567, 148] width 62 height 33
click at [555, 153] on input "False" at bounding box center [549, 148] width 11 height 9
radio input "true"
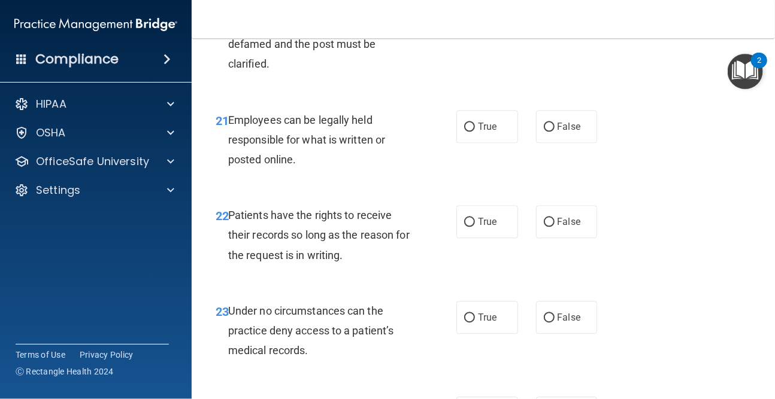
scroll to position [2815, 0]
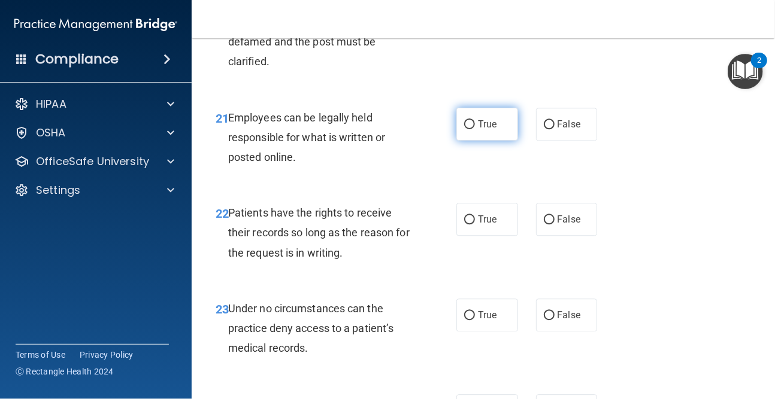
click at [489, 126] on span "True" at bounding box center [487, 124] width 19 height 11
click at [475, 126] on input "True" at bounding box center [469, 124] width 11 height 9
radio input "true"
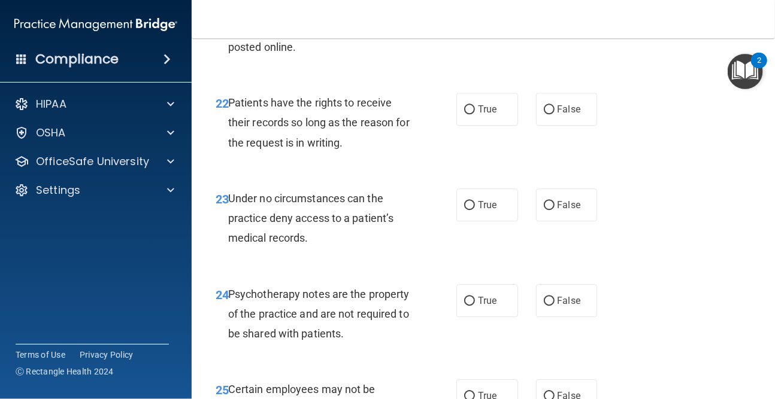
scroll to position [2934, 0]
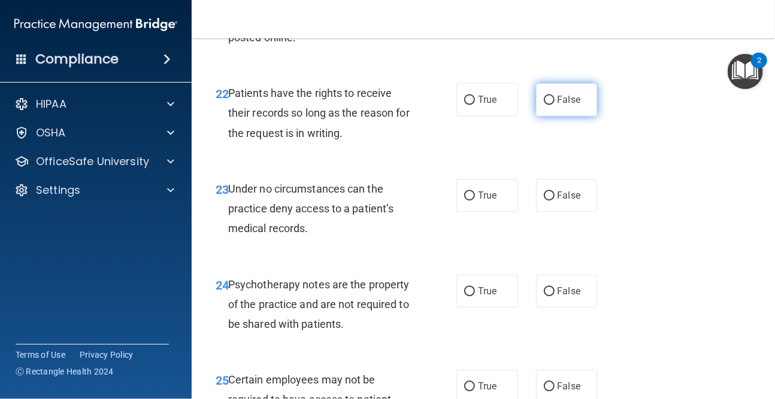
click at [587, 105] on label "False" at bounding box center [567, 99] width 62 height 33
click at [555, 105] on input "False" at bounding box center [549, 100] width 11 height 9
radio input "true"
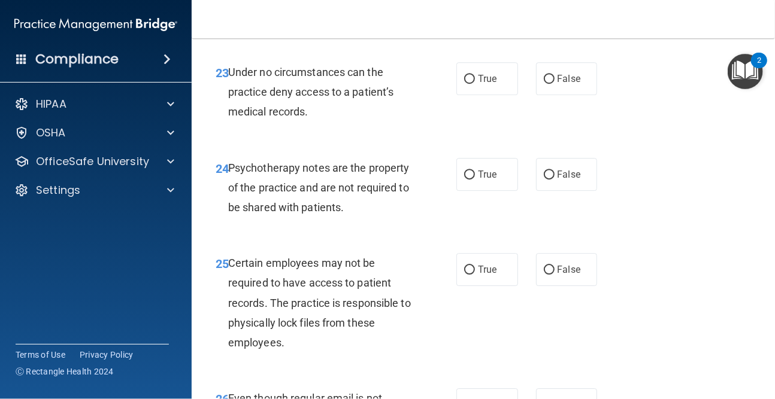
scroll to position [3054, 0]
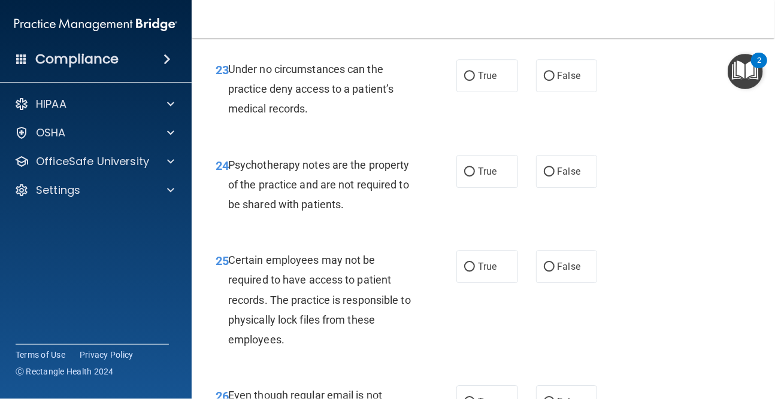
click at [590, 92] on div "True False" at bounding box center [529, 75] width 147 height 33
click at [571, 80] on span "False" at bounding box center [569, 75] width 23 height 11
click at [555, 80] on input "False" at bounding box center [549, 76] width 11 height 9
radio input "true"
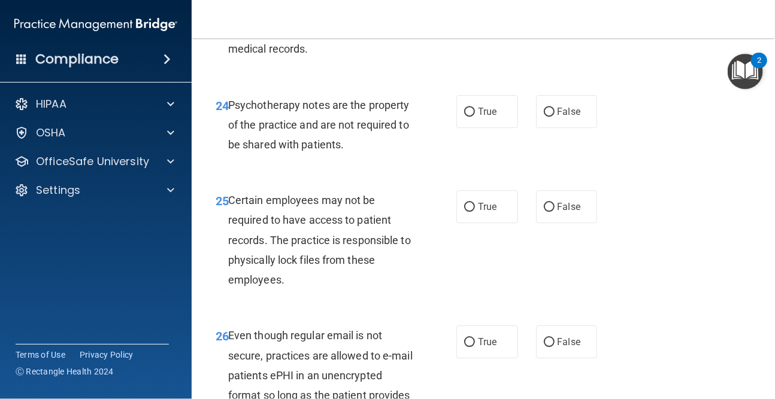
click at [619, 129] on div "24 Psychotherapy notes are the property of the practice and are not required to…" at bounding box center [483, 128] width 553 height 96
click at [571, 118] on label "False" at bounding box center [567, 111] width 62 height 33
click at [555, 117] on input "False" at bounding box center [549, 112] width 11 height 9
radio input "true"
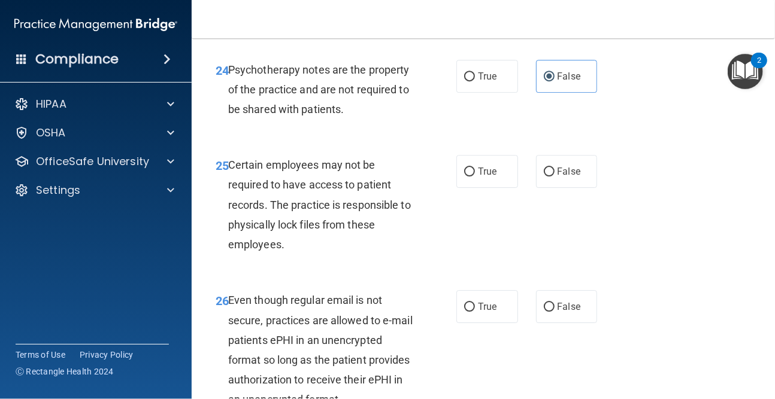
scroll to position [3174, 0]
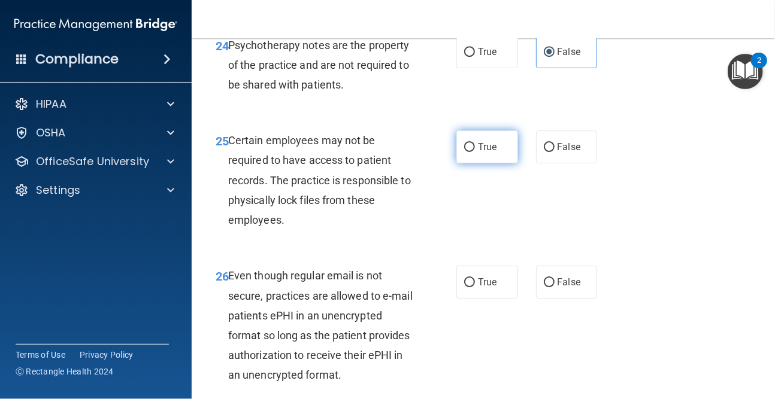
click at [486, 154] on label "True" at bounding box center [487, 147] width 62 height 33
click at [475, 152] on input "True" at bounding box center [469, 147] width 11 height 9
radio input "true"
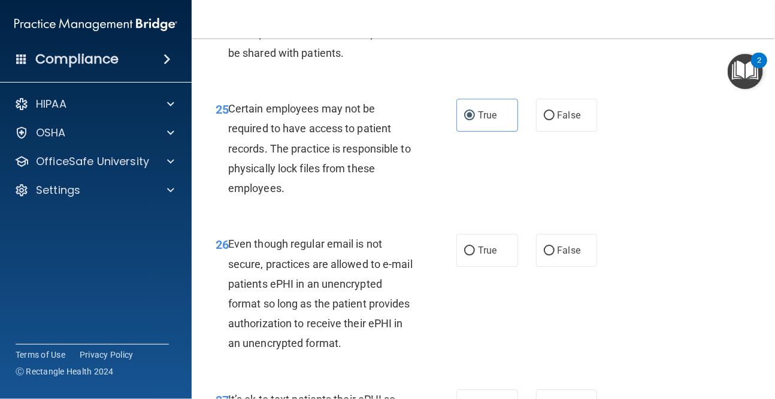
scroll to position [3294, 0]
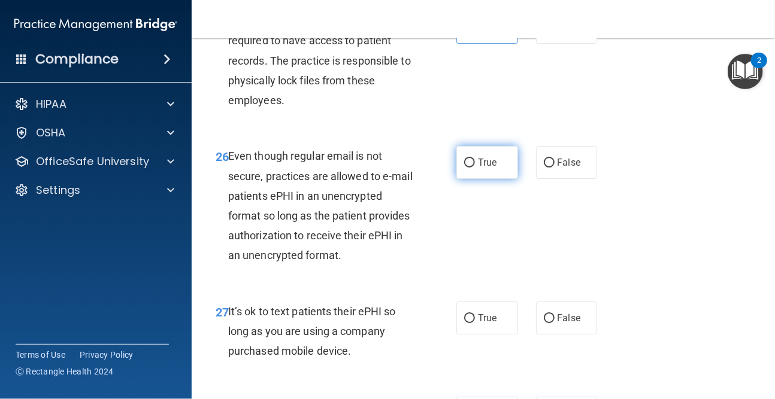
click at [490, 155] on label "True" at bounding box center [487, 162] width 62 height 33
click at [475, 159] on input "True" at bounding box center [469, 163] width 11 height 9
radio input "true"
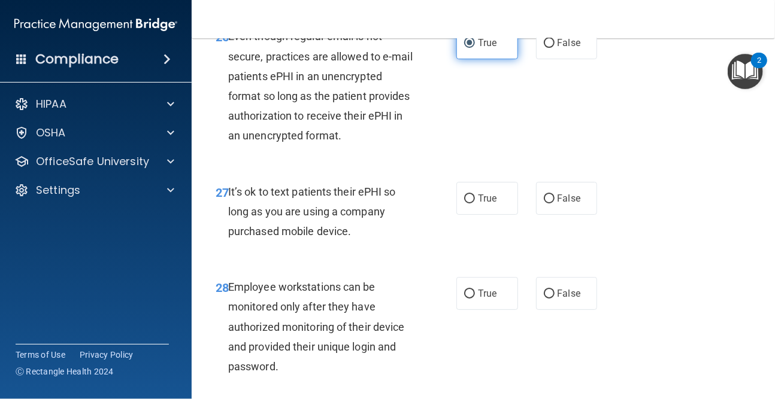
scroll to position [3473, 0]
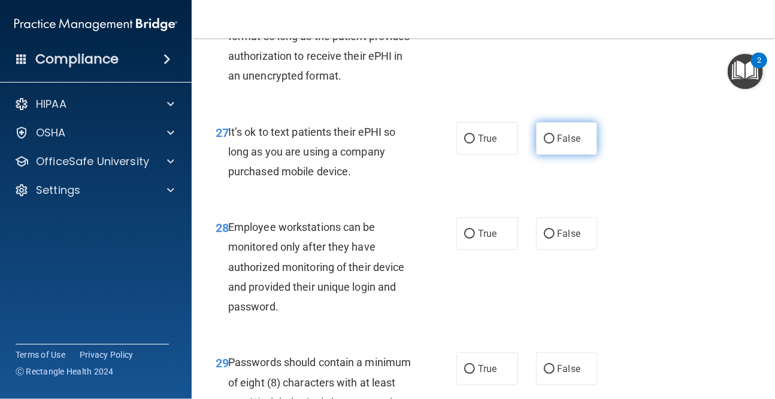
click at [553, 149] on label "False" at bounding box center [567, 138] width 62 height 33
click at [553, 144] on input "False" at bounding box center [549, 139] width 11 height 9
radio input "true"
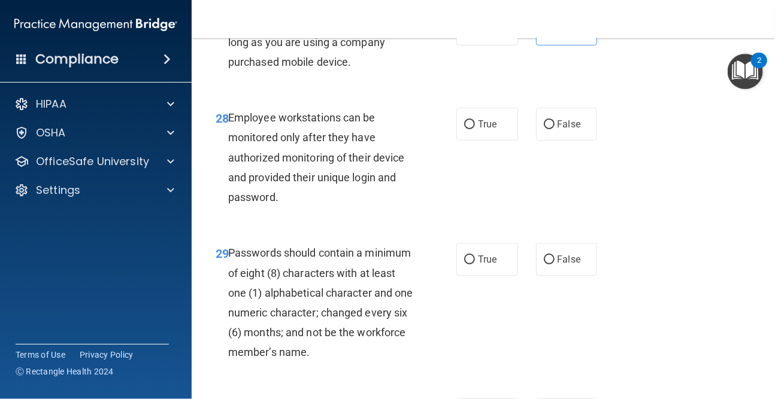
scroll to position [3593, 0]
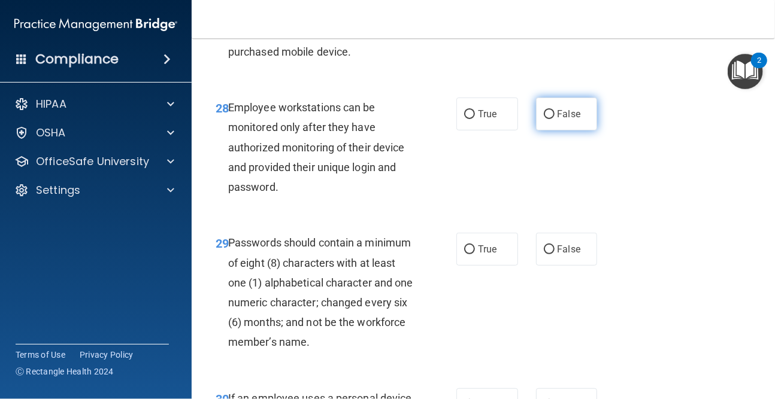
click at [559, 119] on span "False" at bounding box center [569, 113] width 23 height 11
click at [555, 119] on input "False" at bounding box center [549, 114] width 11 height 9
radio input "true"
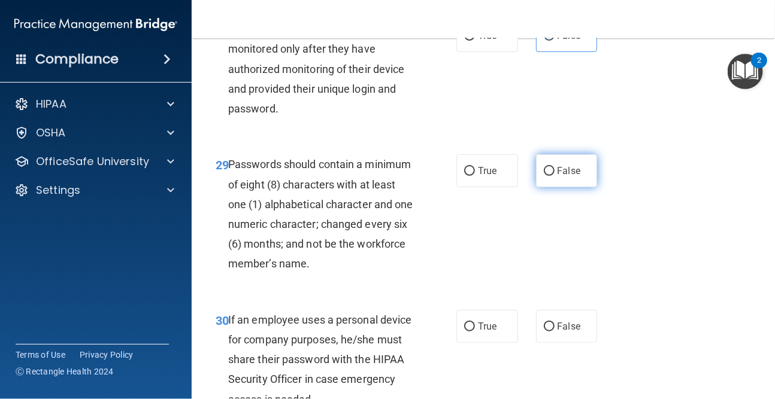
scroll to position [3713, 0]
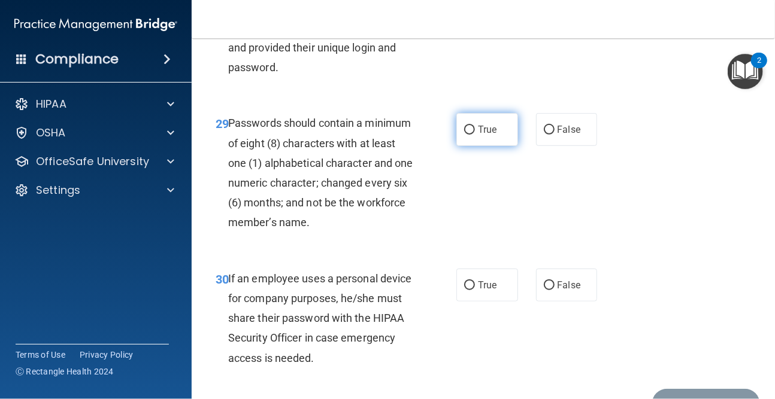
click at [472, 137] on label "True" at bounding box center [487, 129] width 62 height 33
click at [472, 135] on input "True" at bounding box center [469, 130] width 11 height 9
radio input "true"
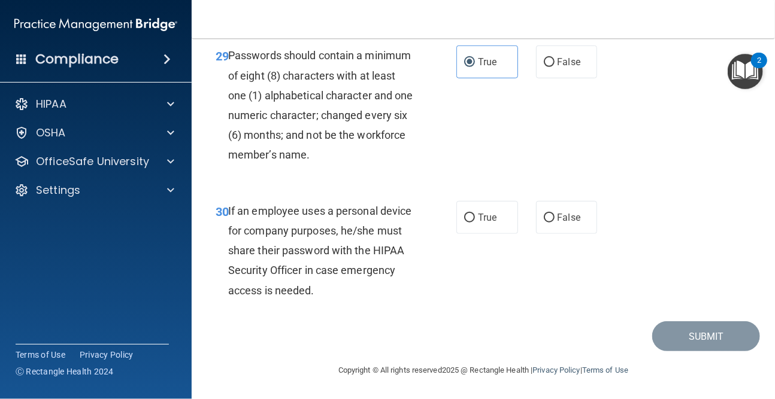
scroll to position [3802, 0]
drag, startPoint x: 562, startPoint y: 217, endPoint x: 568, endPoint y: 226, distance: 11.3
click at [564, 218] on span "False" at bounding box center [569, 217] width 23 height 11
click at [555, 218] on input "False" at bounding box center [549, 218] width 11 height 9
radio input "true"
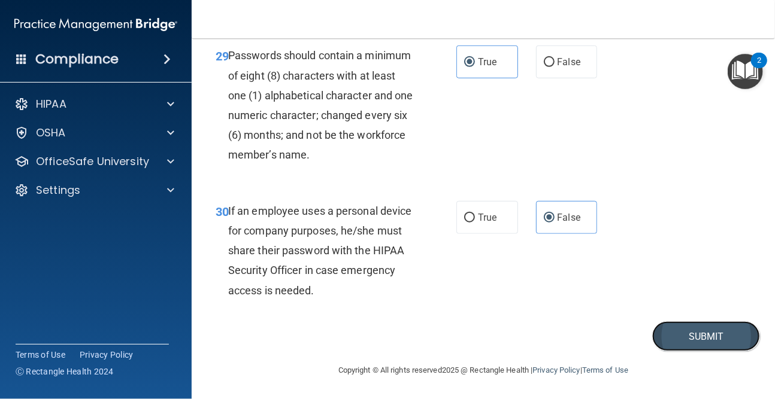
click at [714, 334] on button "Submit" at bounding box center [706, 337] width 108 height 31
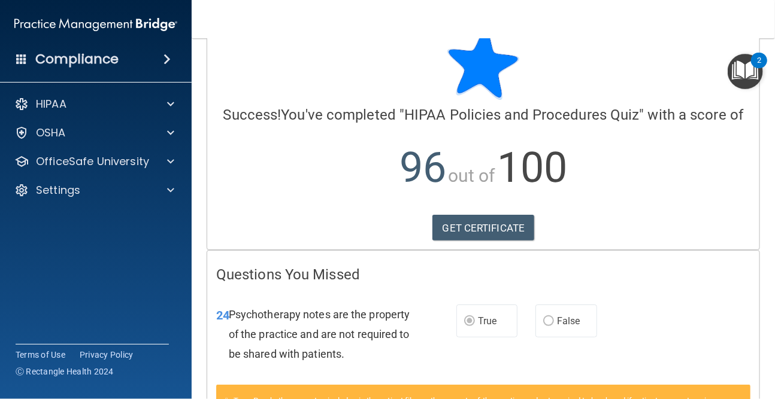
scroll to position [15, 0]
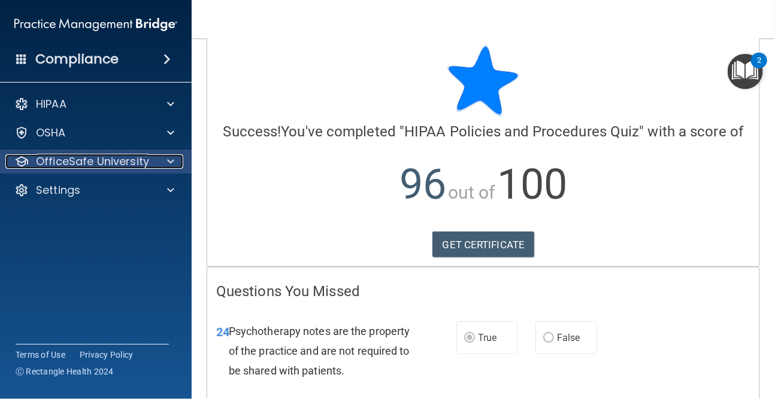
click at [173, 165] on span at bounding box center [170, 162] width 7 height 14
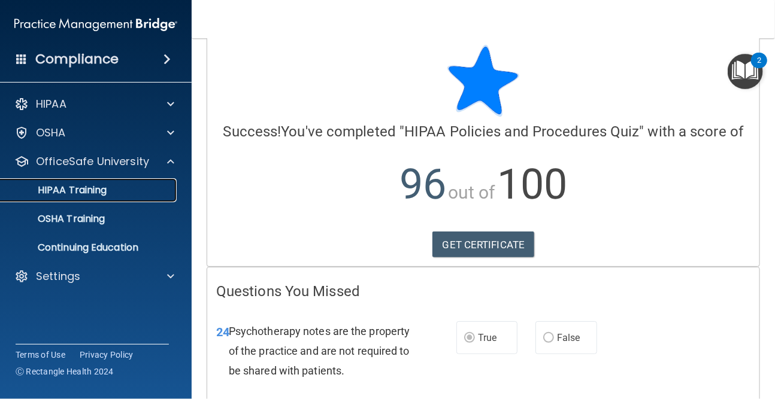
click at [122, 192] on div "HIPAA Training" at bounding box center [89, 190] width 163 height 12
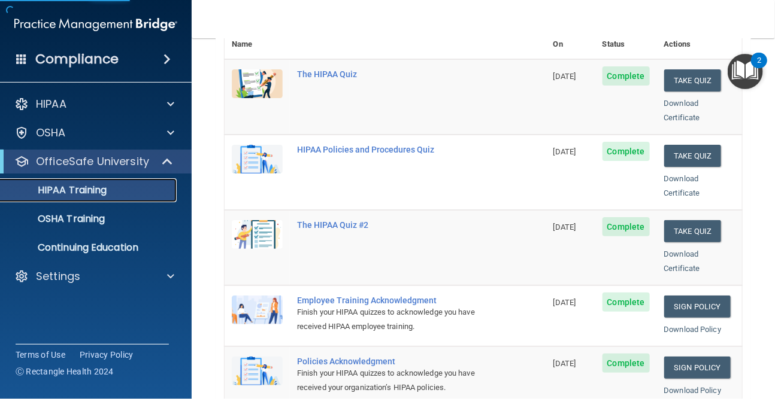
scroll to position [195, 0]
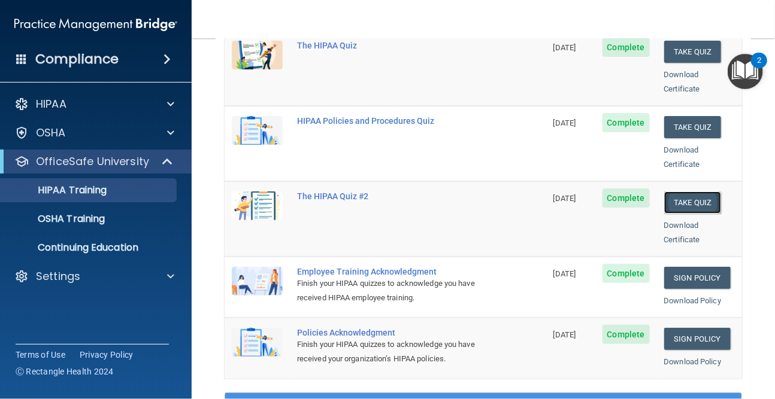
click at [674, 192] on button "Take Quiz" at bounding box center [692, 203] width 57 height 22
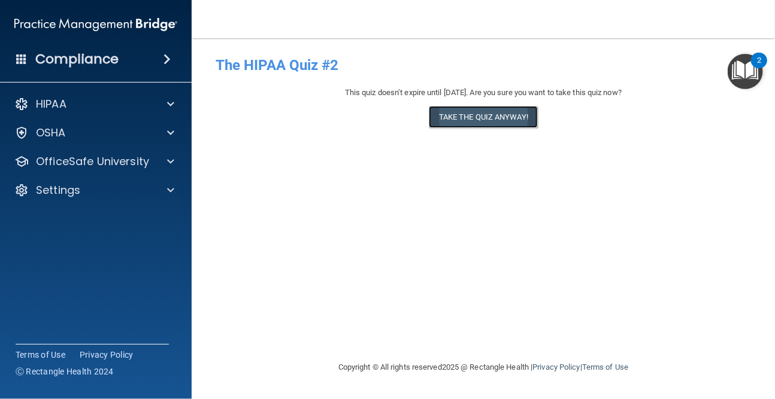
click at [498, 113] on button "Take the quiz anyway!" at bounding box center [483, 117] width 109 height 22
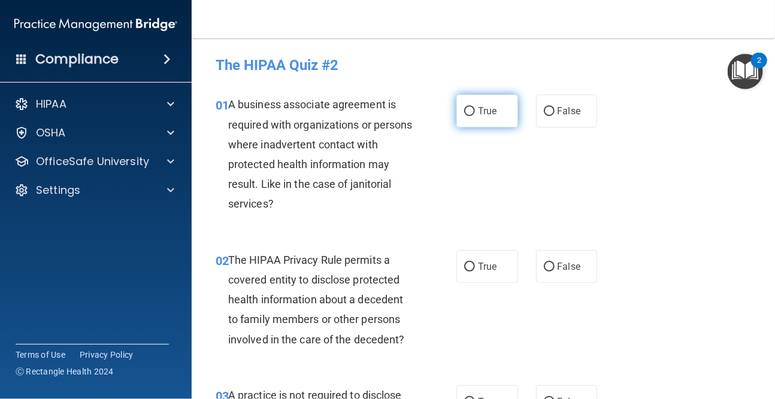
click at [486, 112] on span "True" at bounding box center [487, 110] width 19 height 11
click at [475, 112] on input "True" at bounding box center [469, 111] width 11 height 9
radio input "true"
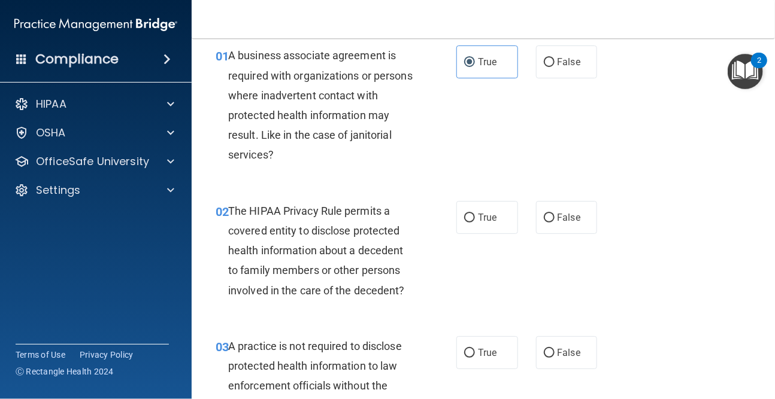
scroll to position [120, 0]
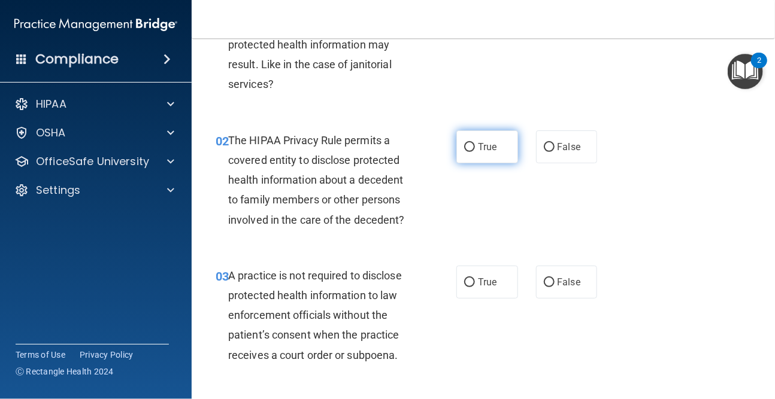
click at [482, 135] on label "True" at bounding box center [487, 147] width 62 height 33
click at [475, 143] on input "True" at bounding box center [469, 147] width 11 height 9
radio input "true"
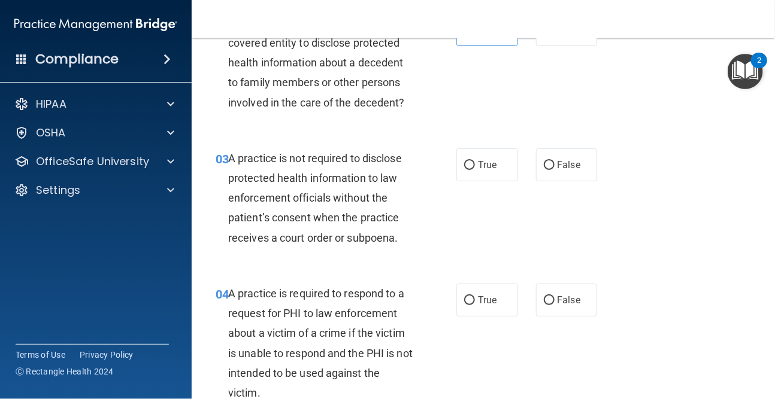
scroll to position [240, 0]
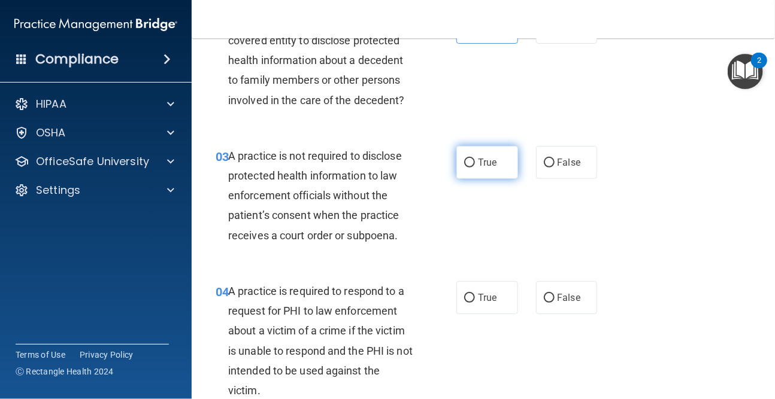
click at [478, 157] on span "True" at bounding box center [487, 162] width 19 height 11
click at [475, 159] on input "True" at bounding box center [469, 163] width 11 height 9
radio input "true"
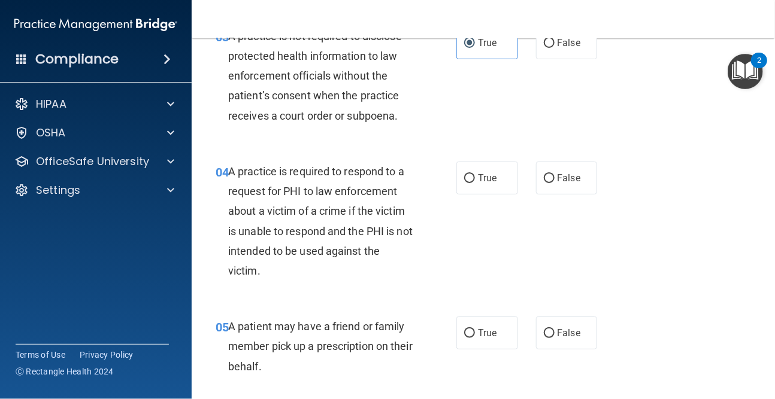
scroll to position [299, 0]
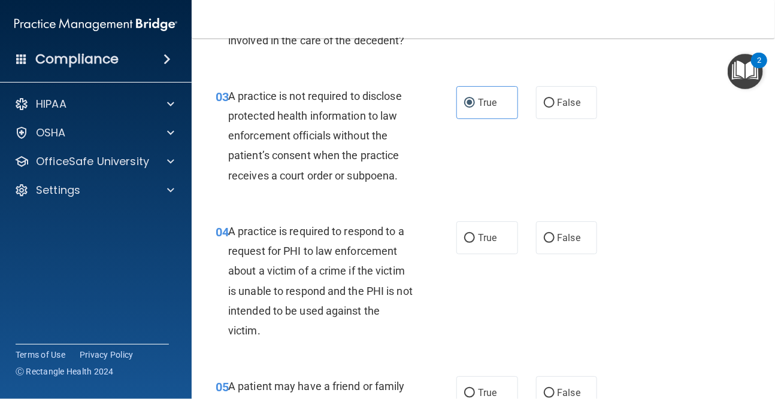
click at [526, 105] on div "True False" at bounding box center [529, 102] width 147 height 33
click at [549, 102] on label "False" at bounding box center [567, 102] width 62 height 33
click at [549, 102] on input "False" at bounding box center [549, 103] width 11 height 9
radio input "true"
radio input "false"
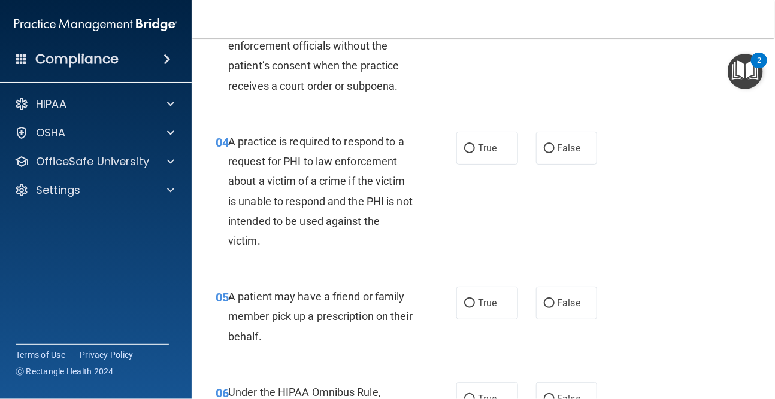
scroll to position [419, 0]
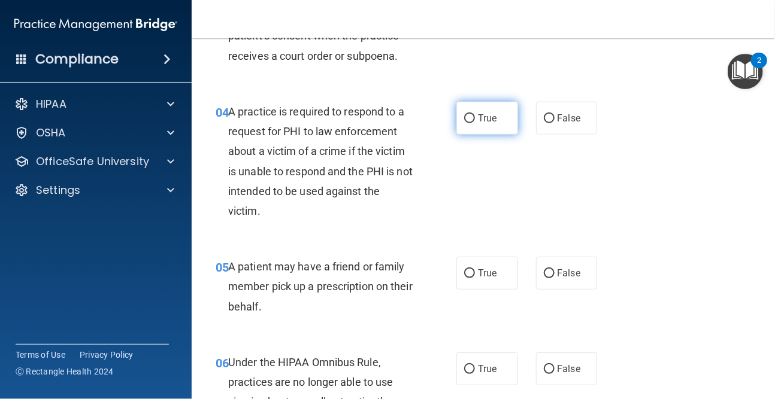
click at [481, 120] on span "True" at bounding box center [487, 118] width 19 height 11
click at [475, 120] on input "True" at bounding box center [469, 118] width 11 height 9
radio input "true"
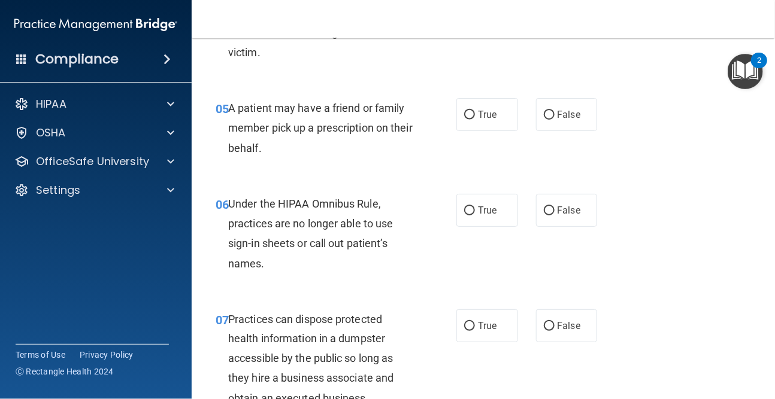
scroll to position [599, 0]
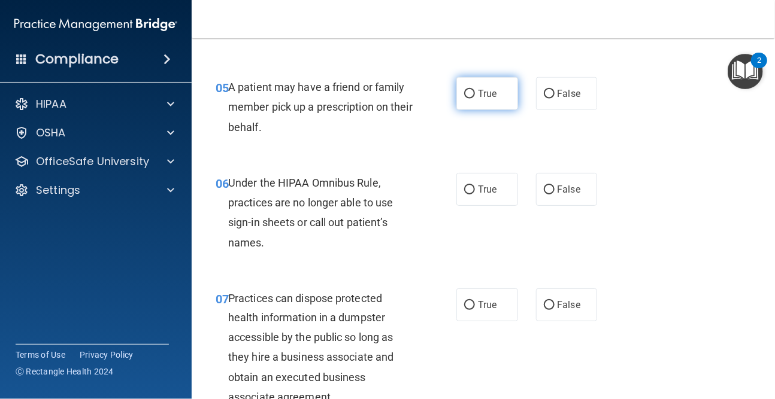
click at [486, 105] on label "True" at bounding box center [487, 93] width 62 height 33
click at [475, 99] on input "True" at bounding box center [469, 94] width 11 height 9
radio input "true"
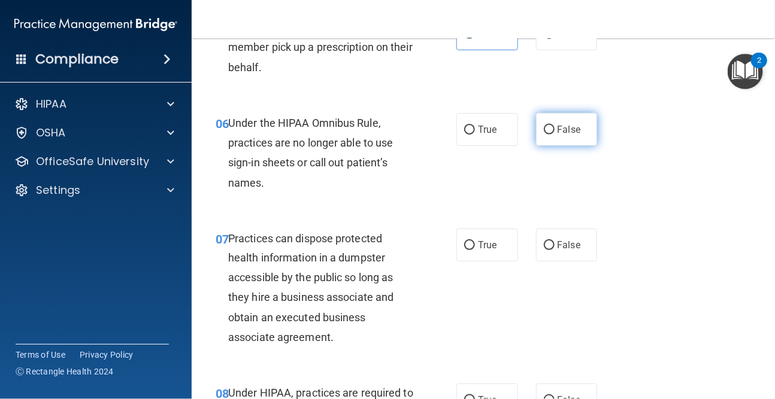
click at [585, 128] on label "False" at bounding box center [567, 129] width 62 height 33
click at [555, 128] on input "False" at bounding box center [549, 130] width 11 height 9
radio input "true"
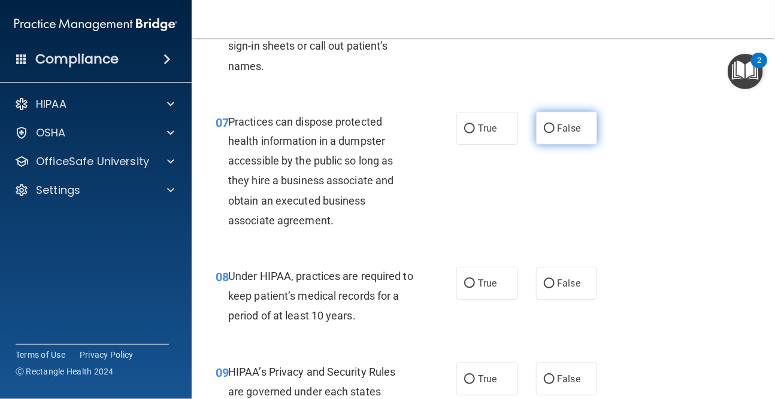
scroll to position [779, 0]
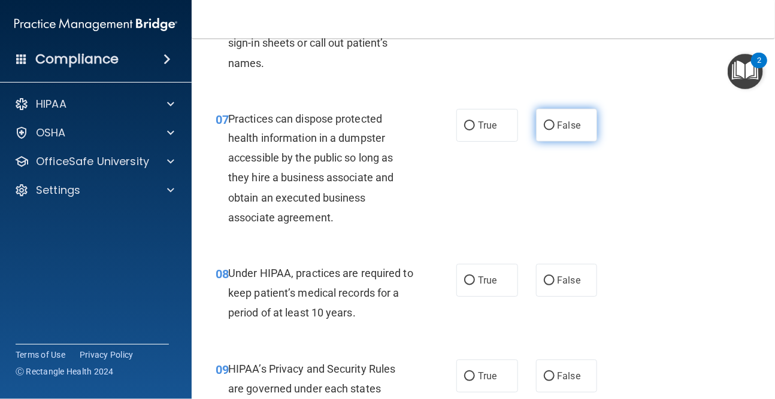
click at [557, 117] on label "False" at bounding box center [567, 125] width 62 height 33
click at [555, 122] on input "False" at bounding box center [549, 126] width 11 height 9
radio input "true"
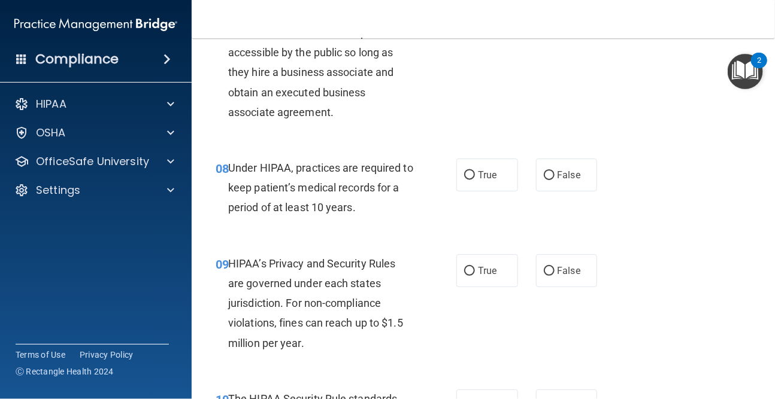
scroll to position [958, 0]
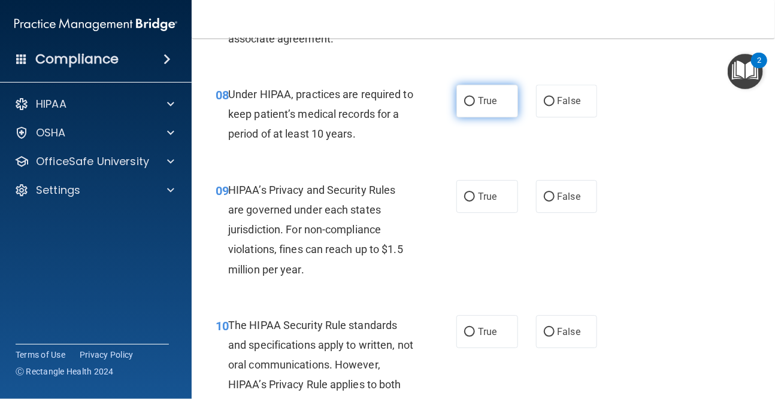
click at [487, 92] on label "True" at bounding box center [487, 100] width 62 height 33
click at [475, 97] on input "True" at bounding box center [469, 101] width 11 height 9
radio input "true"
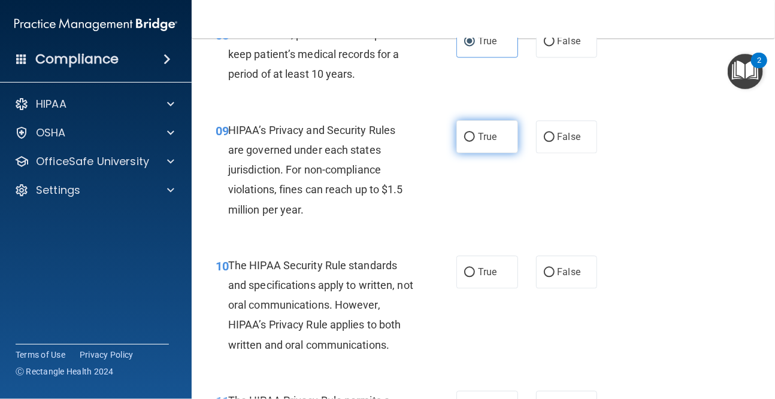
click at [478, 133] on span "True" at bounding box center [487, 136] width 19 height 11
click at [475, 133] on input "True" at bounding box center [469, 137] width 11 height 9
radio input "true"
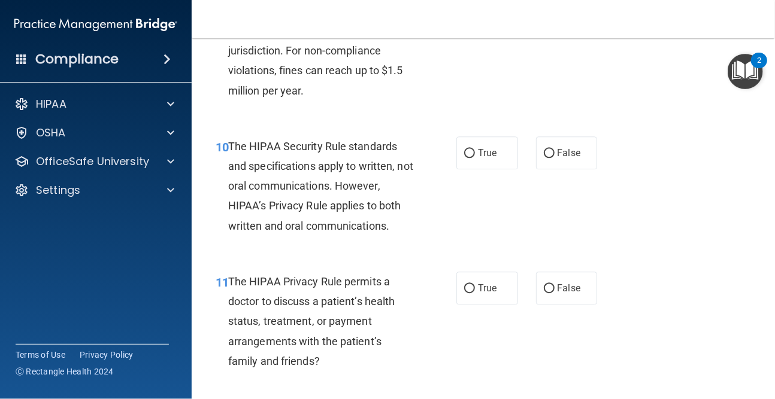
scroll to position [1138, 0]
click at [483, 159] on label "True" at bounding box center [487, 152] width 62 height 33
click at [475, 157] on input "True" at bounding box center [469, 153] width 11 height 9
radio input "true"
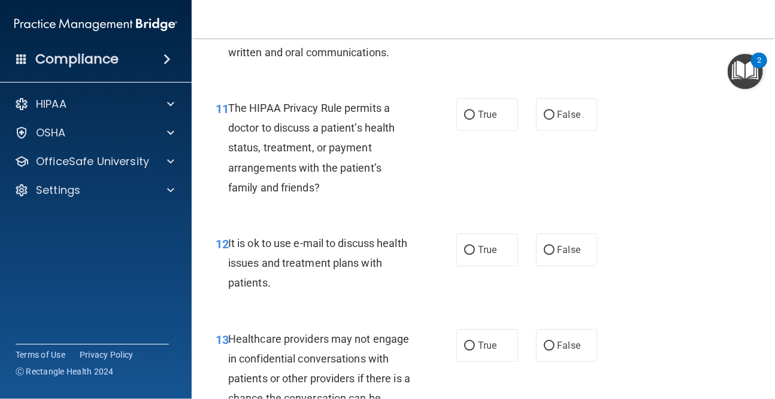
scroll to position [1317, 0]
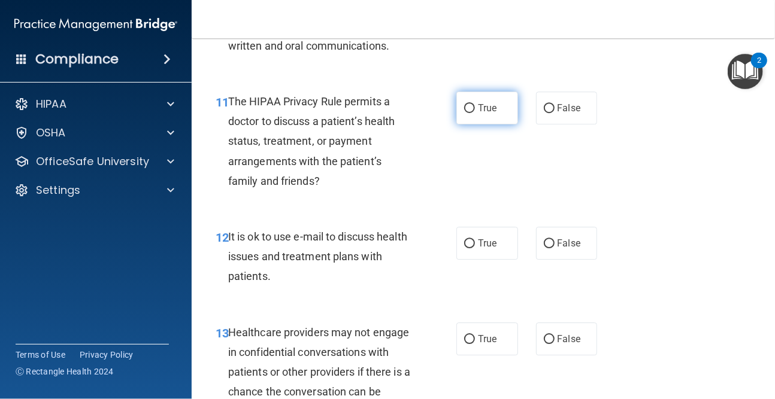
click at [489, 110] on span "True" at bounding box center [487, 107] width 19 height 11
click at [475, 110] on input "True" at bounding box center [469, 108] width 11 height 9
radio input "true"
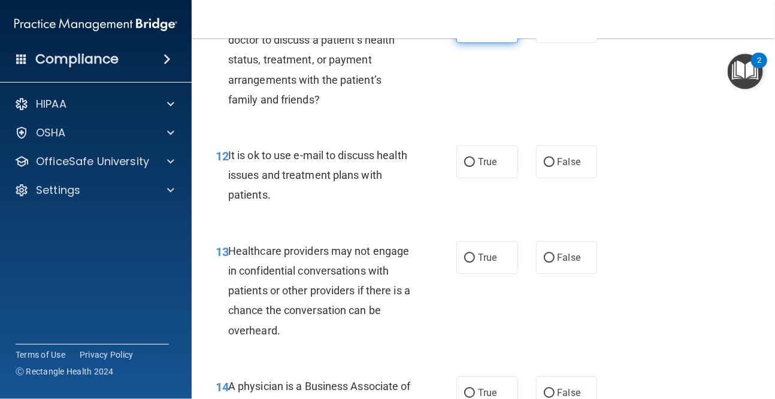
scroll to position [1437, 0]
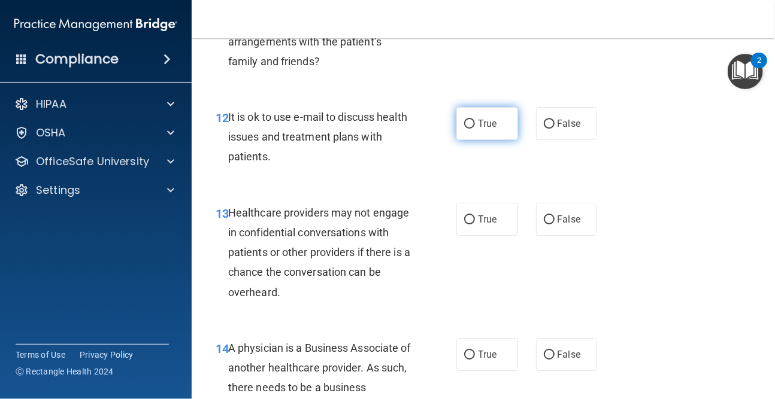
click at [456, 131] on label "True" at bounding box center [487, 123] width 62 height 33
click at [464, 129] on input "True" at bounding box center [469, 124] width 11 height 9
radio input "true"
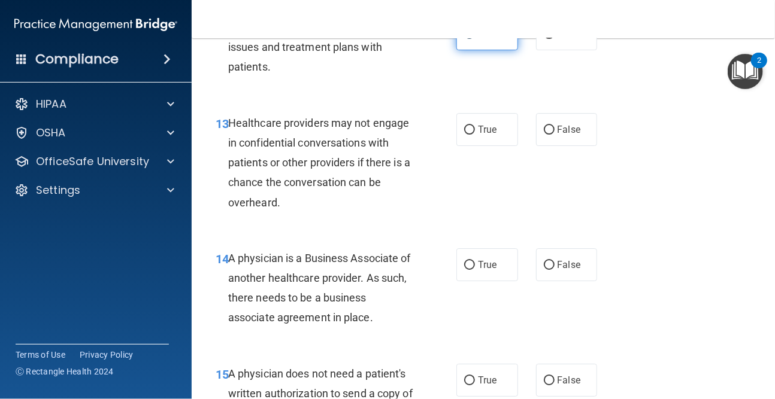
scroll to position [1557, 0]
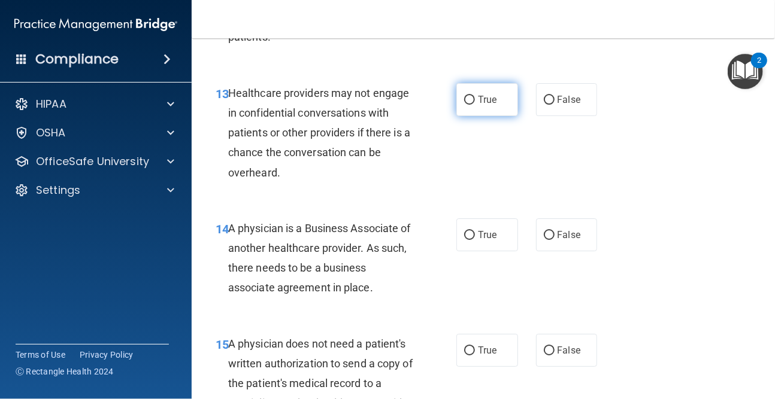
click at [486, 99] on span "True" at bounding box center [487, 99] width 19 height 11
click at [475, 99] on input "True" at bounding box center [469, 100] width 11 height 9
radio input "true"
click at [525, 98] on div "True False" at bounding box center [529, 99] width 147 height 33
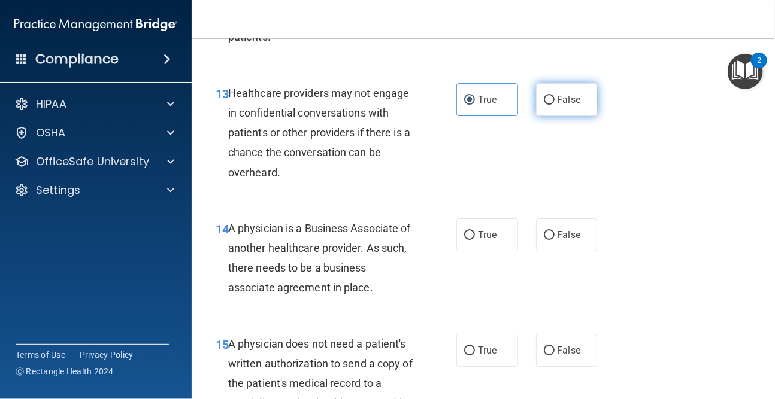
click at [556, 112] on label "False" at bounding box center [567, 99] width 62 height 33
click at [555, 105] on input "False" at bounding box center [549, 100] width 11 height 9
radio input "true"
radio input "false"
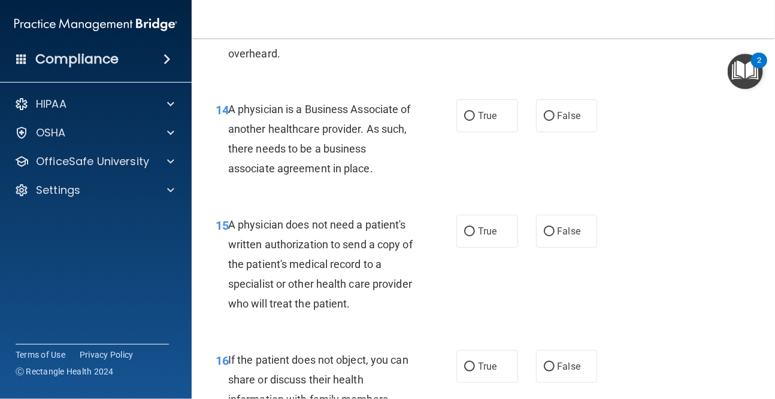
scroll to position [1677, 0]
click at [472, 122] on label "True" at bounding box center [487, 115] width 62 height 33
click at [472, 120] on input "True" at bounding box center [469, 115] width 11 height 9
radio input "true"
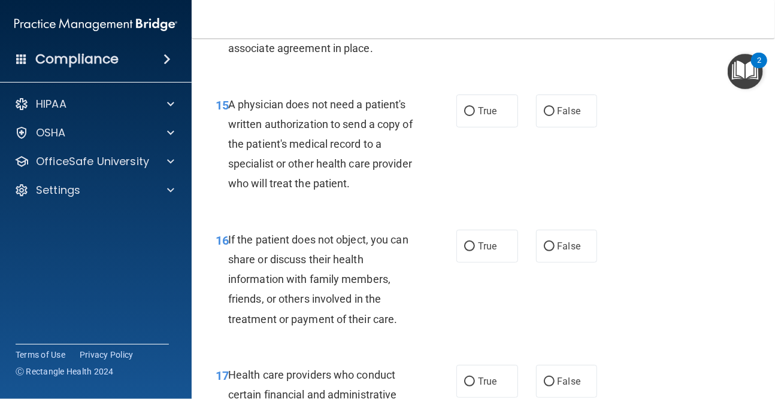
click at [595, 121] on div "True False" at bounding box center [529, 111] width 147 height 33
click at [573, 119] on label "False" at bounding box center [567, 111] width 62 height 33
click at [555, 116] on input "False" at bounding box center [549, 111] width 11 height 9
radio input "true"
click at [467, 113] on input "True" at bounding box center [469, 111] width 11 height 9
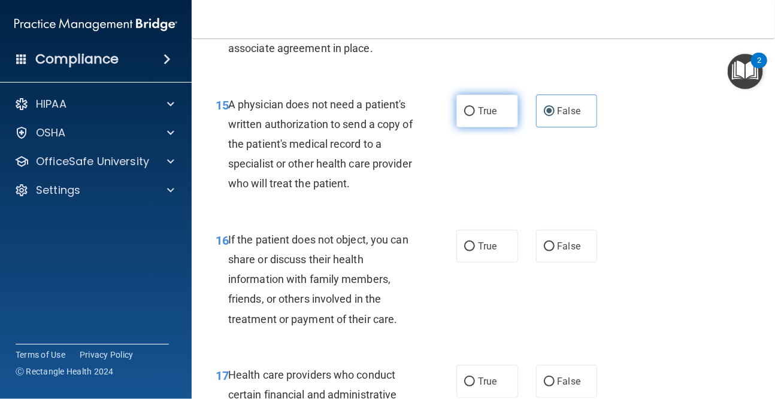
radio input "true"
radio input "false"
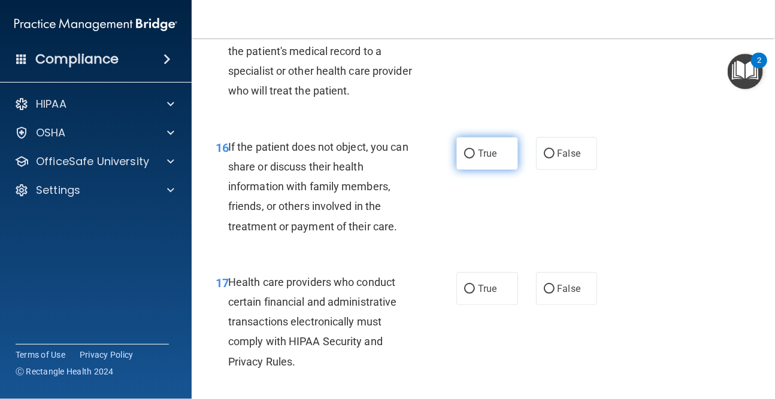
scroll to position [1916, 0]
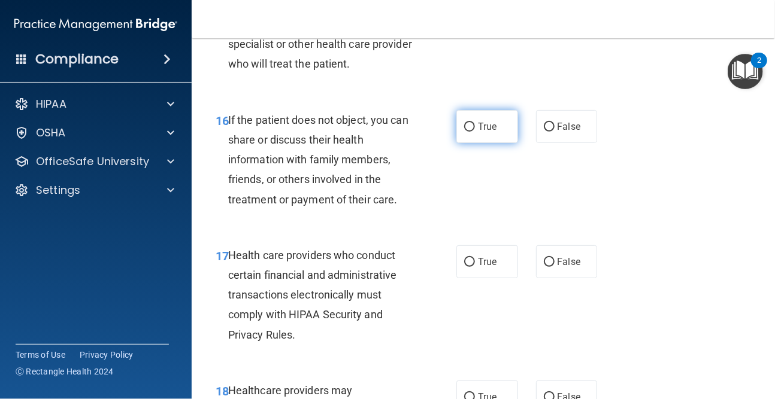
click at [492, 126] on span "True" at bounding box center [487, 126] width 19 height 11
click at [475, 126] on input "True" at bounding box center [469, 127] width 11 height 9
radio input "true"
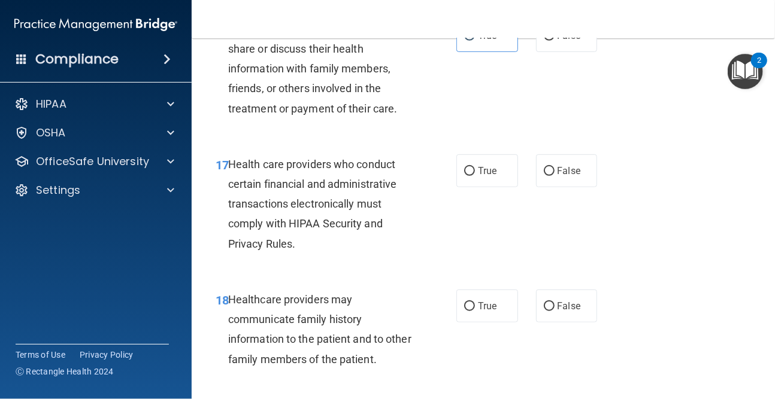
scroll to position [2036, 0]
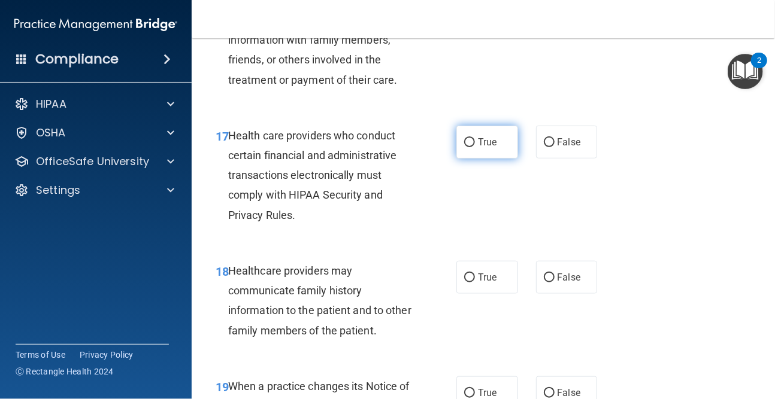
click at [478, 143] on span "True" at bounding box center [487, 142] width 19 height 11
click at [475, 143] on input "True" at bounding box center [469, 142] width 11 height 9
radio input "true"
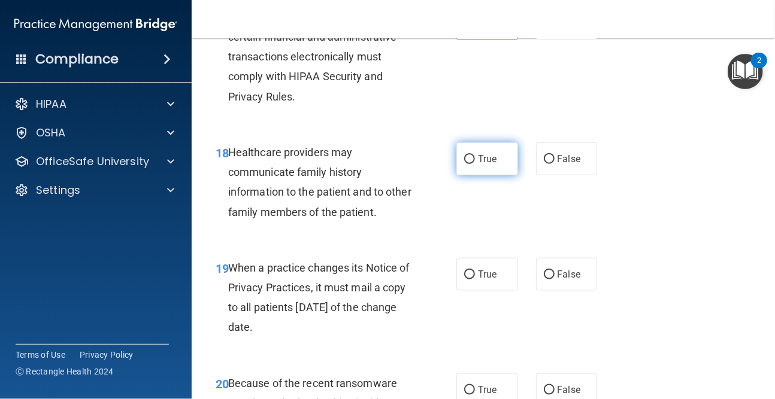
scroll to position [2156, 0]
click at [448, 173] on div "18 Healthcare providers may communicate family history information to the patie…" at bounding box center [336, 184] width 277 height 86
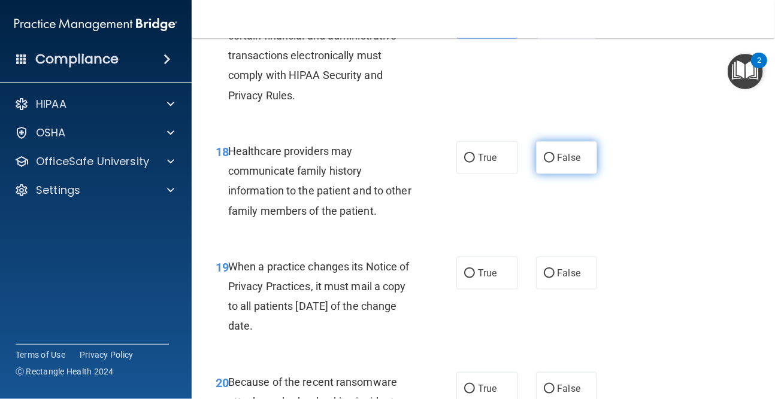
click at [542, 167] on label "False" at bounding box center [567, 157] width 62 height 33
click at [544, 163] on input "False" at bounding box center [549, 158] width 11 height 9
radio input "true"
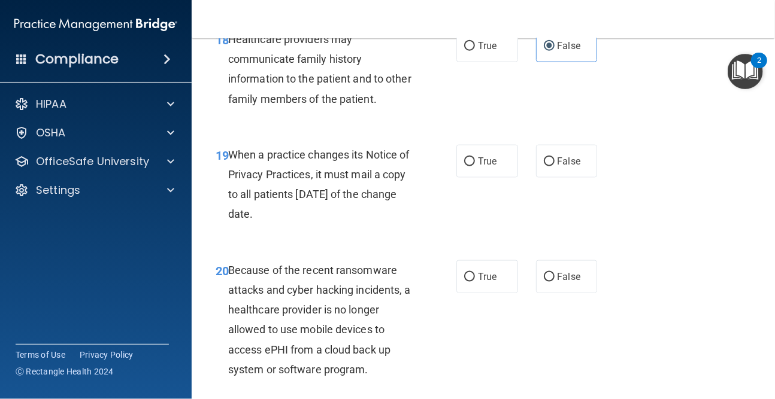
scroll to position [2276, 0]
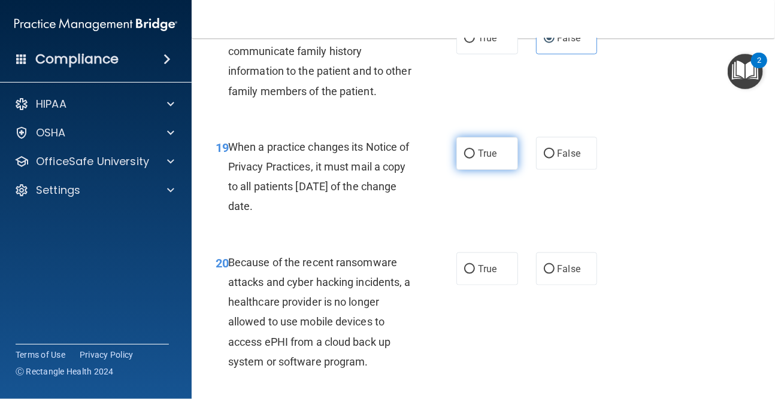
click at [456, 160] on label "True" at bounding box center [487, 153] width 62 height 33
click at [464, 159] on input "True" at bounding box center [469, 154] width 11 height 9
radio input "true"
click at [522, 155] on div "True False" at bounding box center [529, 153] width 147 height 33
click at [523, 166] on div "True False" at bounding box center [529, 153] width 147 height 33
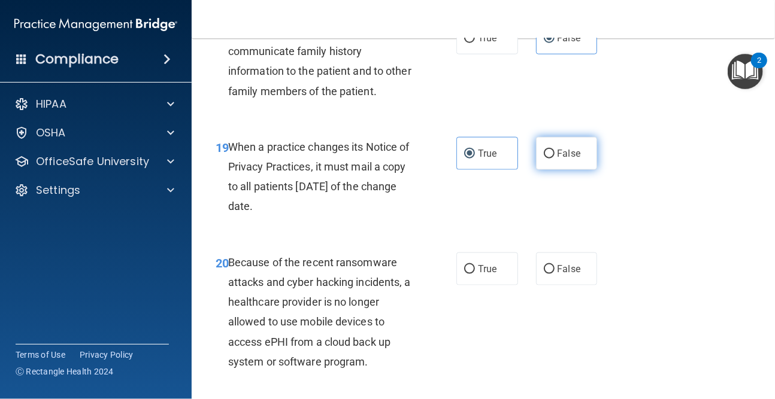
click at [567, 158] on span "False" at bounding box center [569, 153] width 23 height 11
click at [555, 158] on input "False" at bounding box center [549, 154] width 11 height 9
radio input "true"
radio input "false"
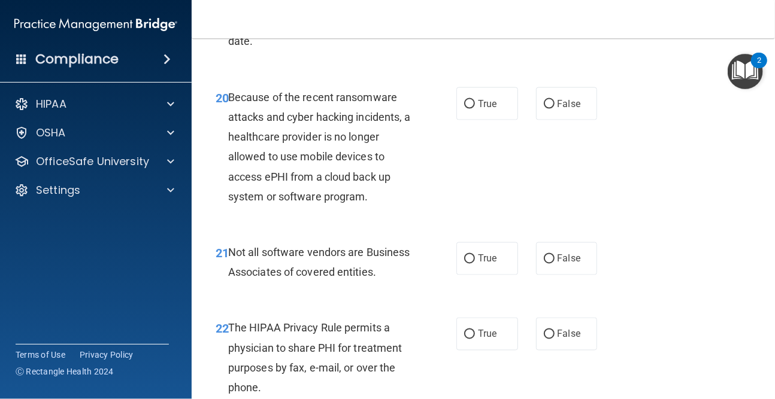
scroll to position [2455, 0]
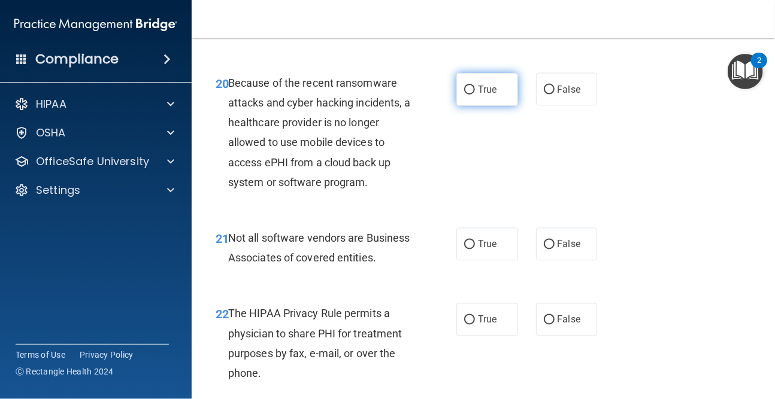
click at [486, 79] on label "True" at bounding box center [487, 89] width 62 height 33
click at [475, 86] on input "True" at bounding box center [469, 90] width 11 height 9
radio input "true"
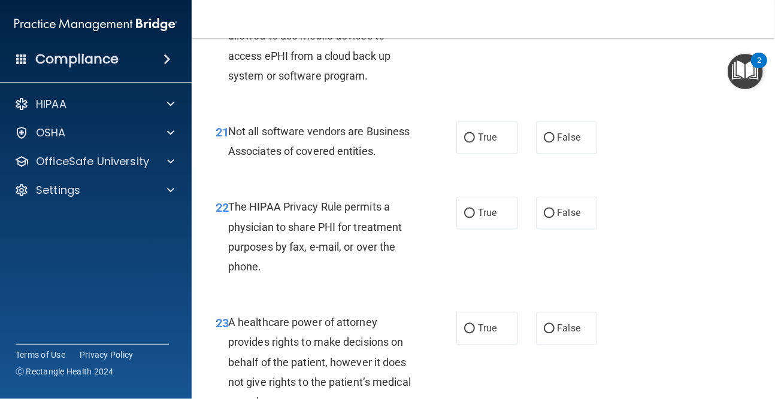
scroll to position [2575, 0]
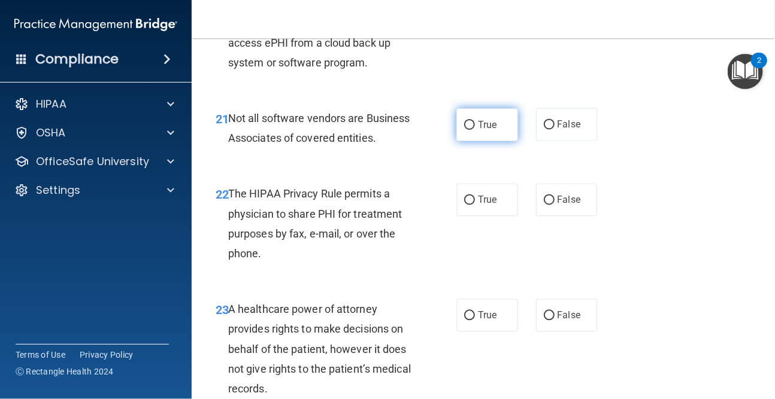
click at [478, 131] on span "True" at bounding box center [487, 124] width 19 height 11
click at [475, 130] on input "True" at bounding box center [469, 125] width 11 height 9
radio input "true"
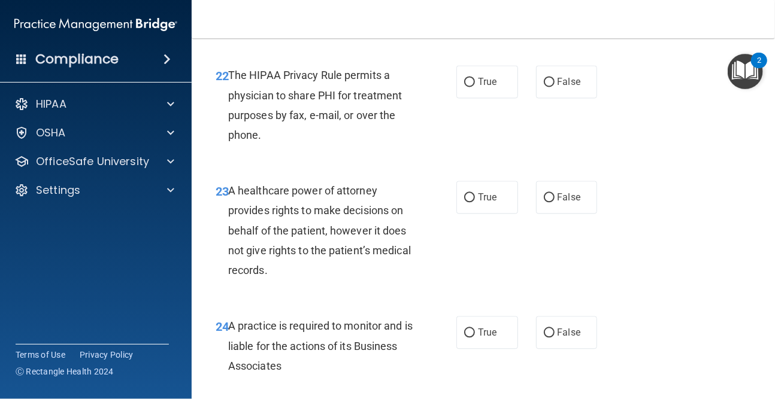
scroll to position [2695, 0]
click at [478, 86] on span "True" at bounding box center [487, 80] width 19 height 11
click at [475, 86] on input "True" at bounding box center [469, 81] width 11 height 9
radio input "true"
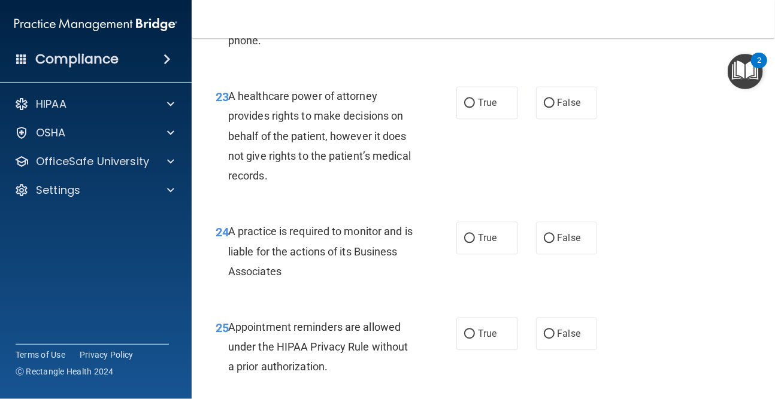
scroll to position [2815, 0]
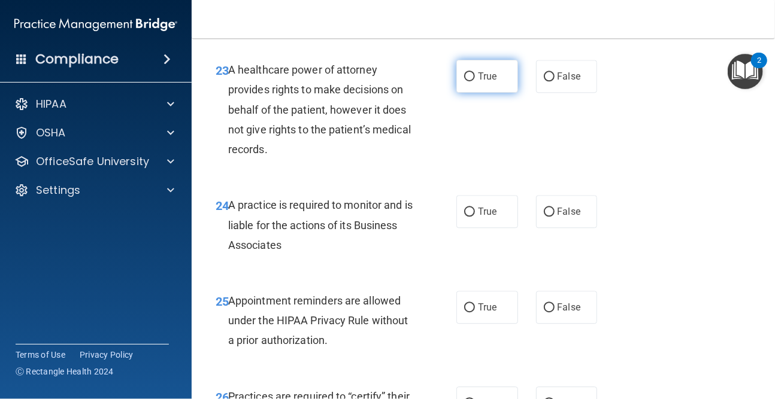
click at [491, 82] on span "True" at bounding box center [487, 76] width 19 height 11
click at [475, 81] on input "True" at bounding box center [469, 76] width 11 height 9
radio input "true"
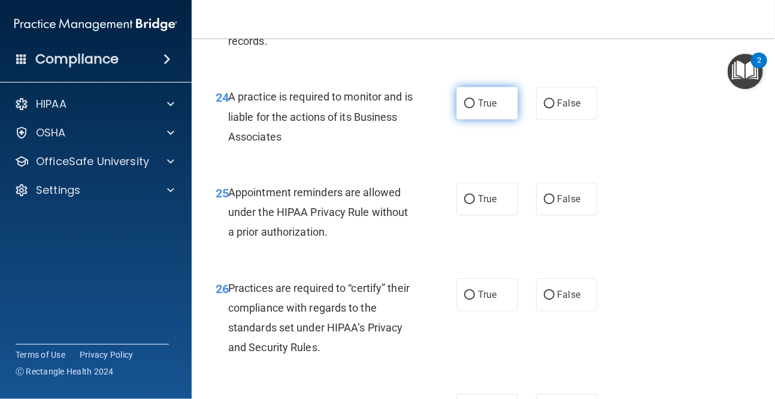
scroll to position [2934, 0]
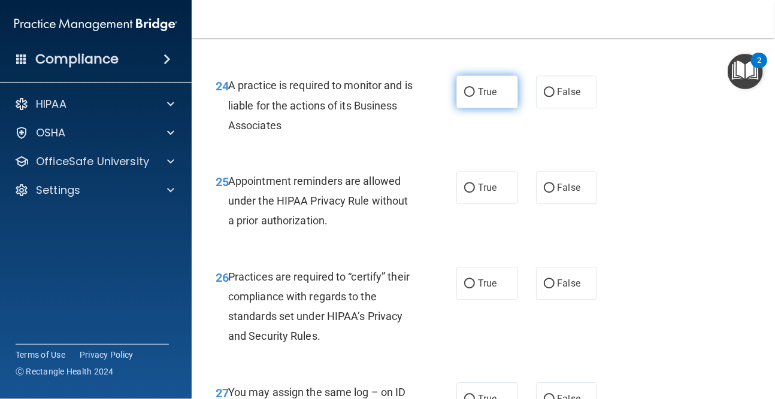
click at [465, 97] on input "True" at bounding box center [469, 92] width 11 height 9
radio input "true"
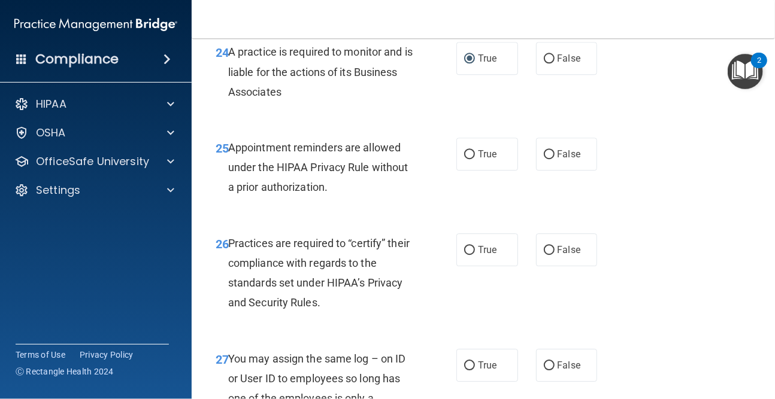
scroll to position [2994, 0]
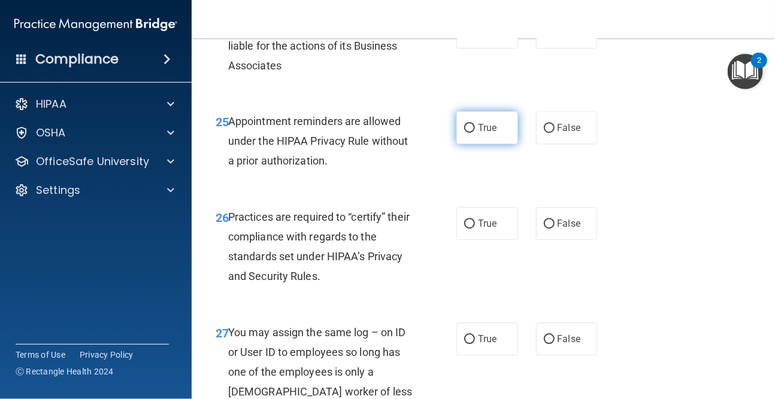
click at [472, 144] on label "True" at bounding box center [487, 127] width 62 height 33
click at [472, 133] on input "True" at bounding box center [469, 128] width 11 height 9
radio input "true"
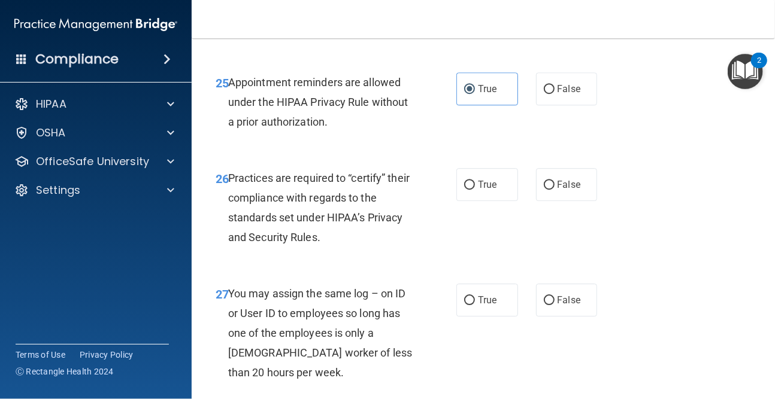
scroll to position [3054, 0]
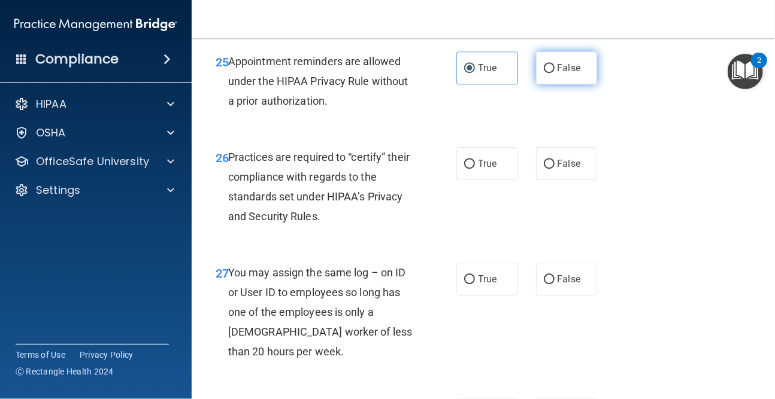
click at [564, 74] on span "False" at bounding box center [569, 67] width 23 height 11
click at [555, 73] on input "False" at bounding box center [549, 68] width 11 height 9
radio input "true"
radio input "false"
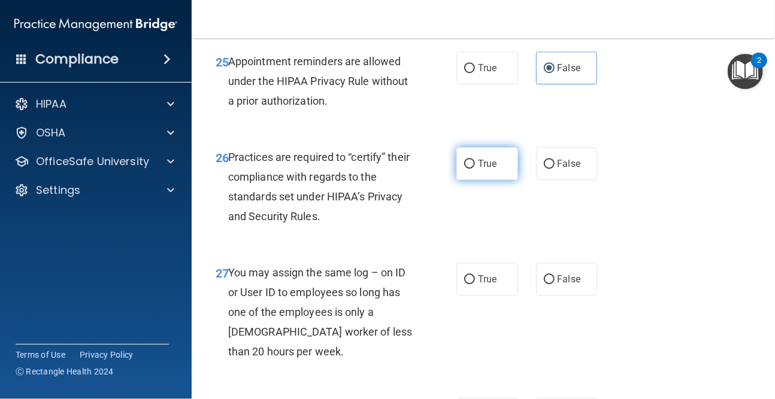
click at [469, 169] on input "True" at bounding box center [469, 164] width 11 height 9
radio input "true"
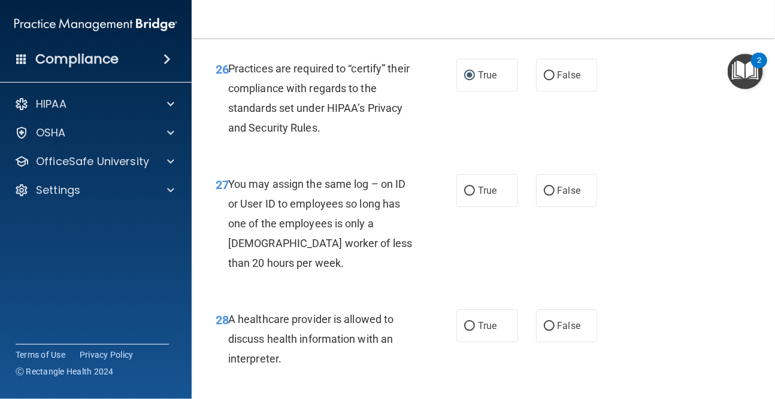
scroll to position [3174, 0]
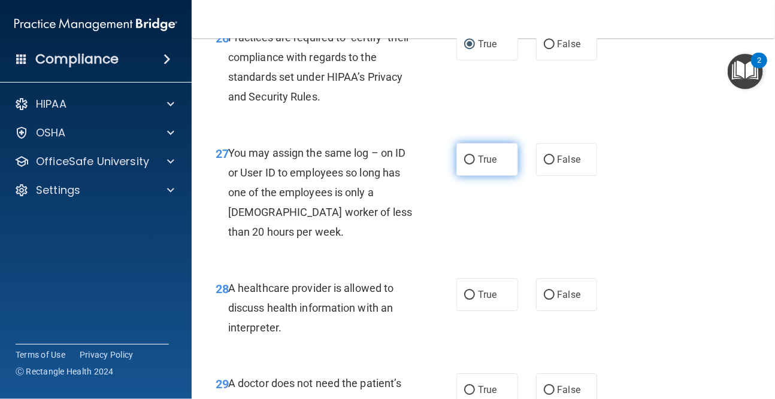
click at [472, 176] on label "True" at bounding box center [487, 159] width 62 height 33
click at [472, 165] on input "True" at bounding box center [469, 160] width 11 height 9
radio input "true"
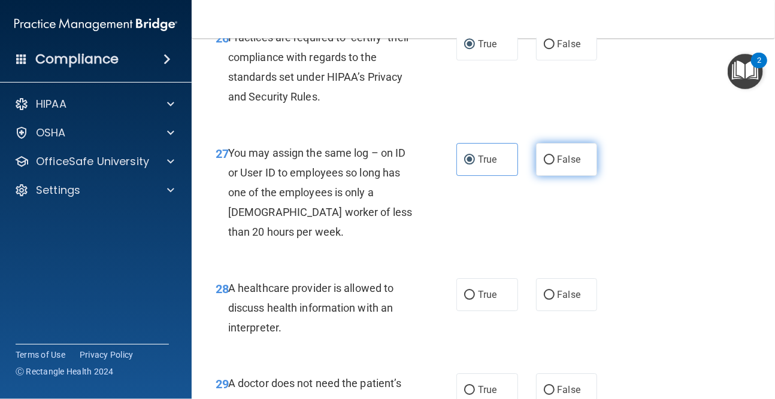
click at [558, 165] on span "False" at bounding box center [569, 159] width 23 height 11
click at [555, 165] on input "False" at bounding box center [549, 160] width 11 height 9
radio input "true"
radio input "false"
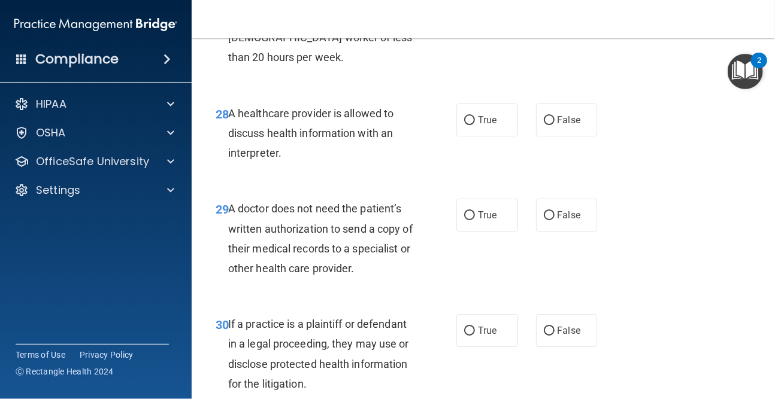
scroll to position [3354, 0]
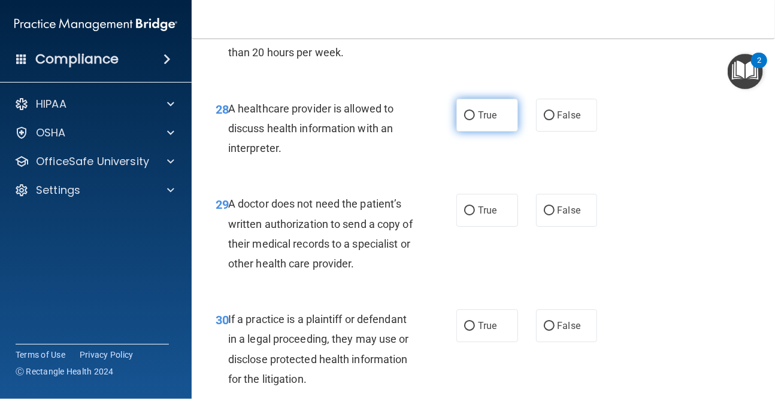
click at [479, 121] on span "True" at bounding box center [487, 115] width 19 height 11
click at [475, 120] on input "True" at bounding box center [469, 115] width 11 height 9
radio input "true"
click at [495, 227] on label "True" at bounding box center [487, 210] width 62 height 33
click at [475, 216] on input "True" at bounding box center [469, 211] width 11 height 9
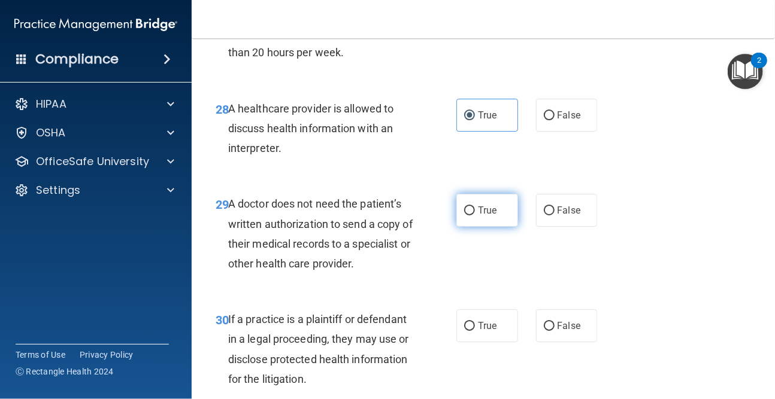
radio input "true"
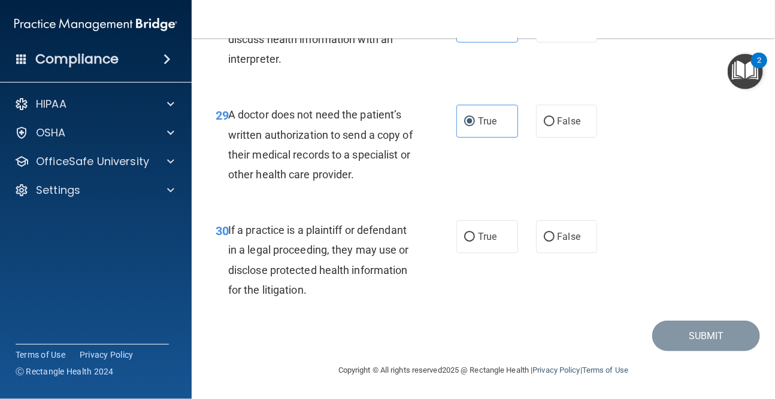
scroll to position [3483, 0]
click at [472, 238] on label "True" at bounding box center [487, 236] width 62 height 33
click at [472, 238] on input "True" at bounding box center [469, 237] width 11 height 9
radio input "true"
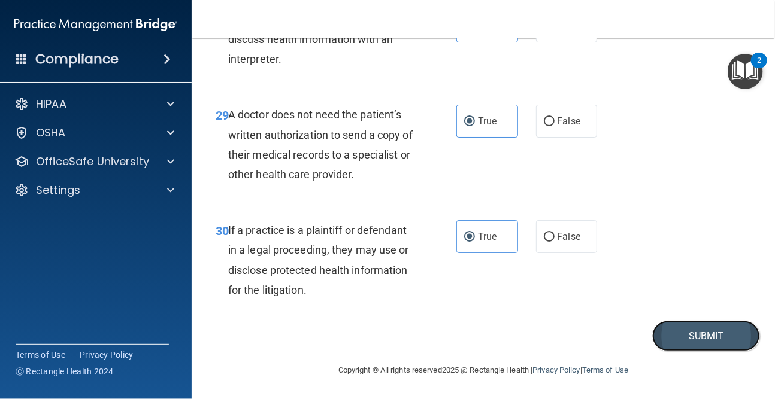
click at [713, 334] on button "Submit" at bounding box center [706, 336] width 108 height 31
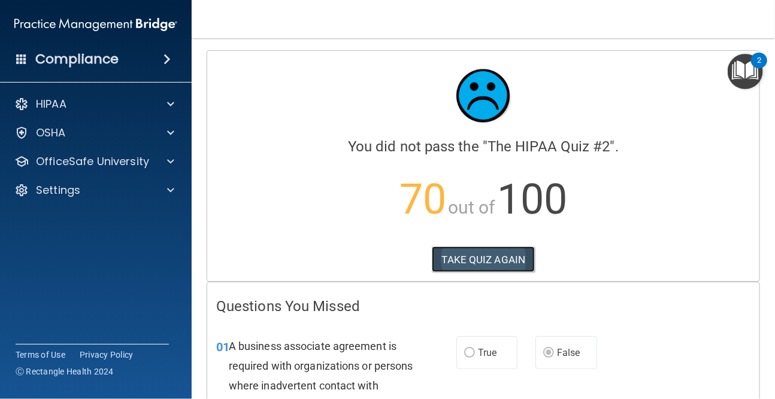
click at [488, 266] on button "TAKE QUIZ AGAIN" at bounding box center [484, 260] width 104 height 26
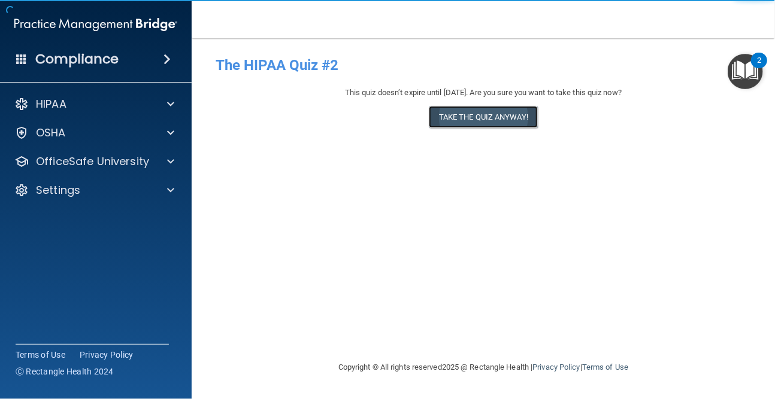
click at [507, 126] on button "Take the quiz anyway!" at bounding box center [483, 117] width 109 height 22
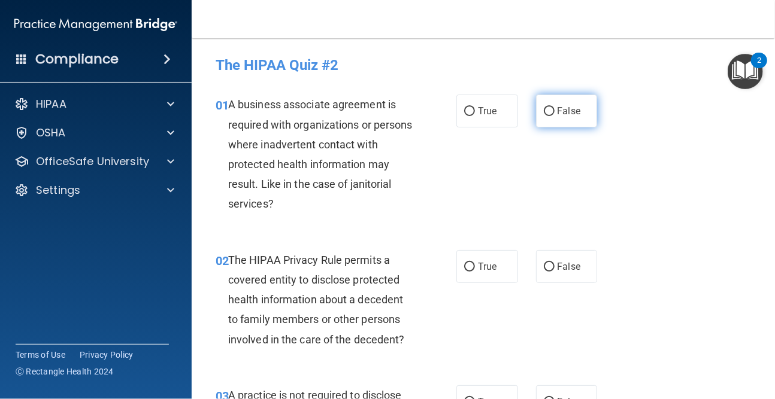
click at [570, 106] on span "False" at bounding box center [569, 110] width 23 height 11
click at [555, 107] on input "False" at bounding box center [549, 111] width 11 height 9
radio input "true"
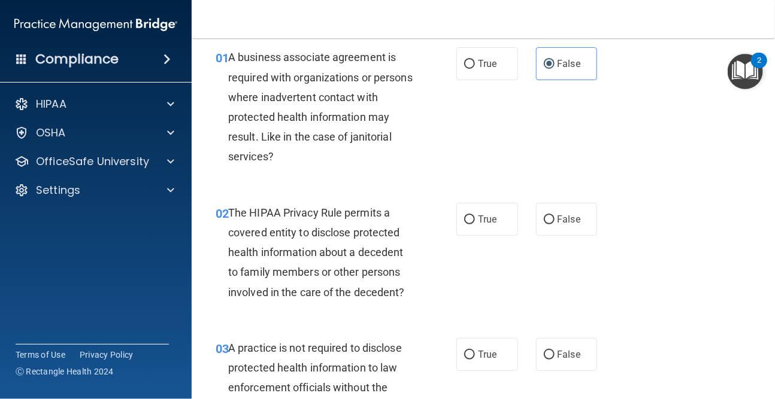
scroll to position [120, 0]
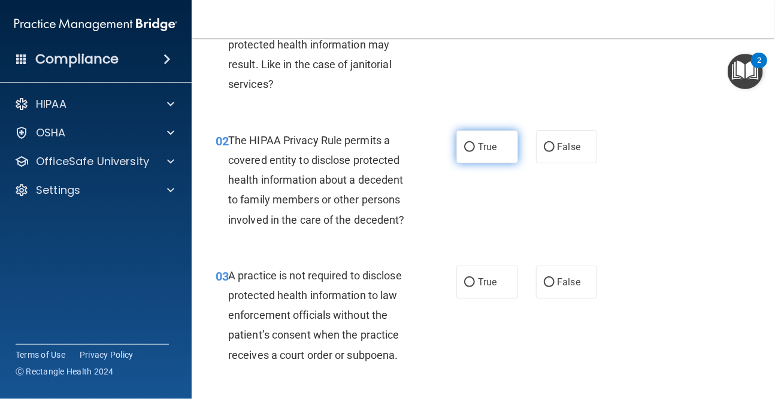
click at [465, 144] on input "True" at bounding box center [469, 147] width 11 height 9
radio input "true"
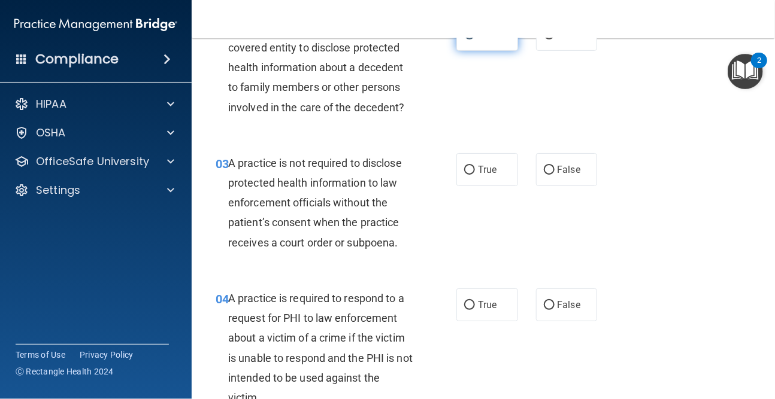
scroll to position [240, 0]
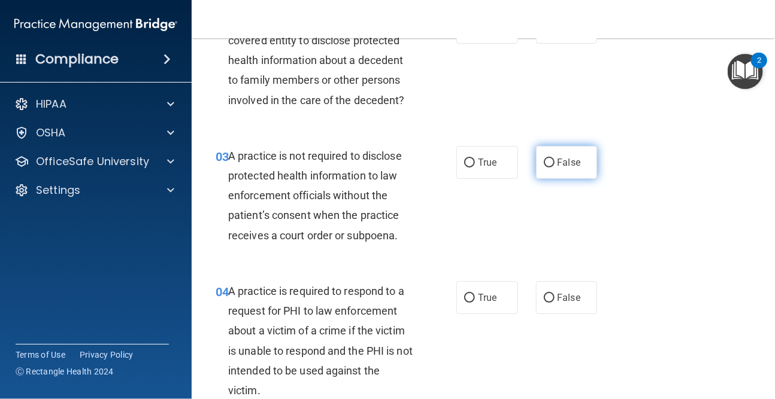
click at [544, 166] on input "False" at bounding box center [549, 163] width 11 height 9
radio input "true"
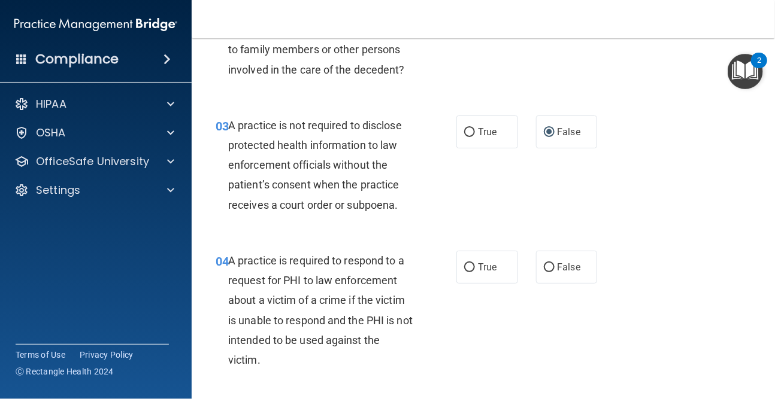
scroll to position [359, 0]
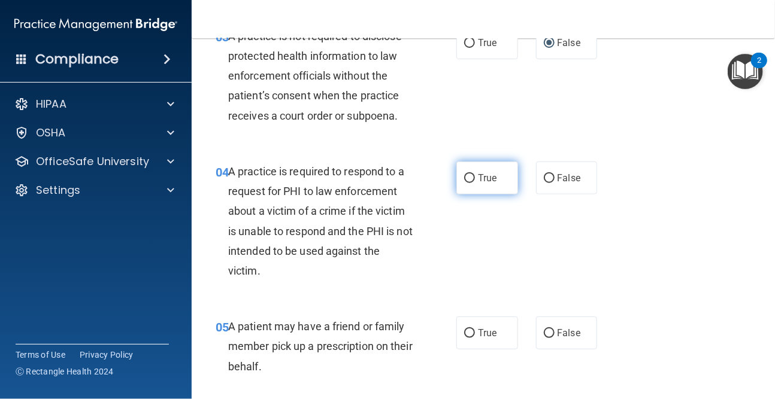
click at [479, 180] on span "True" at bounding box center [487, 177] width 19 height 11
click at [475, 180] on input "True" at bounding box center [469, 178] width 11 height 9
radio input "true"
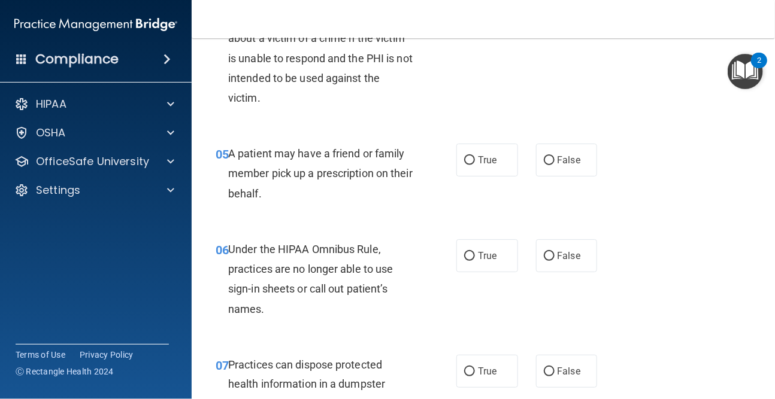
scroll to position [539, 0]
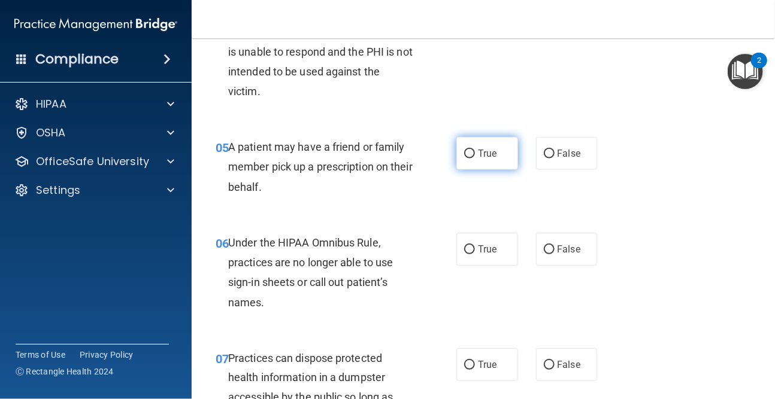
click at [470, 152] on input "True" at bounding box center [469, 154] width 11 height 9
radio input "true"
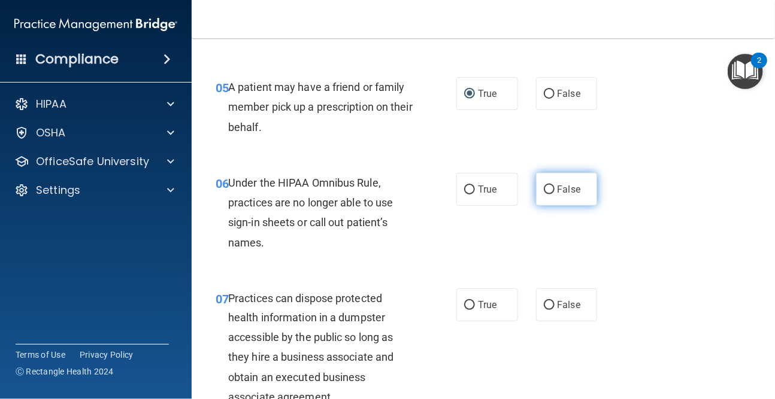
click at [544, 186] on input "False" at bounding box center [549, 190] width 11 height 9
radio input "true"
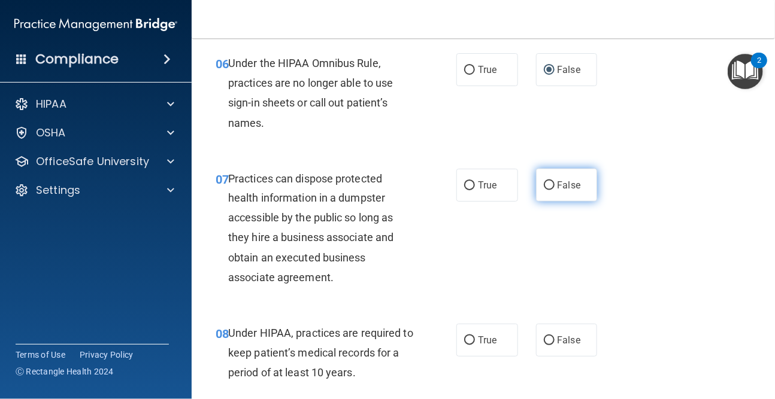
click at [546, 181] on input "False" at bounding box center [549, 185] width 11 height 9
radio input "true"
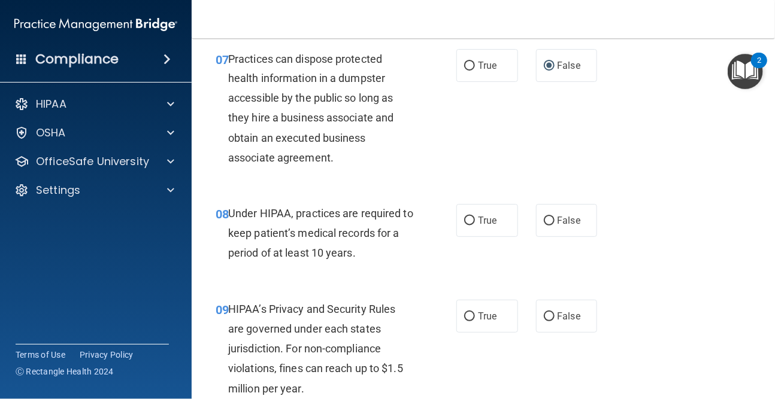
scroll to position [898, 0]
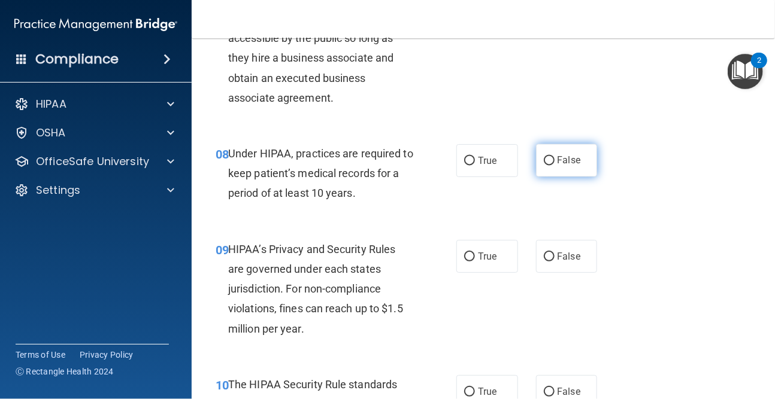
click at [573, 170] on label "False" at bounding box center [567, 160] width 62 height 33
click at [555, 166] on input "False" at bounding box center [549, 161] width 11 height 9
radio input "true"
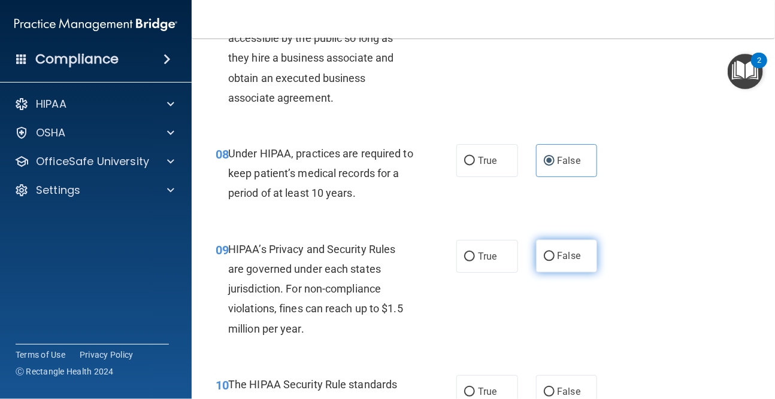
click at [558, 262] on span "False" at bounding box center [569, 256] width 23 height 11
click at [555, 262] on input "False" at bounding box center [549, 257] width 11 height 9
radio input "true"
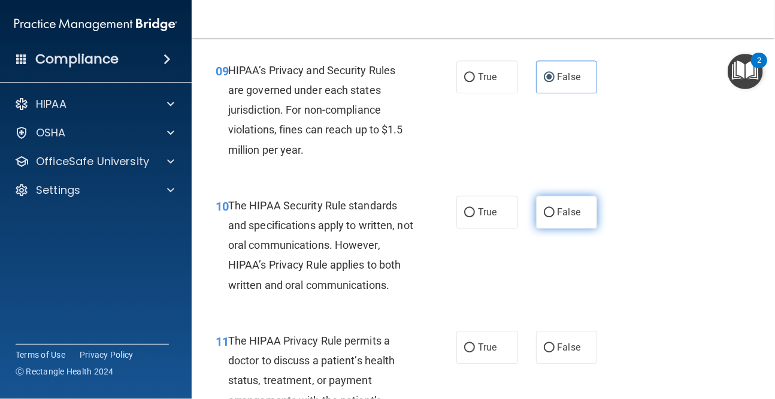
scroll to position [1138, 0]
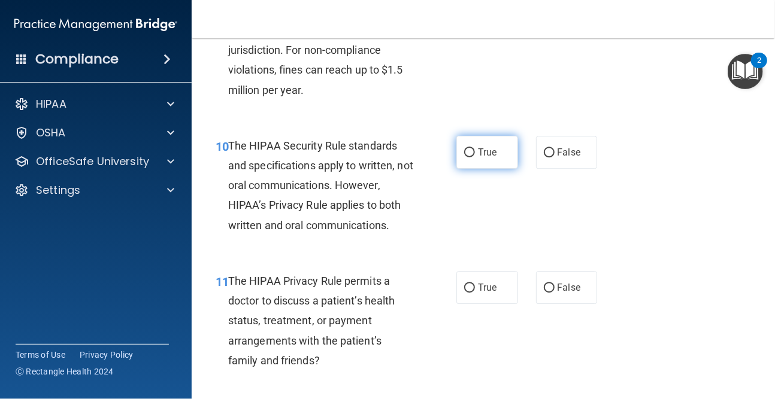
click at [483, 168] on div "10 The HIPAA Security Rule standards and specifications apply to written, not o…" at bounding box center [483, 188] width 553 height 135
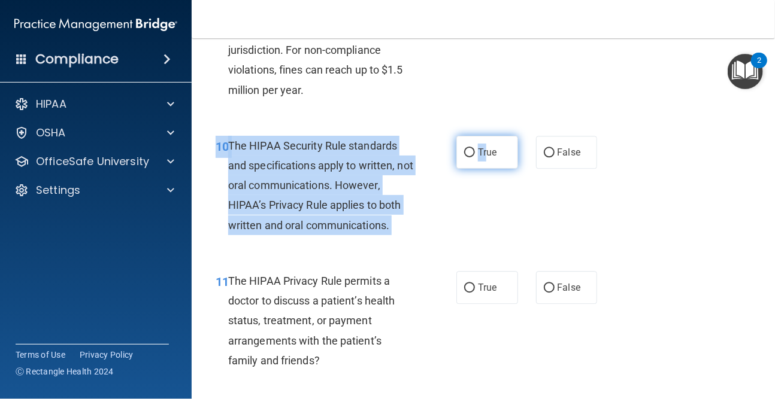
drag, startPoint x: 483, startPoint y: 167, endPoint x: 476, endPoint y: 165, distance: 7.6
click at [484, 157] on span "True" at bounding box center [487, 152] width 19 height 11
click at [475, 157] on input "True" at bounding box center [469, 153] width 11 height 9
radio input "true"
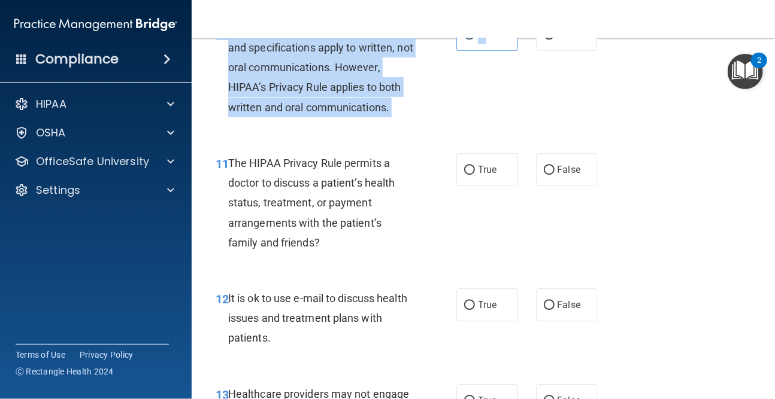
scroll to position [1258, 0]
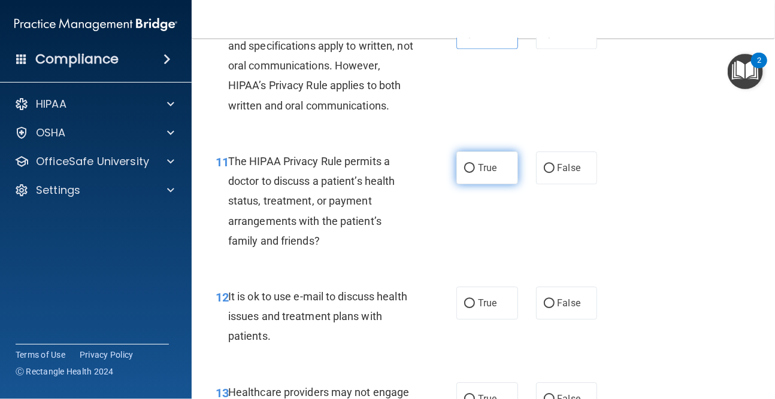
click at [496, 160] on label "True" at bounding box center [487, 168] width 62 height 33
click at [475, 164] on input "True" at bounding box center [469, 168] width 11 height 9
radio input "true"
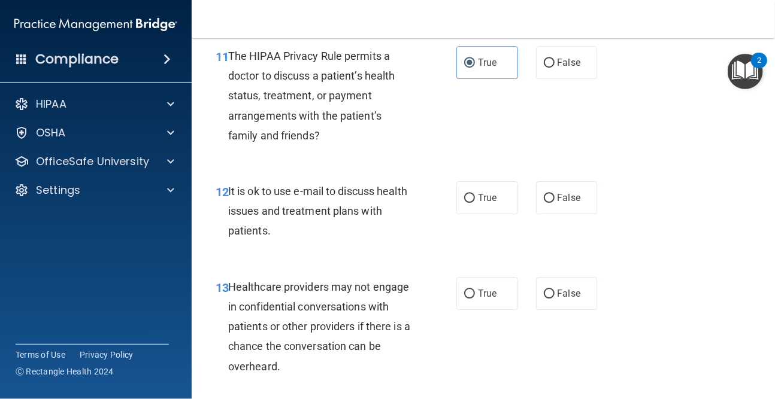
scroll to position [1377, 0]
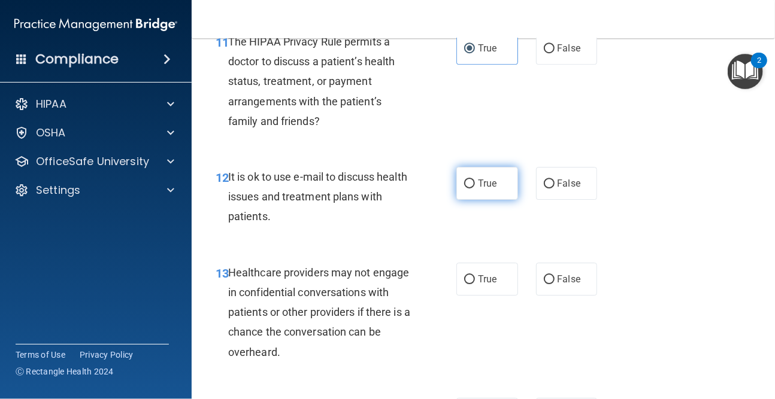
click at [491, 193] on label "True" at bounding box center [487, 183] width 62 height 33
click at [475, 189] on input "True" at bounding box center [469, 184] width 11 height 9
radio input "true"
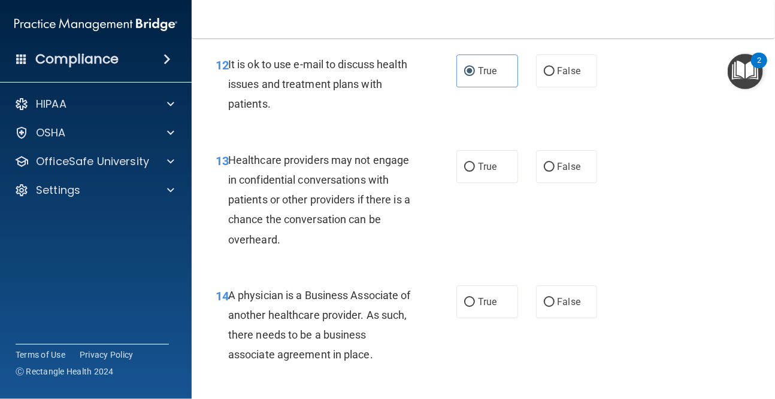
scroll to position [1497, 0]
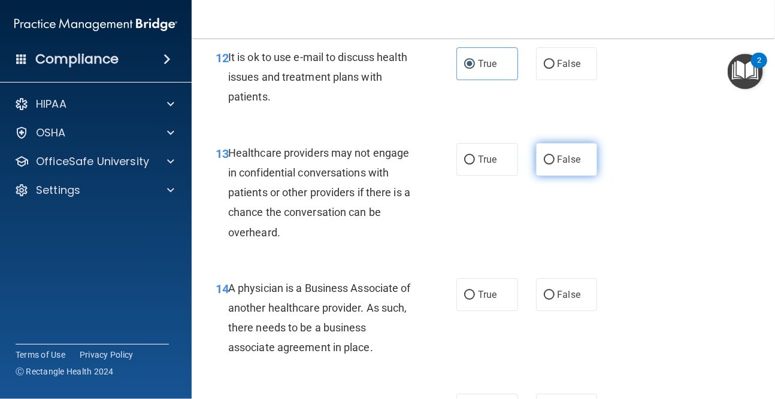
click at [559, 163] on span "False" at bounding box center [569, 159] width 23 height 11
click at [555, 163] on input "False" at bounding box center [549, 160] width 11 height 9
radio input "true"
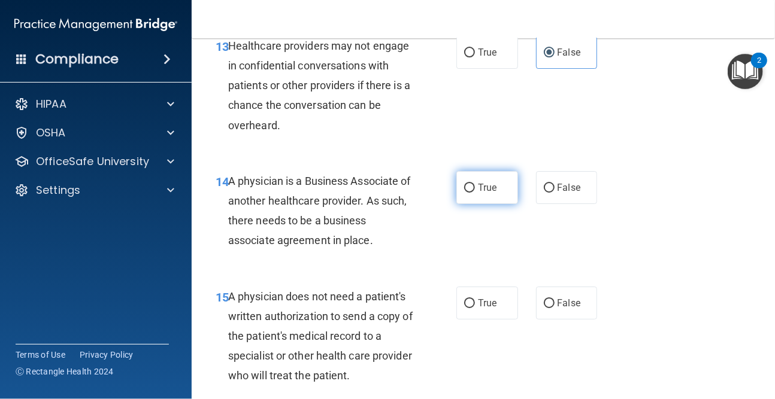
scroll to position [1617, 0]
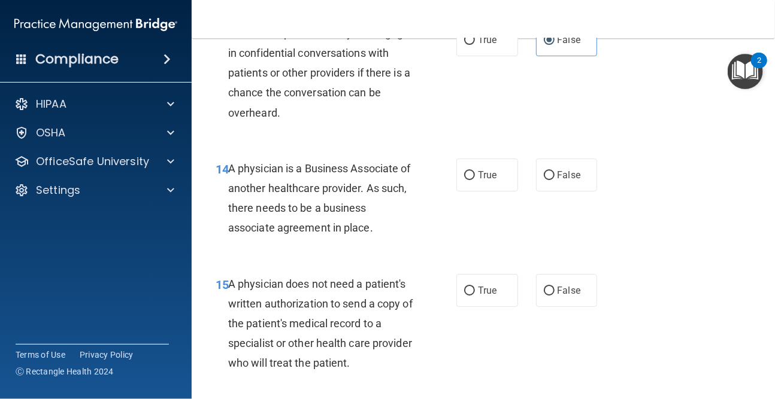
click at [593, 193] on div "14 A physician is a Business Associate of another healthcare provider. As such,…" at bounding box center [483, 202] width 553 height 116
click at [576, 186] on label "False" at bounding box center [567, 175] width 62 height 33
click at [555, 180] on input "False" at bounding box center [549, 175] width 11 height 9
radio input "true"
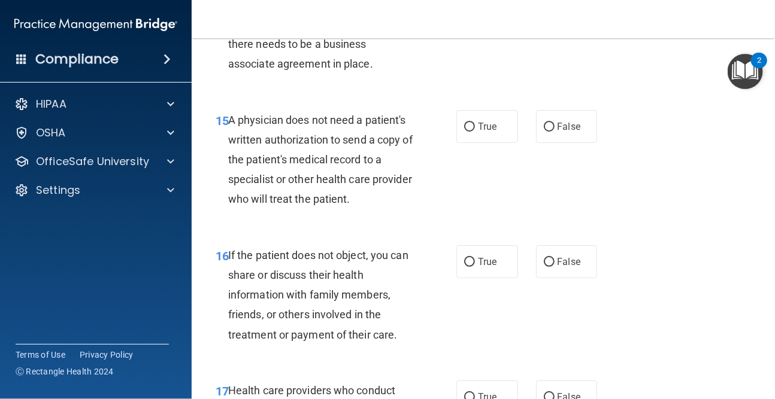
scroll to position [1797, 0]
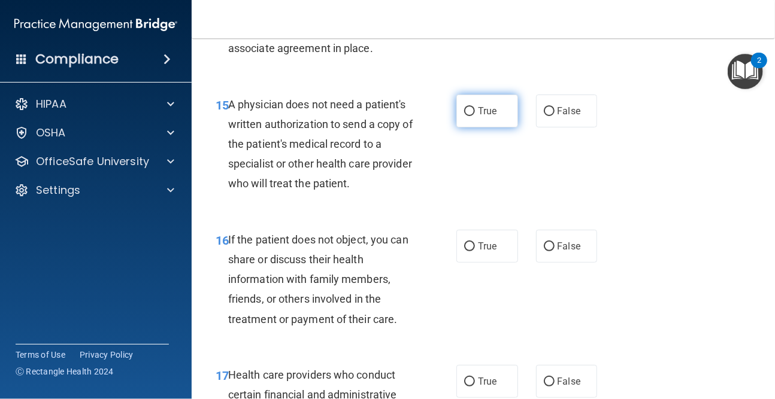
click at [464, 109] on input "True" at bounding box center [469, 111] width 11 height 9
radio input "true"
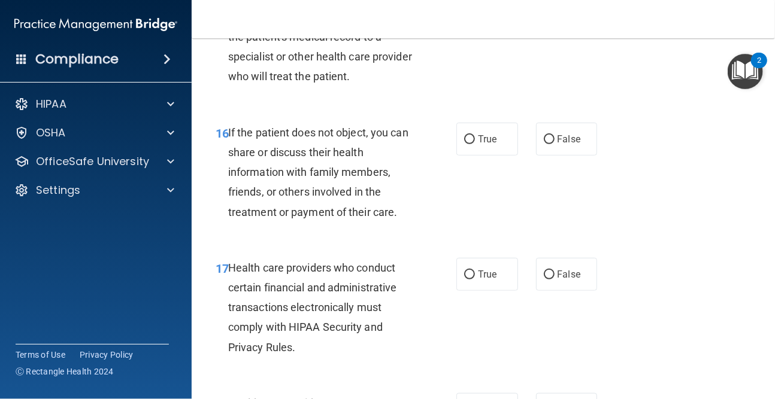
scroll to position [1916, 0]
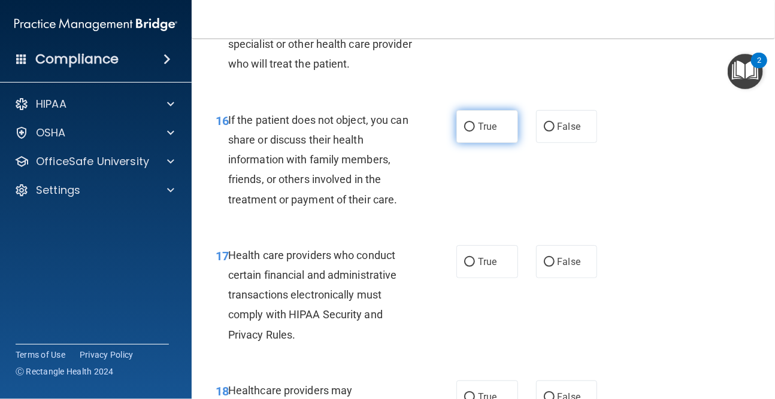
click at [485, 124] on span "True" at bounding box center [487, 126] width 19 height 11
click at [475, 124] on input "True" at bounding box center [469, 127] width 11 height 9
radio input "true"
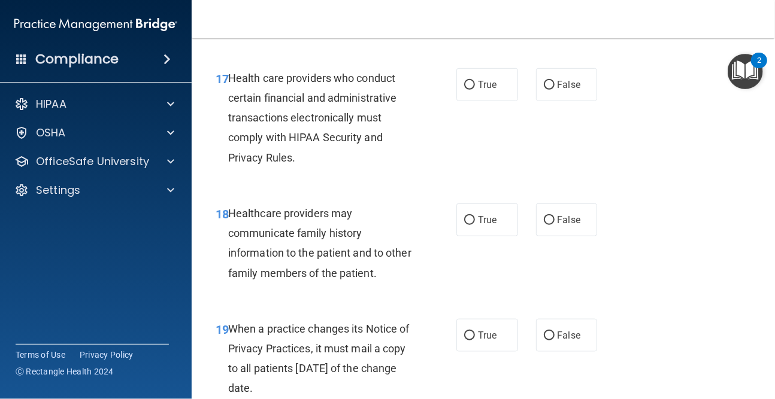
scroll to position [2096, 0]
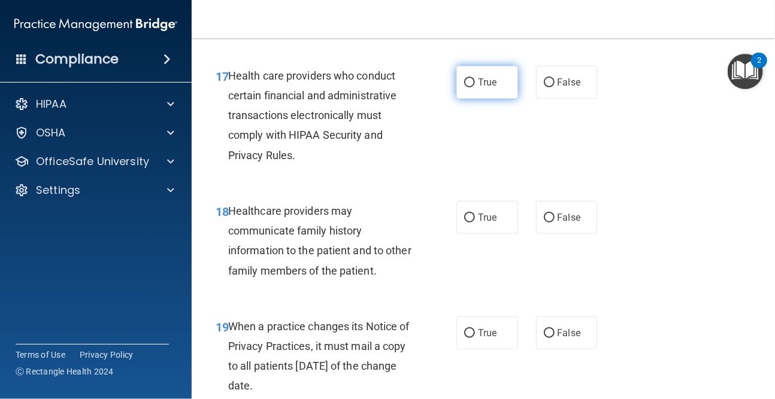
click at [465, 78] on input "True" at bounding box center [469, 82] width 11 height 9
radio input "true"
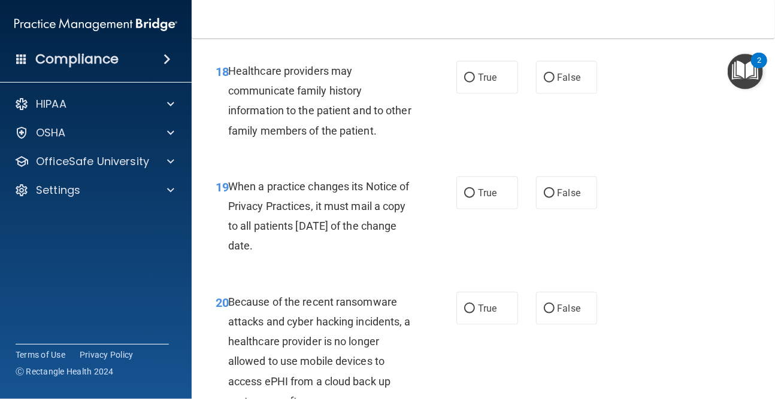
scroll to position [2216, 0]
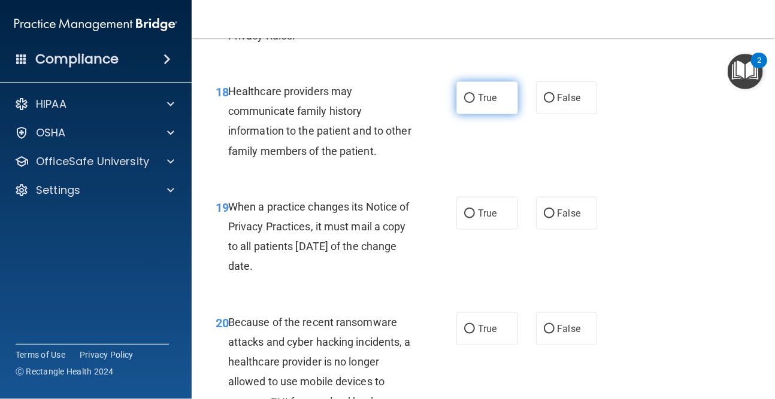
click at [489, 110] on label "True" at bounding box center [487, 97] width 62 height 33
click at [475, 103] on input "True" at bounding box center [469, 98] width 11 height 9
radio input "true"
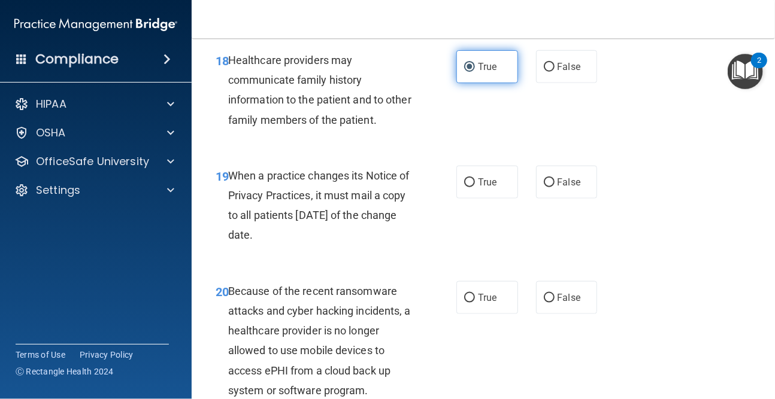
scroll to position [2276, 0]
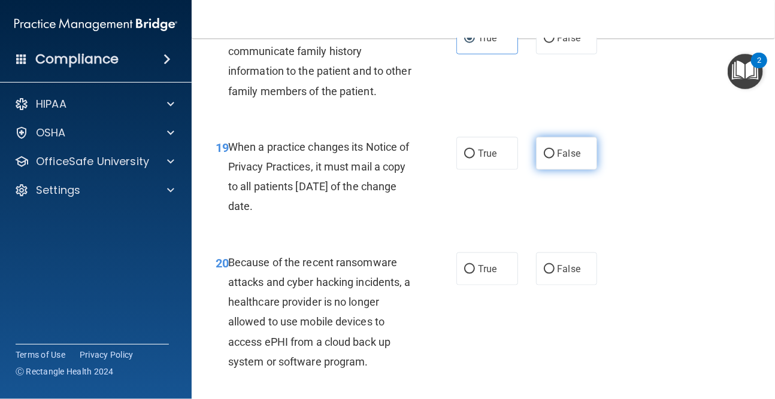
click at [558, 159] on span "False" at bounding box center [569, 153] width 23 height 11
click at [553, 159] on input "False" at bounding box center [549, 154] width 11 height 9
radio input "true"
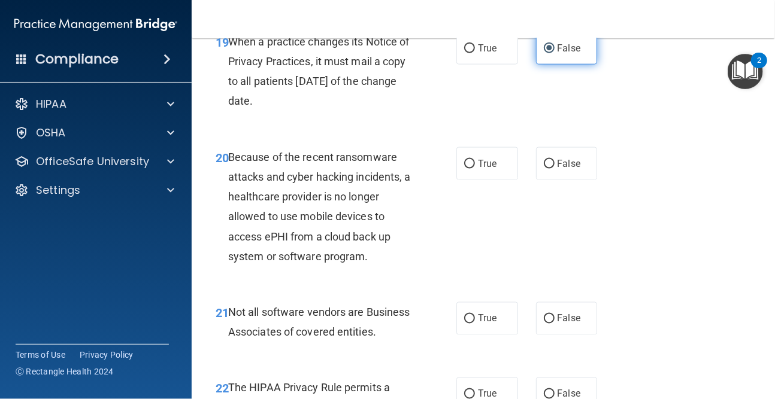
scroll to position [2395, 0]
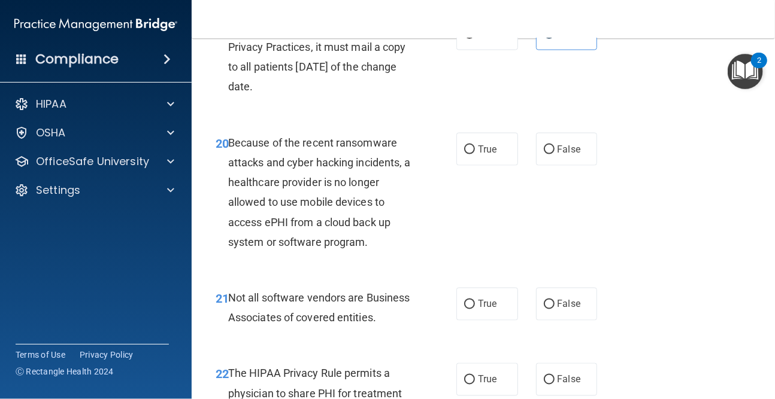
click at [561, 128] on div "20 Because of the recent ransomware attacks and cyber hacking incidents, a heal…" at bounding box center [483, 195] width 553 height 155
click at [568, 153] on span "False" at bounding box center [569, 149] width 23 height 11
click at [555, 153] on input "False" at bounding box center [549, 150] width 11 height 9
radio input "true"
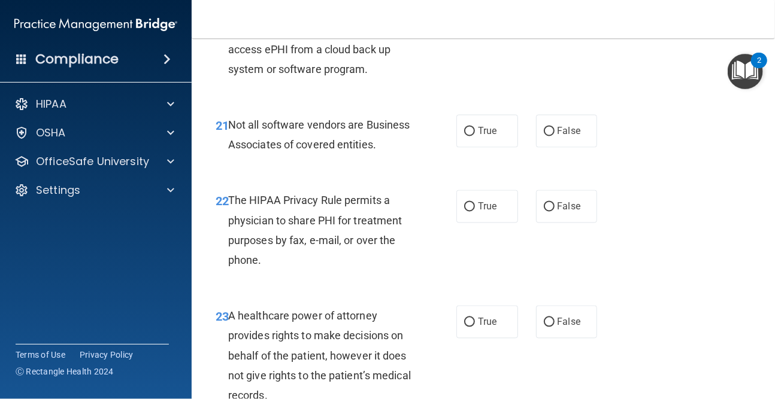
scroll to position [2575, 0]
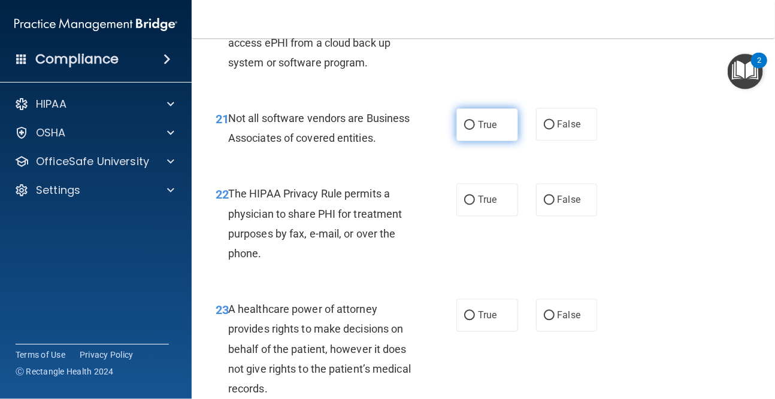
click at [490, 122] on span "True" at bounding box center [487, 124] width 19 height 11
click at [475, 122] on input "True" at bounding box center [469, 125] width 11 height 9
radio input "true"
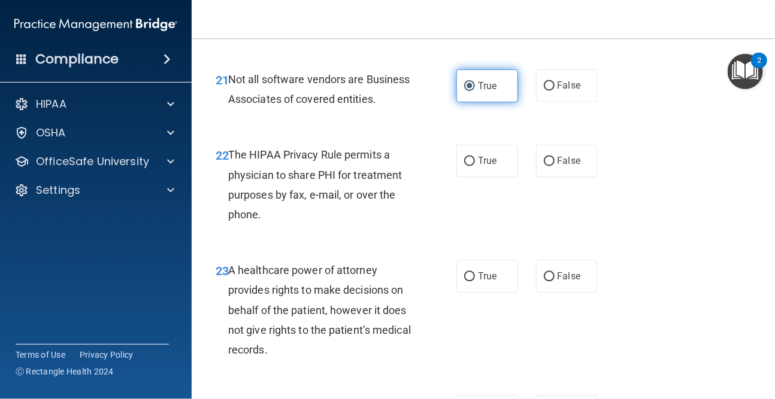
scroll to position [2635, 0]
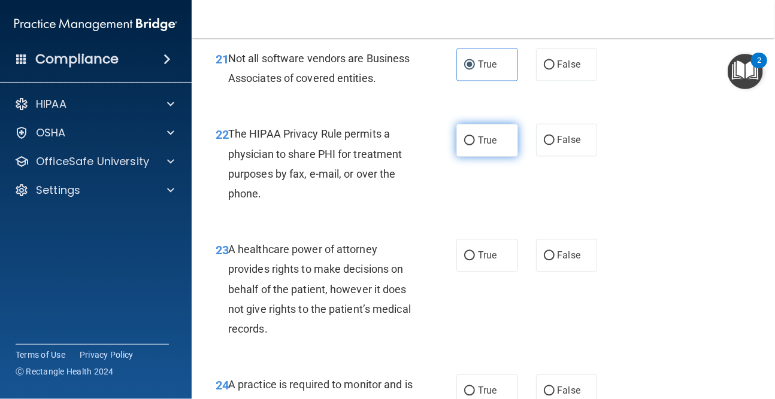
click at [472, 157] on label "True" at bounding box center [487, 140] width 62 height 33
click at [472, 146] on input "True" at bounding box center [469, 141] width 11 height 9
radio input "true"
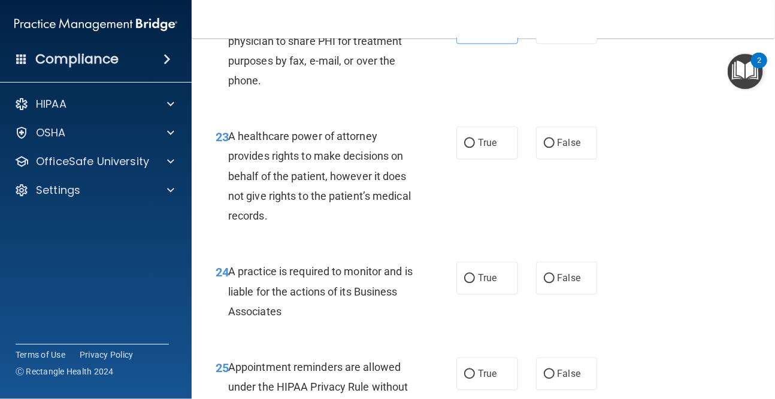
scroll to position [2755, 0]
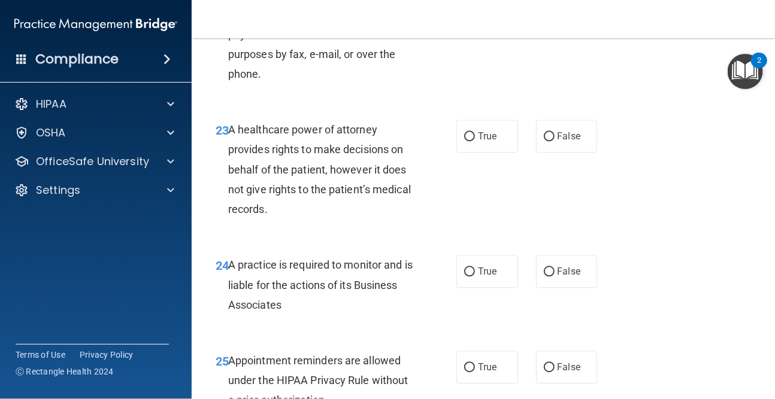
click at [598, 161] on div "23 A healthcare power of attorney provides rights to make decisions on behalf o…" at bounding box center [483, 172] width 553 height 135
click at [571, 142] on span "False" at bounding box center [569, 136] width 23 height 11
click at [555, 141] on input "False" at bounding box center [549, 136] width 11 height 9
radio input "true"
click at [551, 288] on label "False" at bounding box center [567, 271] width 62 height 33
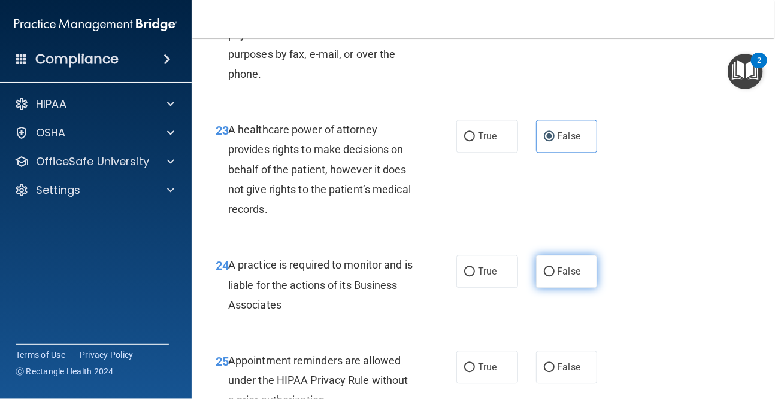
click at [551, 277] on input "False" at bounding box center [549, 272] width 11 height 9
radio input "true"
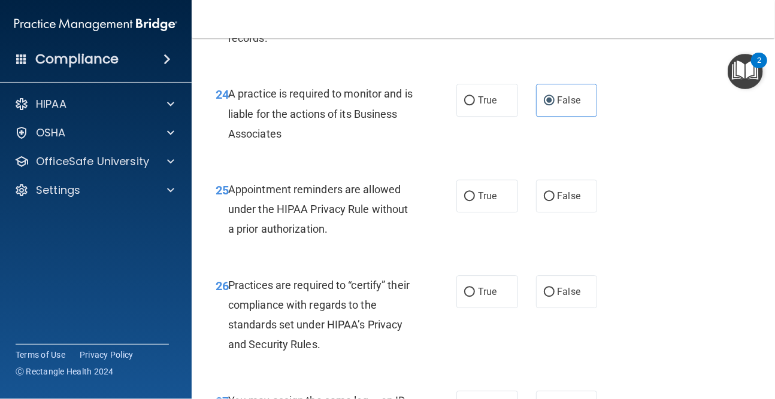
scroll to position [2934, 0]
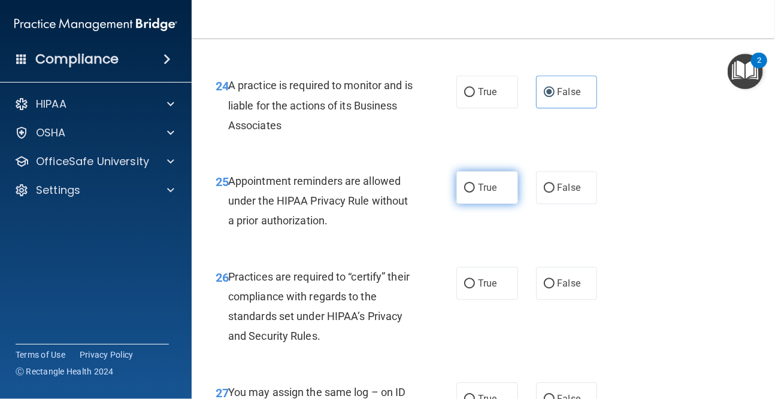
click at [478, 204] on label "True" at bounding box center [487, 187] width 62 height 33
click at [475, 193] on input "True" at bounding box center [469, 188] width 11 height 9
radio input "true"
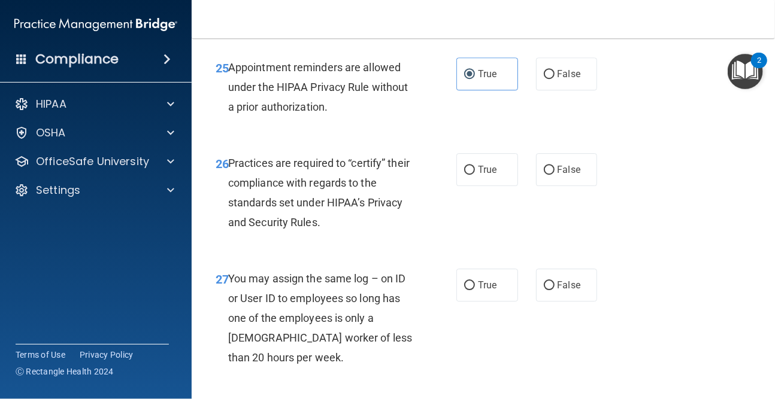
scroll to position [3054, 0]
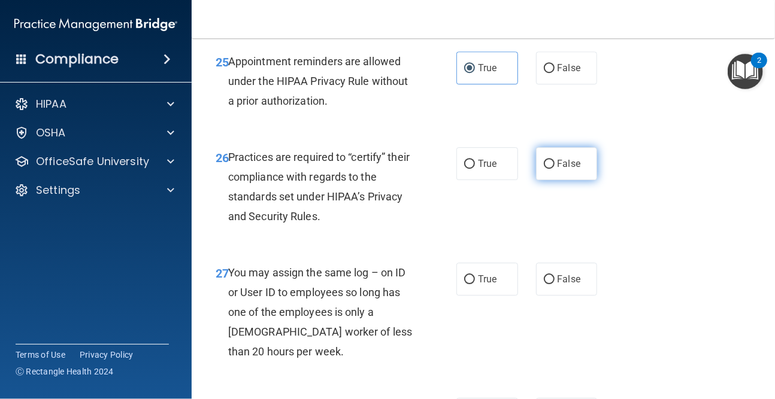
click at [564, 169] on span "False" at bounding box center [569, 163] width 23 height 11
click at [555, 169] on input "False" at bounding box center [549, 164] width 11 height 9
radio input "true"
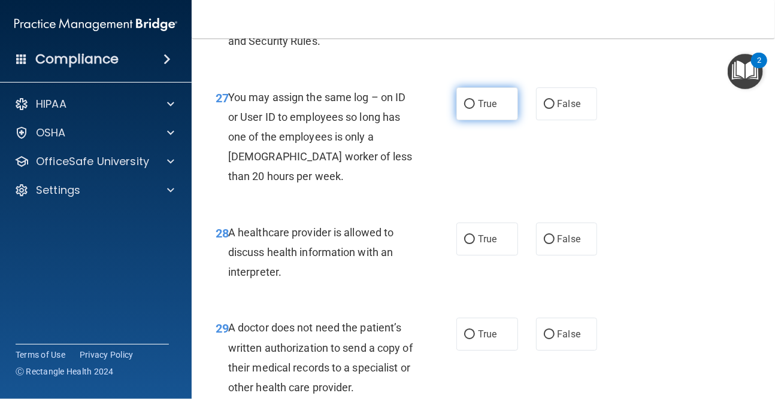
scroll to position [3234, 0]
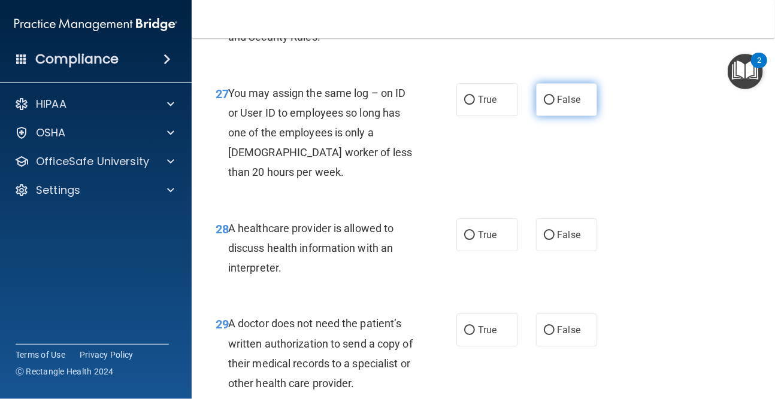
click at [564, 105] on span "False" at bounding box center [569, 99] width 23 height 11
click at [555, 105] on input "False" at bounding box center [549, 100] width 11 height 9
radio input "true"
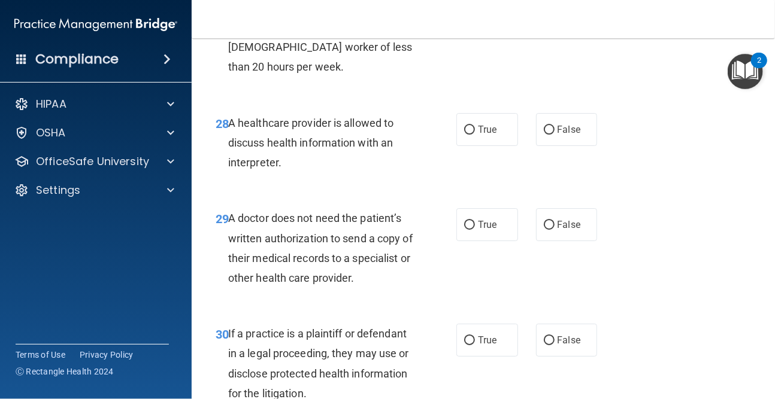
scroll to position [3354, 0]
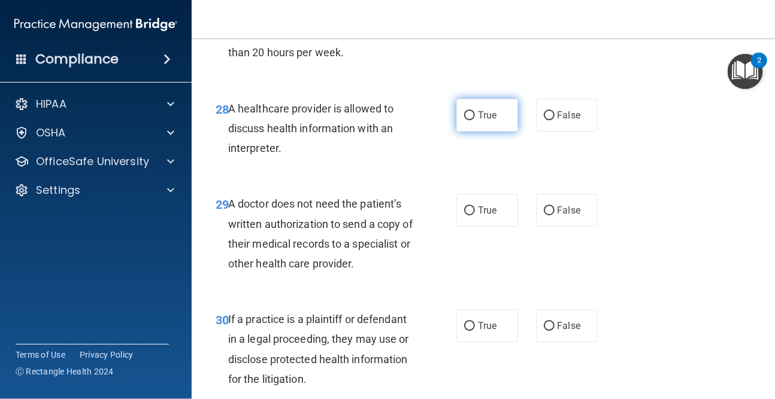
click at [480, 132] on label "True" at bounding box center [487, 115] width 62 height 33
click at [475, 120] on input "True" at bounding box center [469, 115] width 11 height 9
radio input "true"
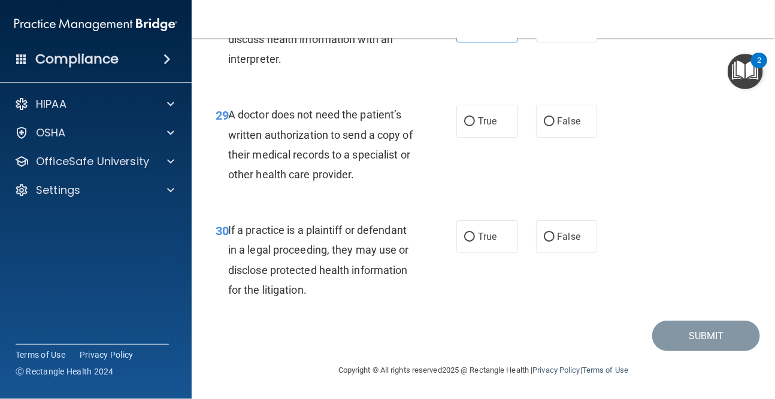
scroll to position [3473, 0]
click at [493, 115] on label "True" at bounding box center [487, 121] width 62 height 33
click at [475, 117] on input "True" at bounding box center [469, 121] width 11 height 9
radio input "true"
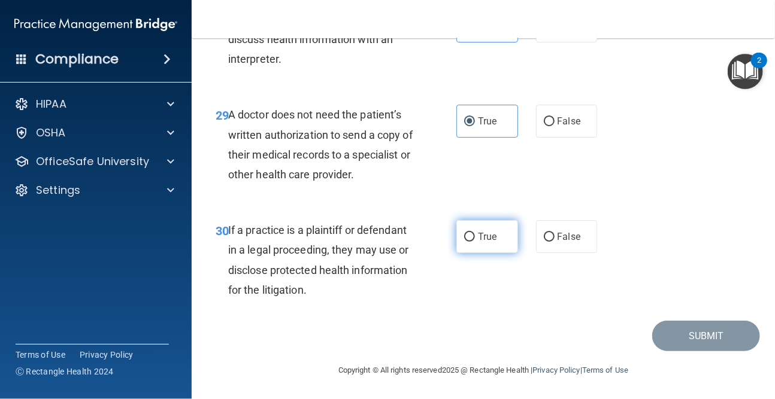
click at [465, 228] on label "True" at bounding box center [487, 236] width 62 height 33
click at [465, 233] on input "True" at bounding box center [469, 237] width 11 height 9
radio input "true"
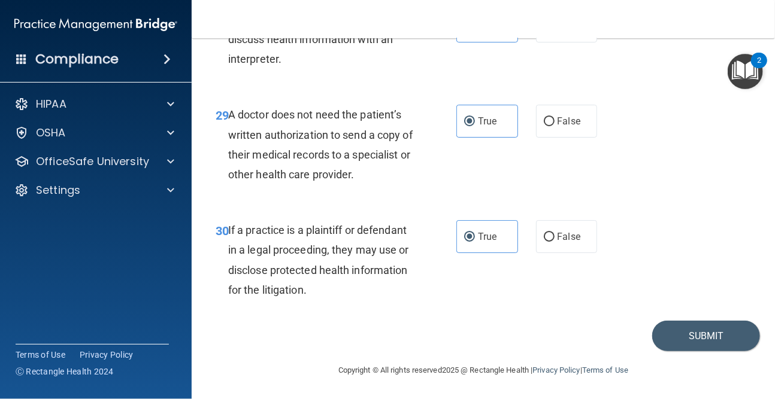
click at [743, 353] on main "- The HIPAA Quiz #2 This quiz doesn’t expire until 01/17/2026. Are you sure you…" at bounding box center [483, 218] width 583 height 361
click at [729, 340] on button "Submit" at bounding box center [706, 336] width 108 height 31
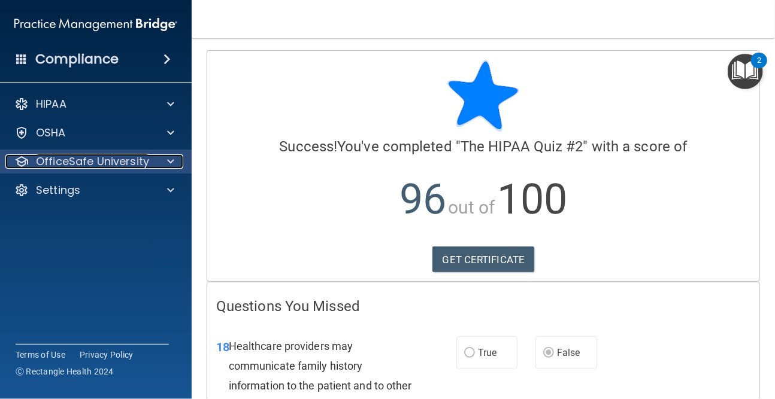
click at [154, 167] on div at bounding box center [169, 162] width 30 height 14
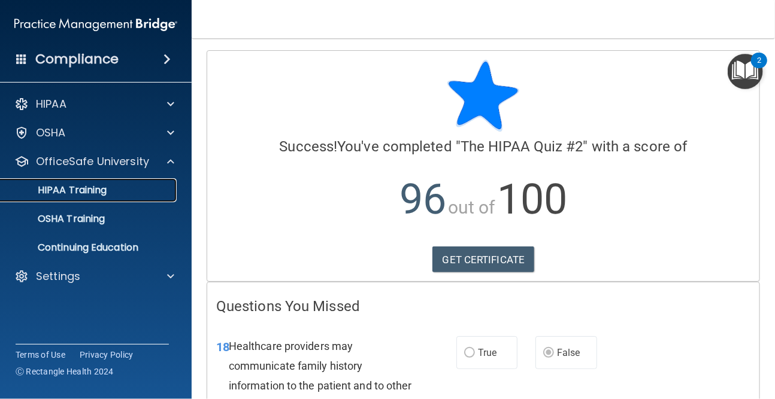
click at [102, 193] on p "HIPAA Training" at bounding box center [57, 190] width 99 height 12
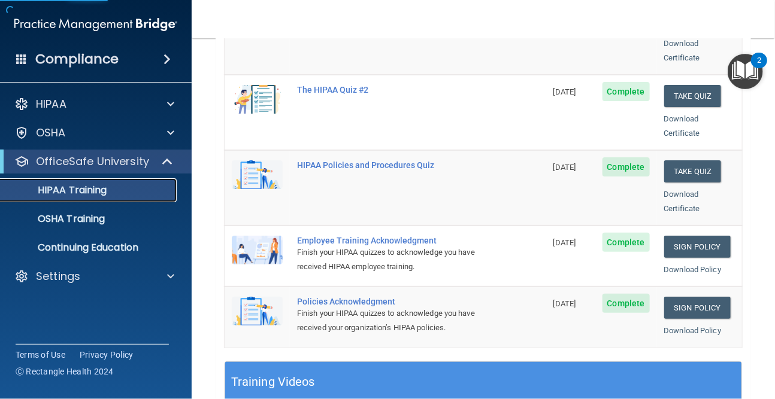
scroll to position [299, 0]
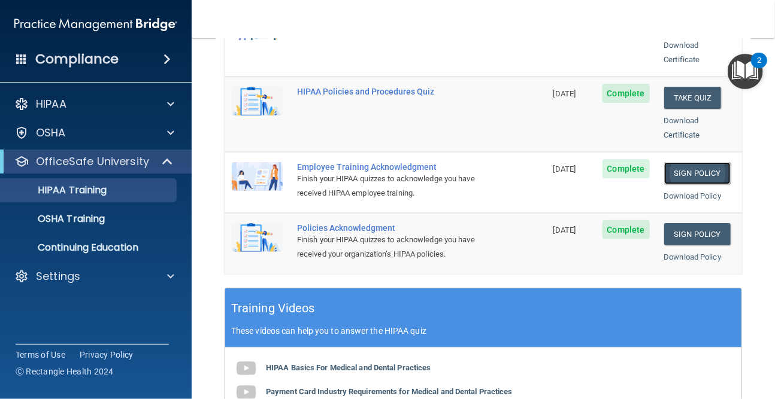
click at [689, 162] on link "Sign Policy" at bounding box center [697, 173] width 66 height 22
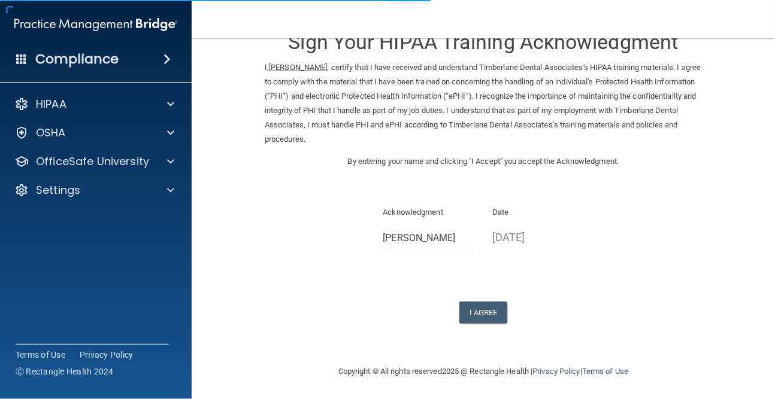
scroll to position [34, 0]
click at [474, 311] on button "I Agree" at bounding box center [483, 312] width 48 height 22
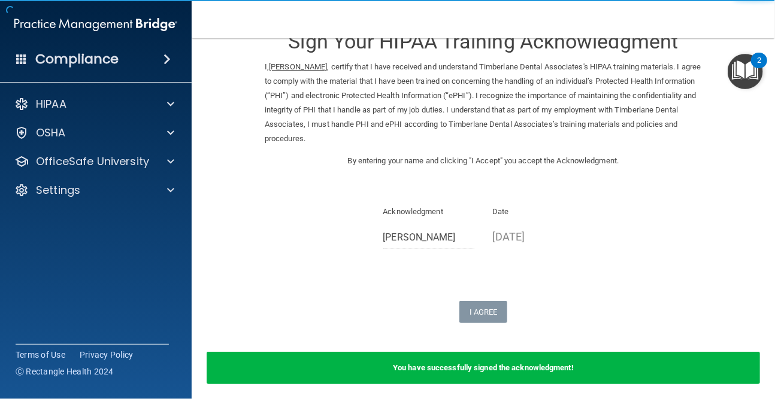
scroll to position [80, 0]
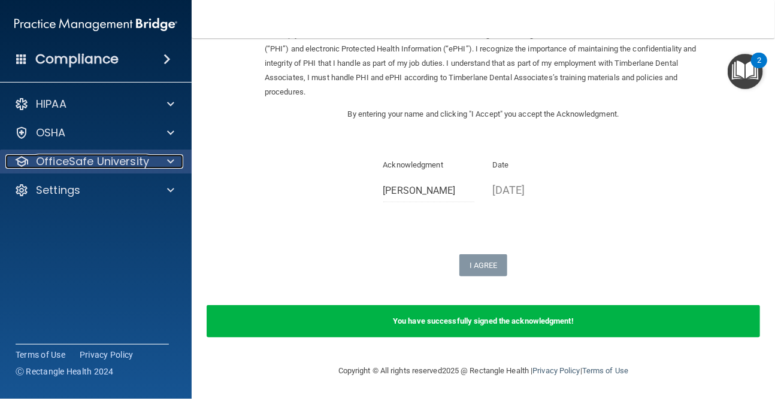
click at [177, 162] on div at bounding box center [169, 162] width 30 height 14
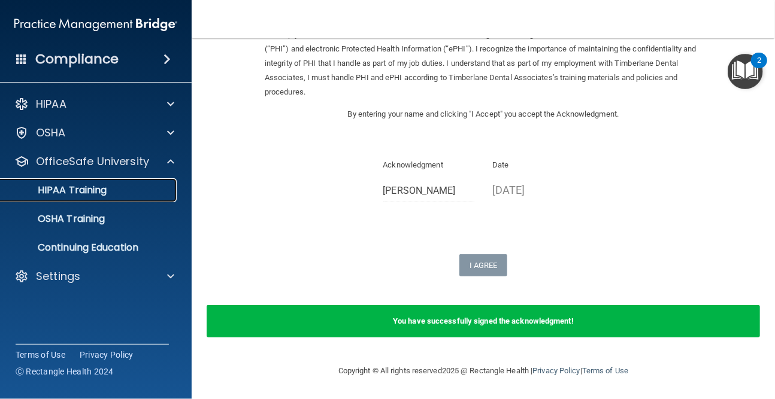
click at [135, 199] on link "HIPAA Training" at bounding box center [82, 190] width 189 height 24
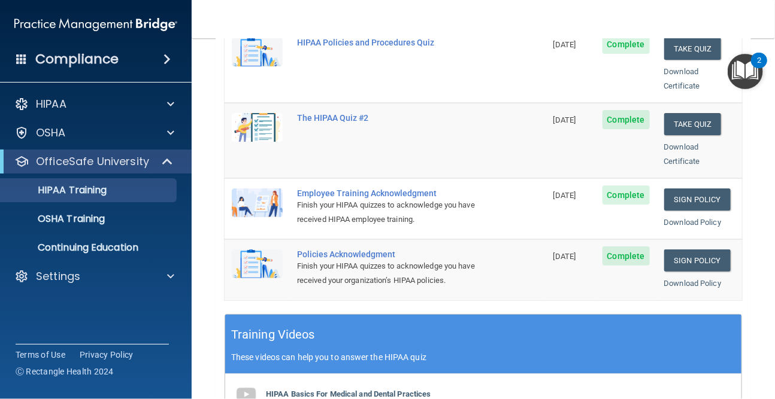
scroll to position [243, 0]
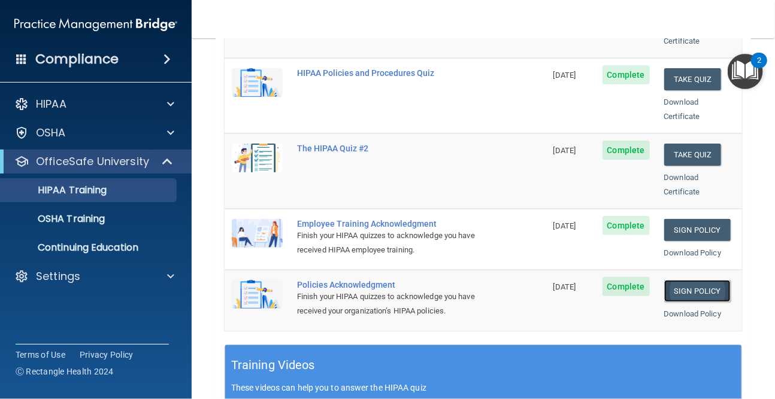
click at [700, 280] on link "Sign Policy" at bounding box center [697, 291] width 66 height 22
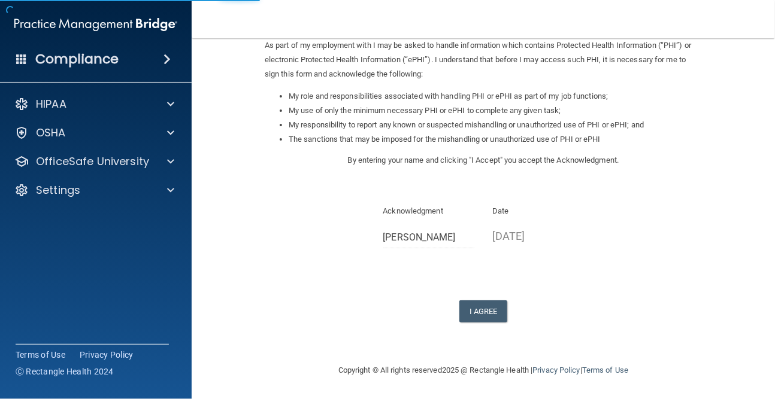
scroll to position [149, 0]
click at [470, 314] on button "I Agree" at bounding box center [483, 312] width 48 height 22
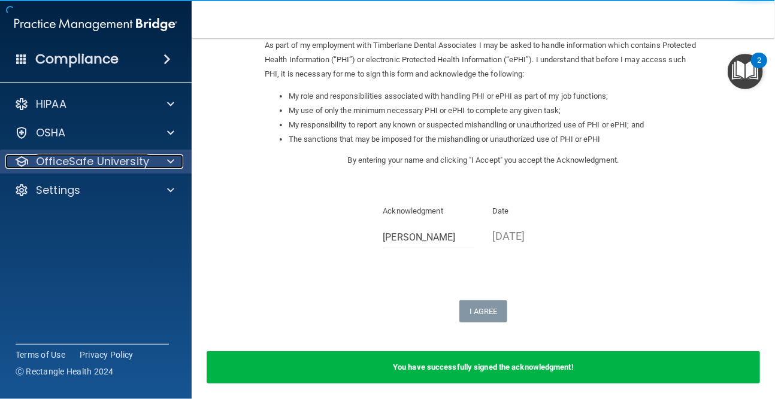
click at [170, 159] on span at bounding box center [170, 162] width 7 height 14
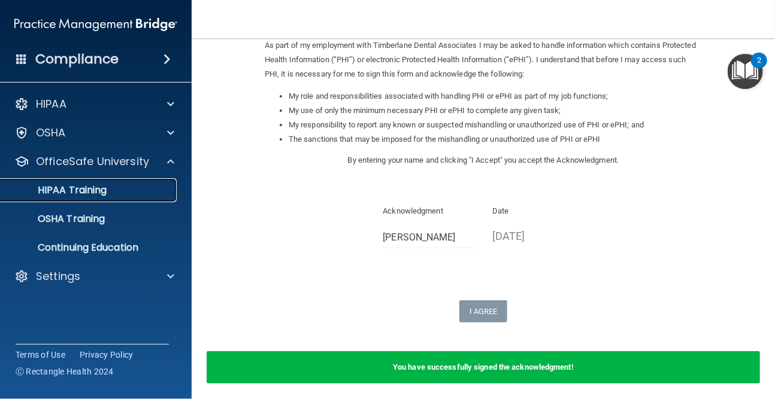
click at [108, 186] on div "HIPAA Training" at bounding box center [89, 190] width 163 height 12
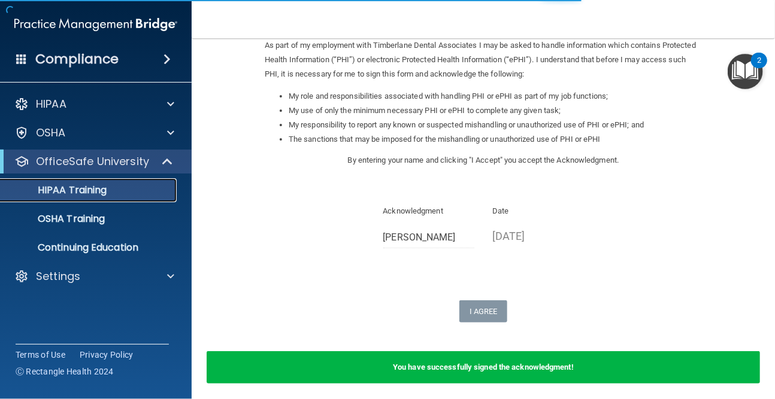
scroll to position [495, 0]
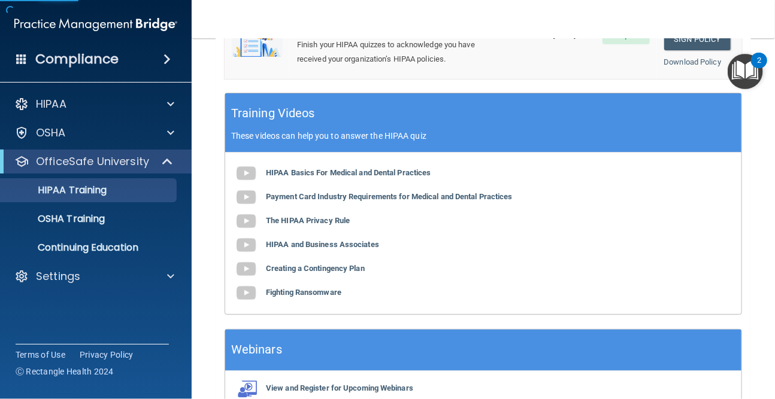
click at [496, 195] on div "HIPAA Basics For Medical and Dental Practices Payment Card Industry Requirement…" at bounding box center [483, 234] width 516 height 162
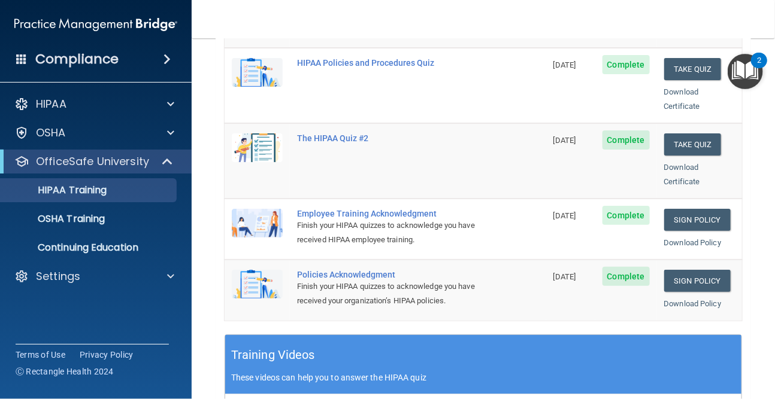
scroll to position [180, 0]
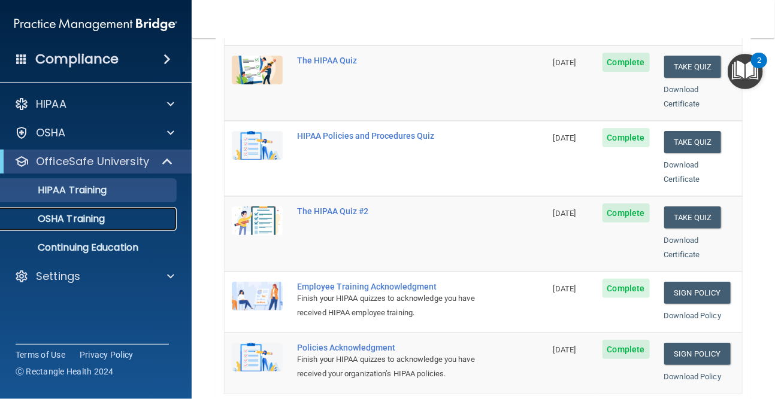
click at [80, 217] on p "OSHA Training" at bounding box center [56, 219] width 97 height 12
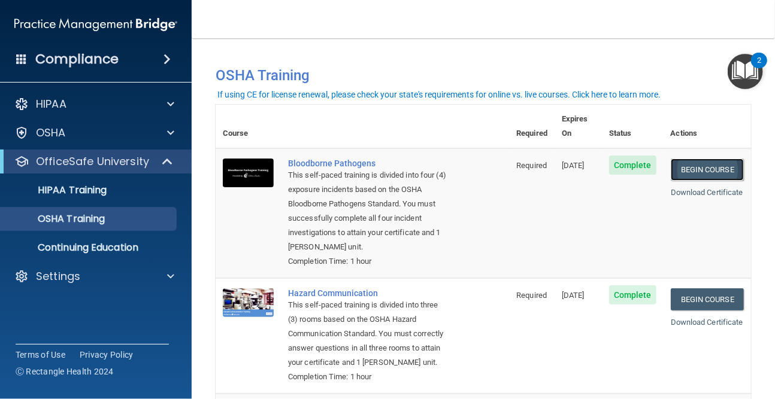
click at [709, 161] on link "Begin Course" at bounding box center [707, 170] width 73 height 22
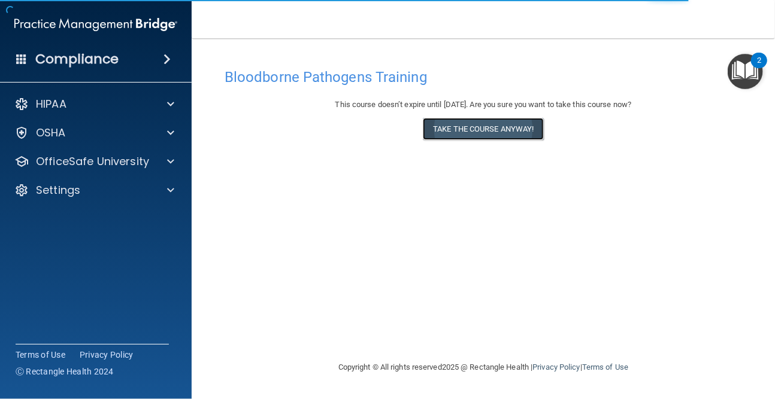
click at [481, 136] on button "Take the course anyway!" at bounding box center [483, 129] width 120 height 22
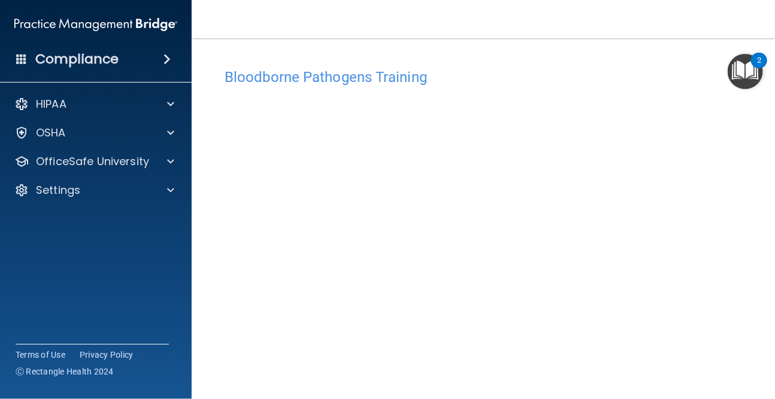
scroll to position [60, 0]
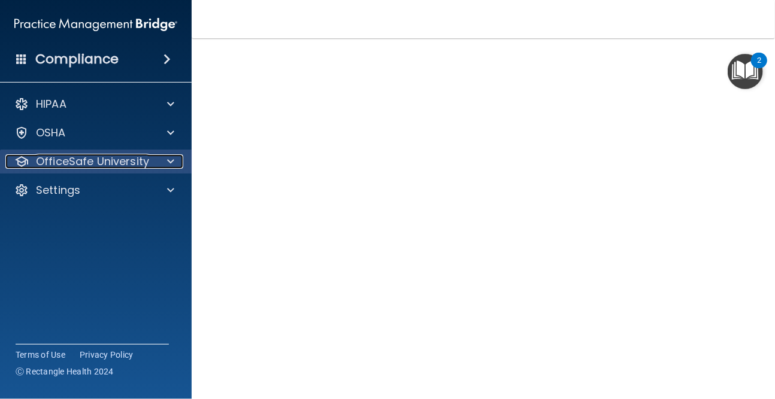
click at [163, 165] on div at bounding box center [169, 162] width 30 height 14
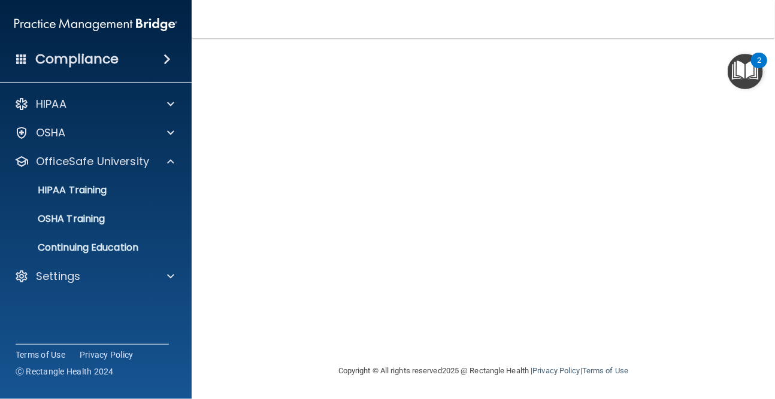
scroll to position [53, 0]
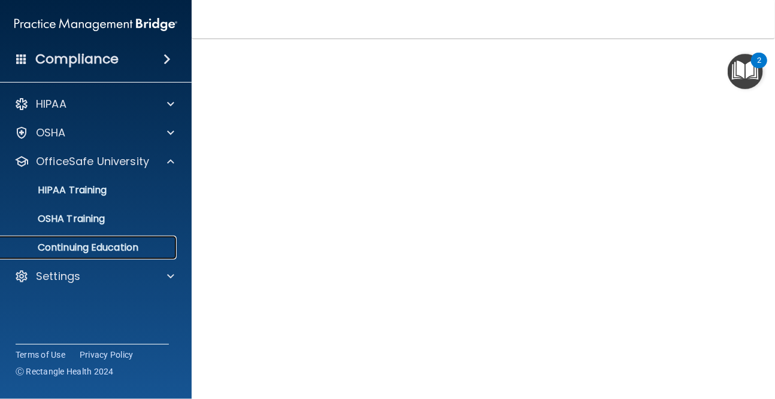
click at [135, 249] on p "Continuing Education" at bounding box center [89, 248] width 163 height 12
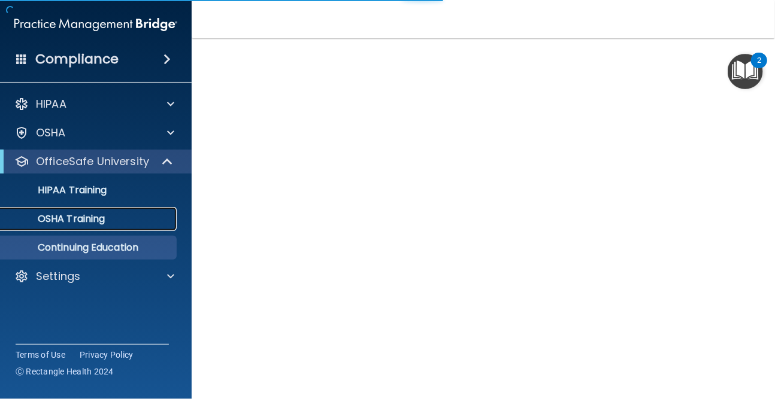
click at [66, 214] on p "OSHA Training" at bounding box center [56, 219] width 97 height 12
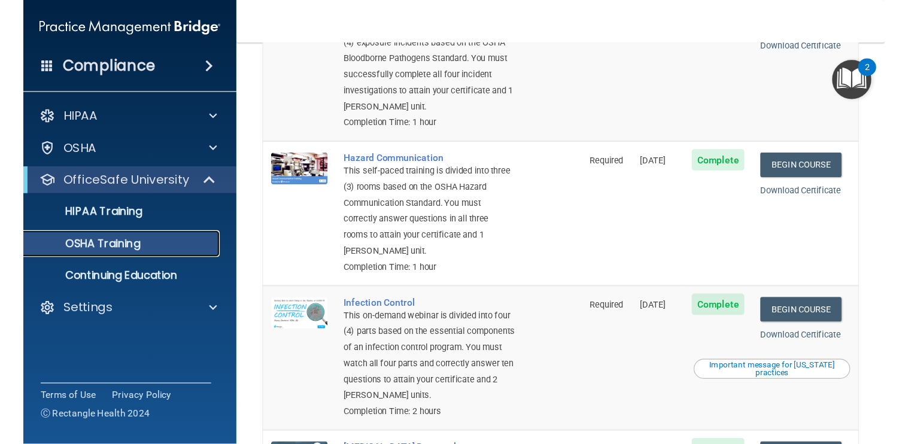
scroll to position [152, 0]
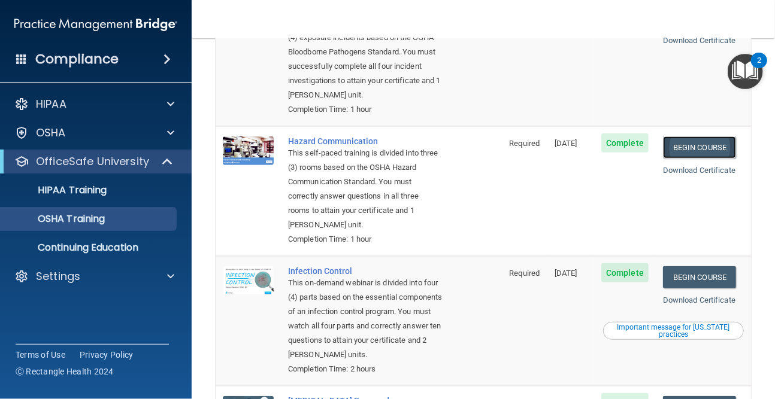
click at [702, 149] on link "Begin Course" at bounding box center [699, 148] width 73 height 22
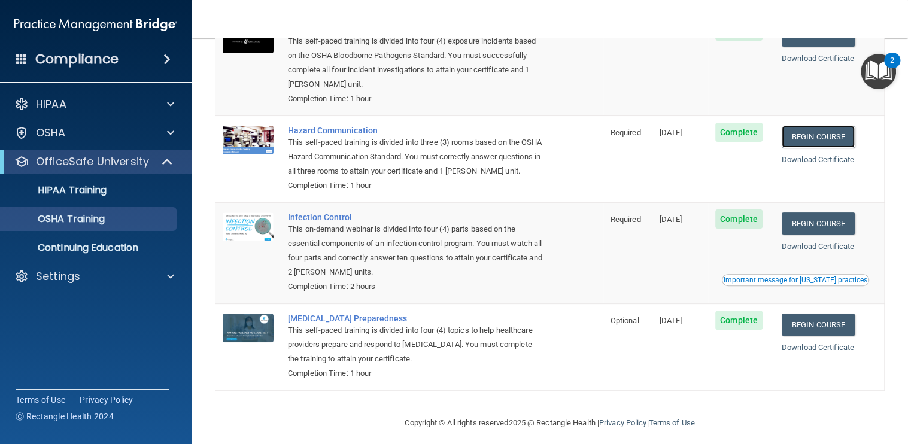
scroll to position [0, 0]
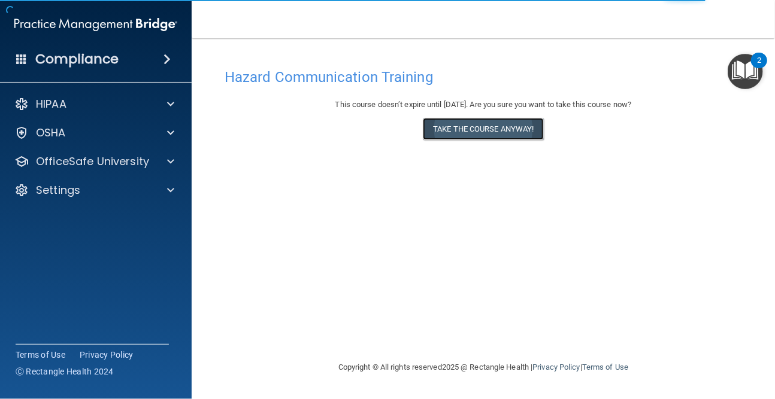
click at [530, 119] on button "Take the course anyway!" at bounding box center [483, 129] width 120 height 22
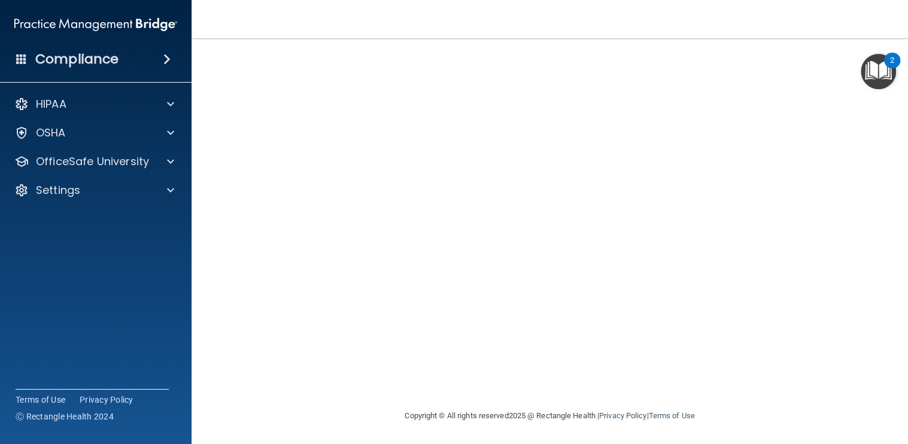
scroll to position [35, 0]
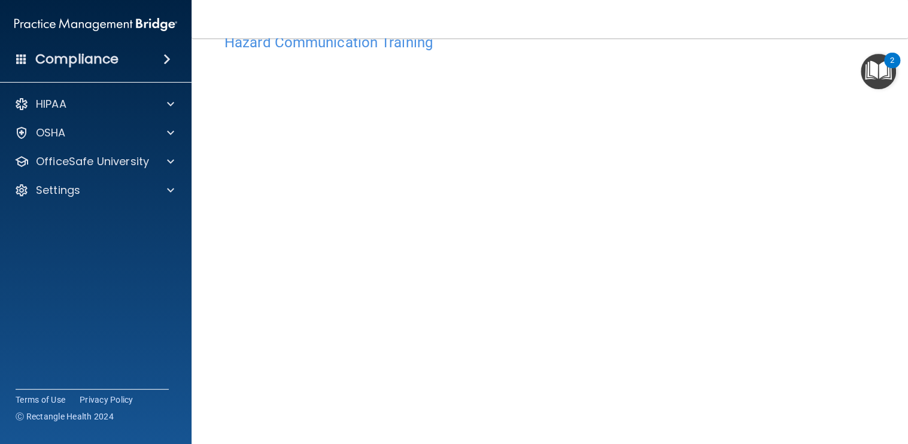
click at [774, 183] on main "Hazard Communication Training This course doesn’t expire until 01/17/2026. Are …" at bounding box center [550, 241] width 717 height 406
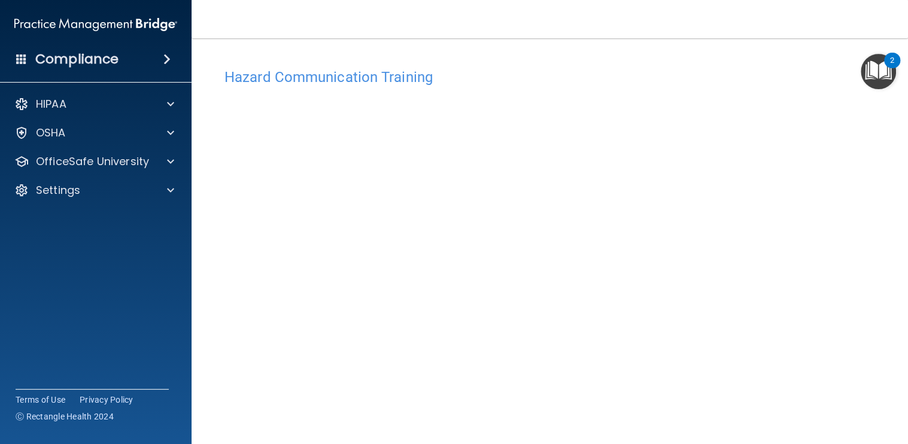
click at [350, 84] on h4 "Hazard Communication Training" at bounding box center [550, 77] width 651 height 16
click at [353, 77] on h4 "Hazard Communication Training" at bounding box center [550, 77] width 651 height 16
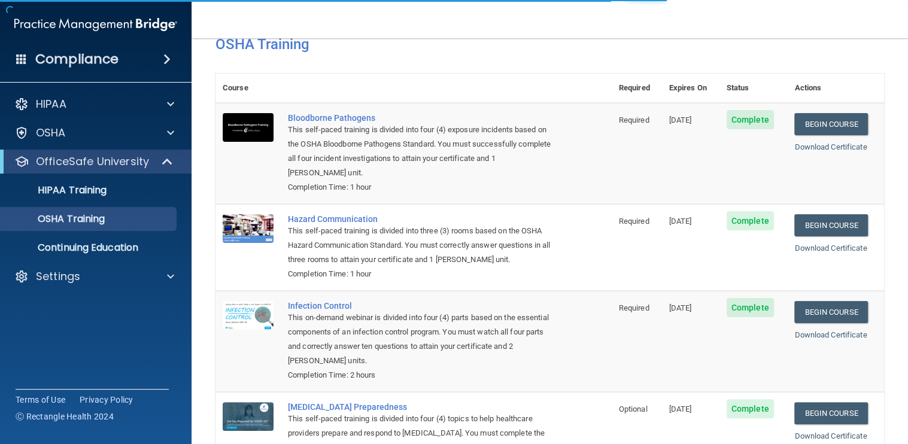
scroll to position [60, 0]
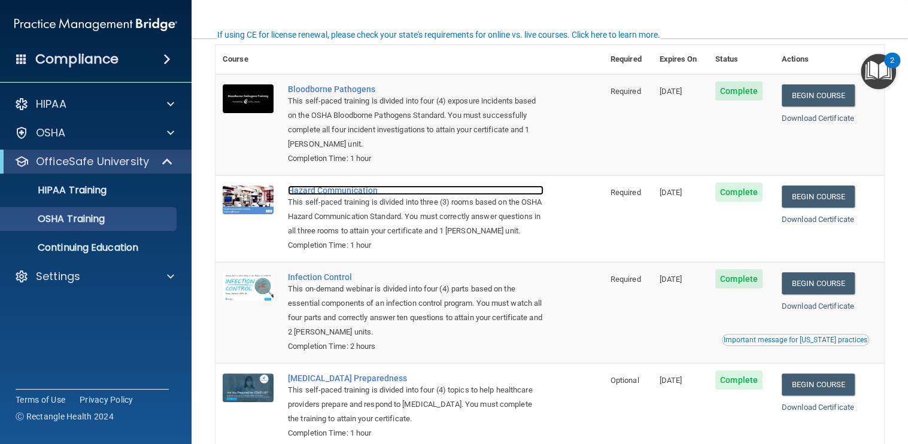
click at [351, 187] on div "Hazard Communication" at bounding box center [416, 191] width 256 height 10
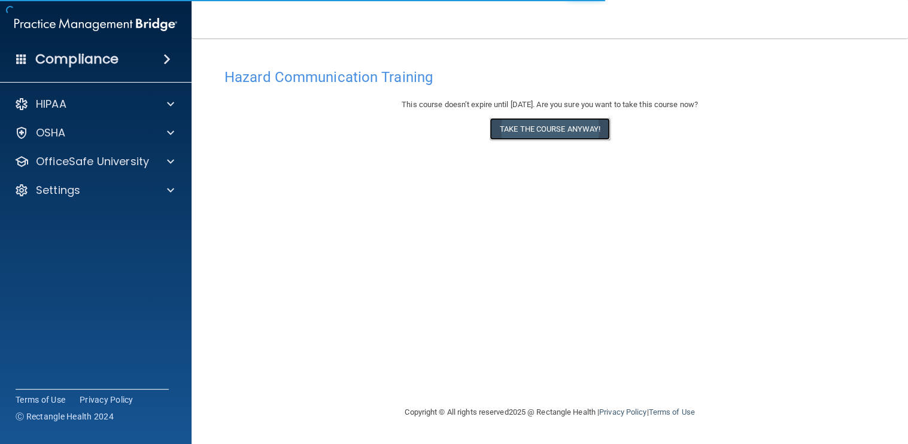
click at [581, 129] on button "Take the course anyway!" at bounding box center [550, 129] width 120 height 22
